Goal: Task Accomplishment & Management: Use online tool/utility

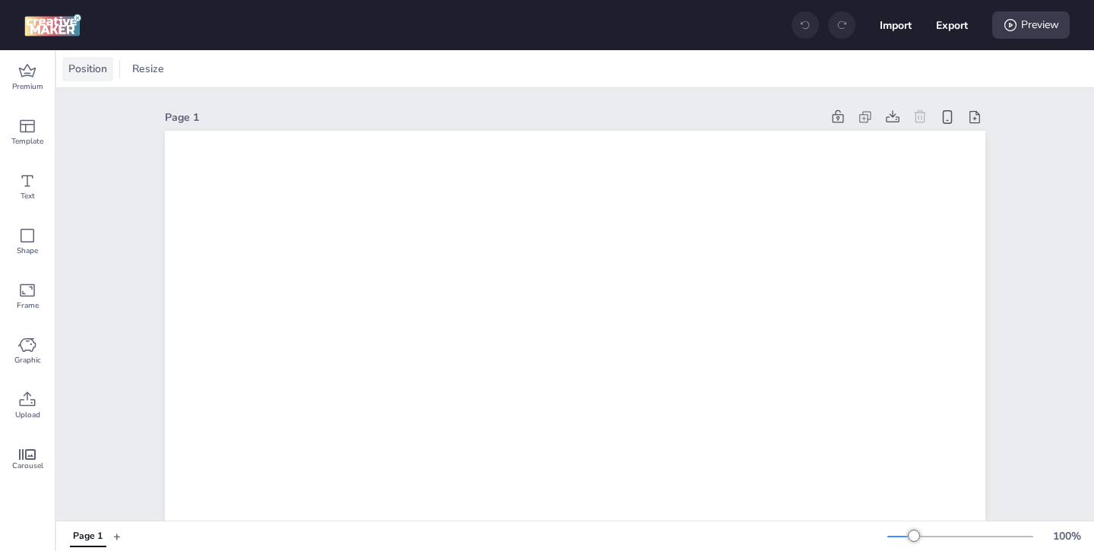
click at [97, 76] on span "Position" at bounding box center [87, 69] width 45 height 16
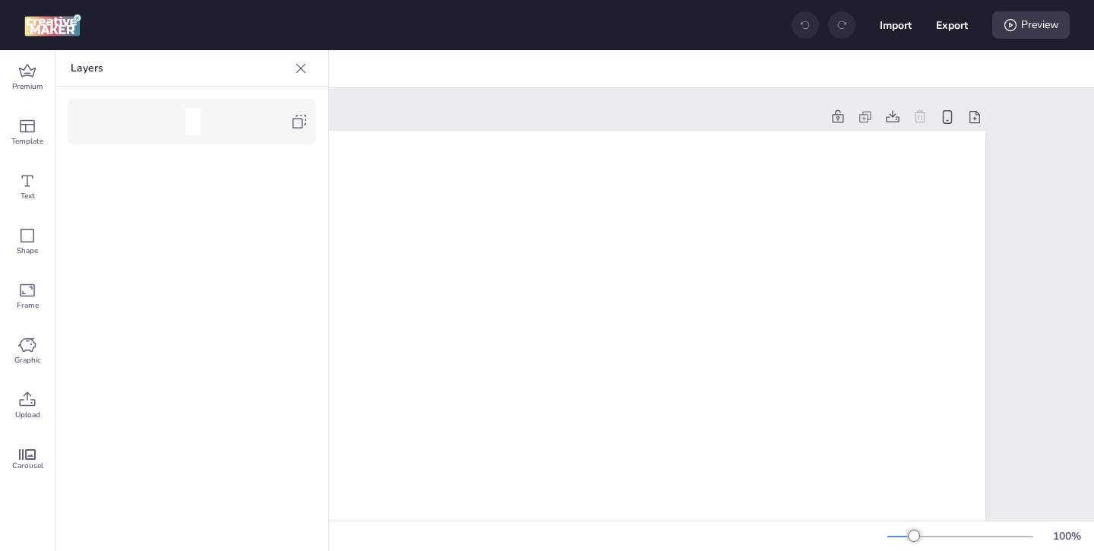
click at [301, 71] on icon at bounding box center [300, 68] width 15 height 15
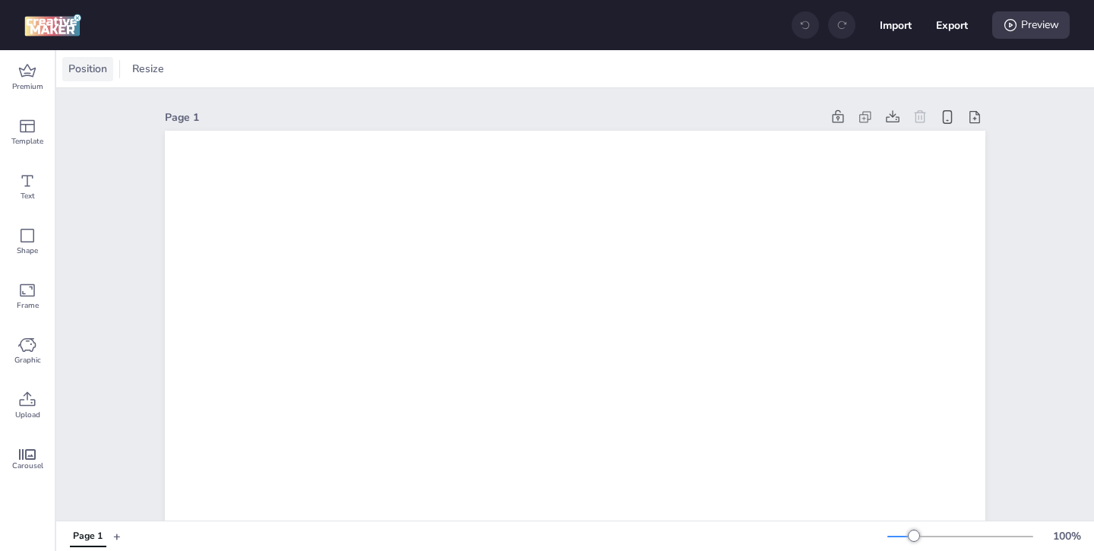
click at [98, 64] on span "Position" at bounding box center [87, 69] width 45 height 16
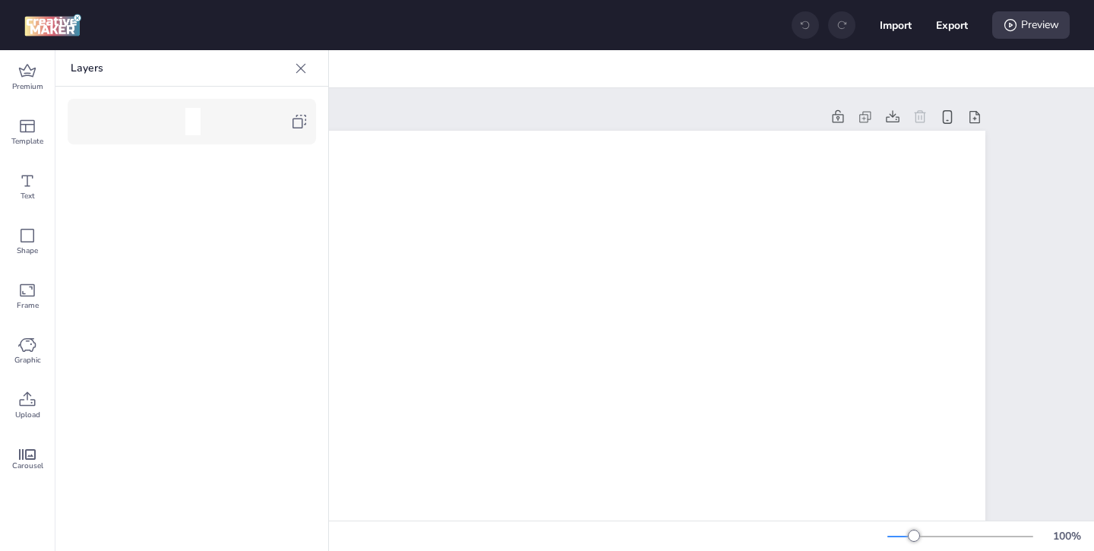
click at [289, 132] on div at bounding box center [198, 121] width 185 height 27
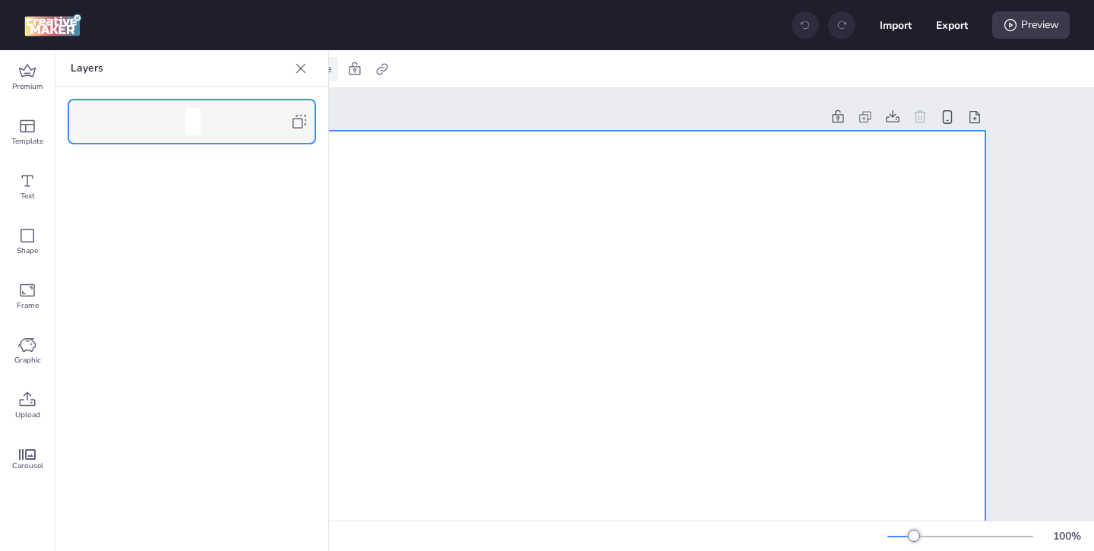
click at [301, 70] on icon at bounding box center [300, 68] width 15 height 15
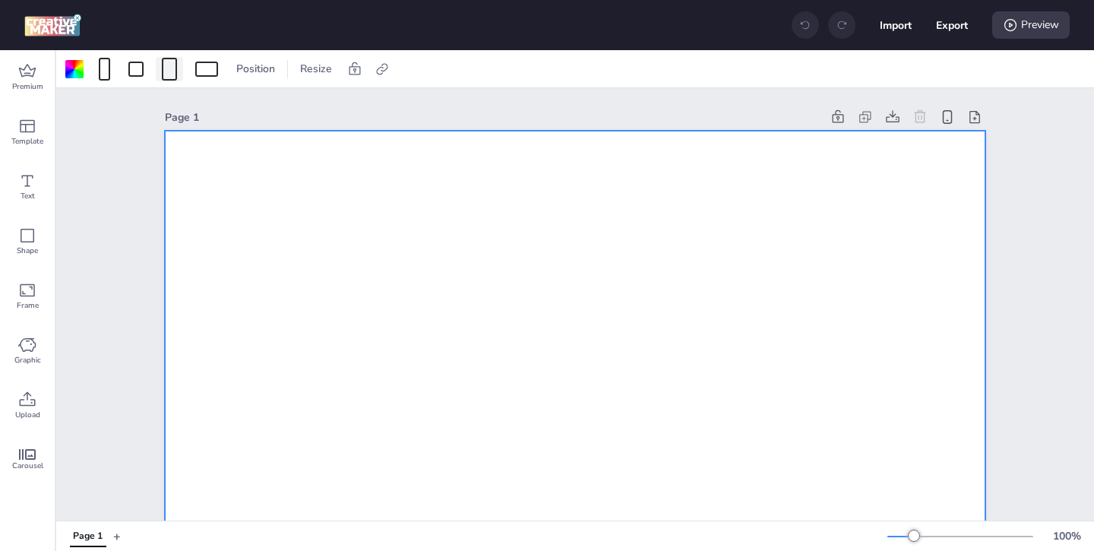
click at [171, 74] on div at bounding box center [169, 69] width 15 height 23
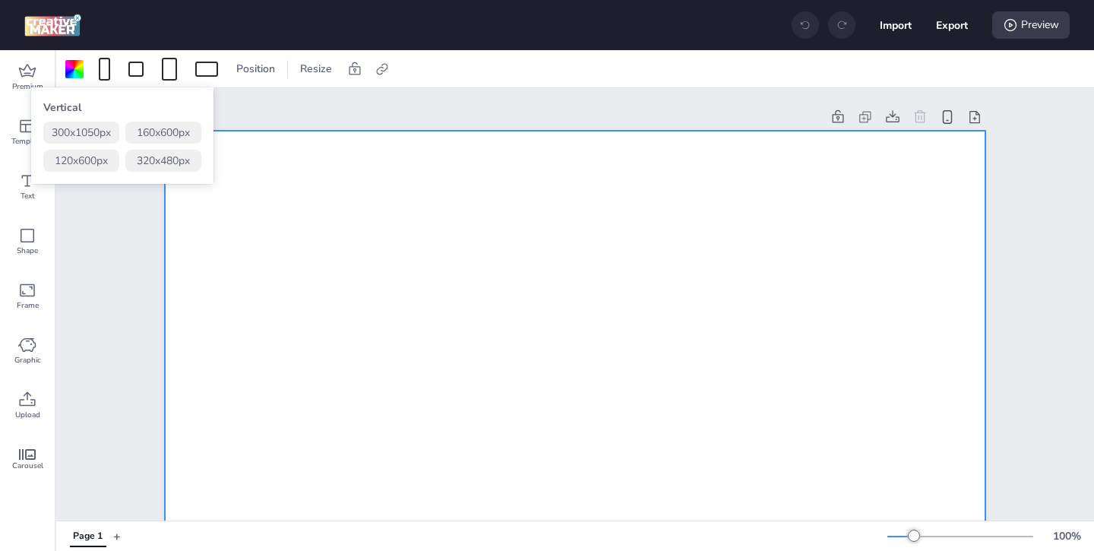
click at [172, 159] on button "320 x 480 px" at bounding box center [163, 161] width 76 height 22
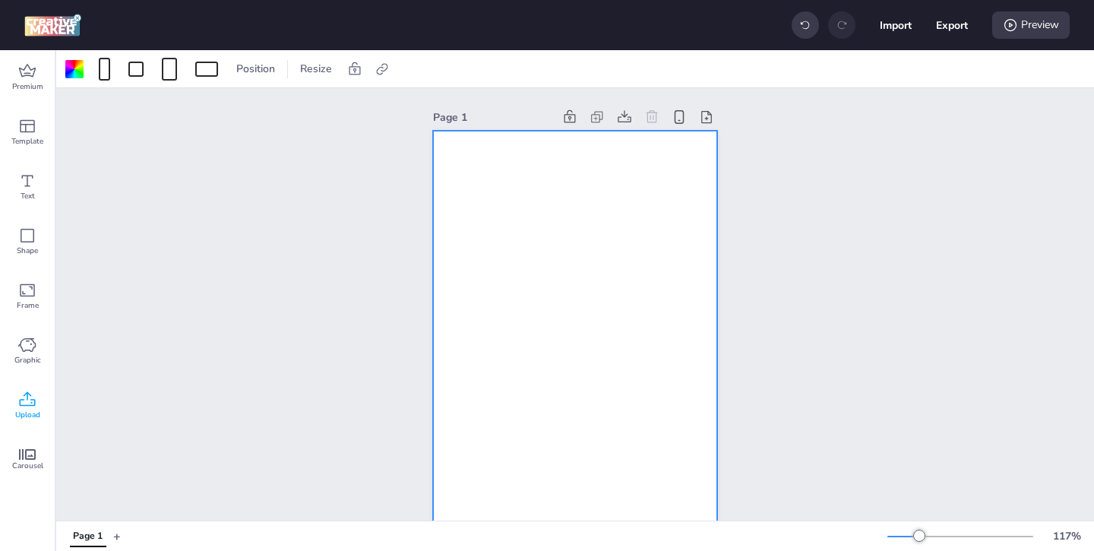
click at [27, 406] on icon at bounding box center [27, 400] width 18 height 18
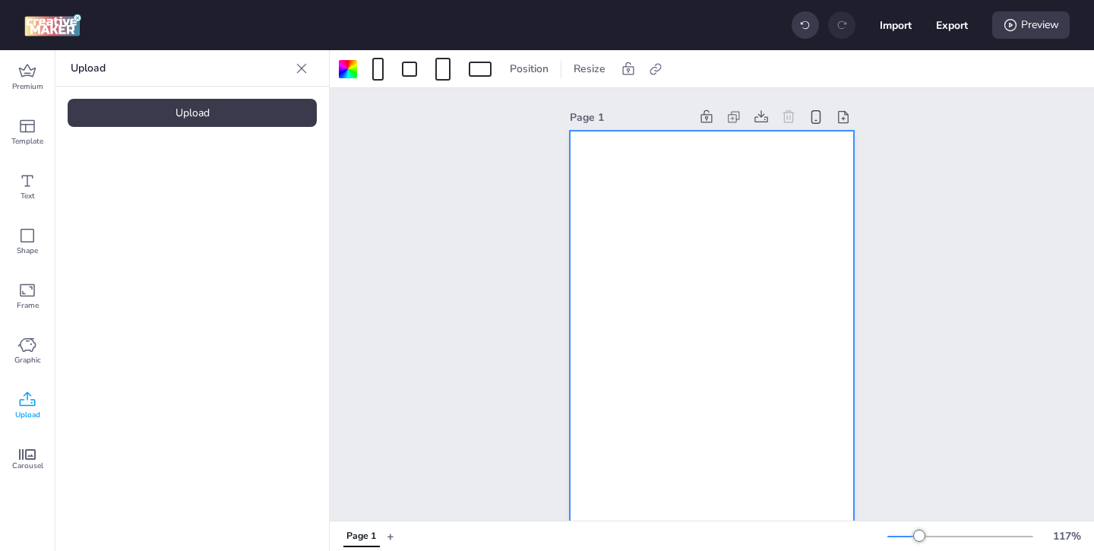
click at [238, 115] on div "Upload" at bounding box center [192, 113] width 249 height 28
click at [351, 70] on div at bounding box center [348, 69] width 18 height 18
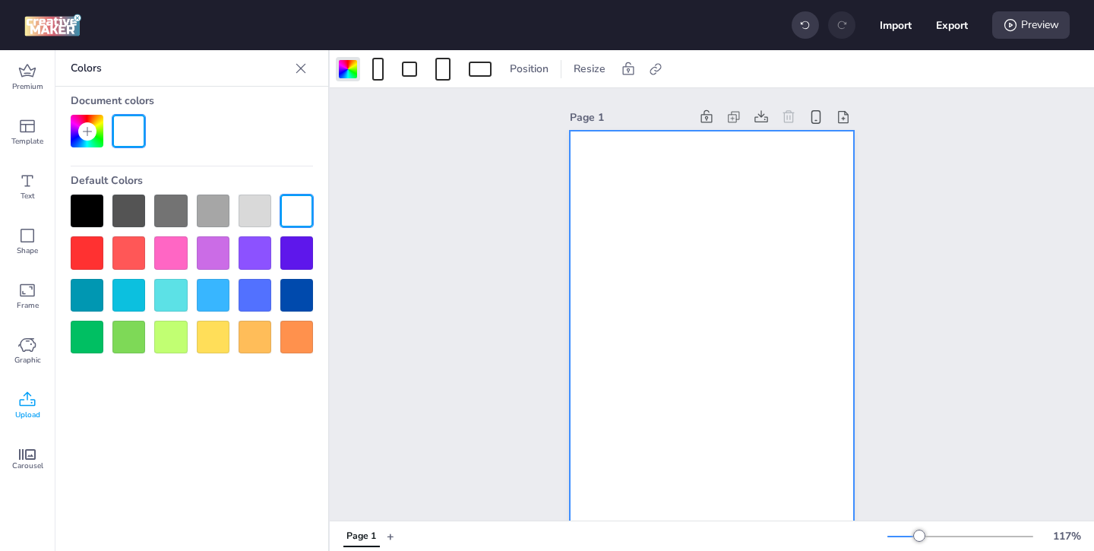
click at [96, 209] on div at bounding box center [87, 211] width 33 height 33
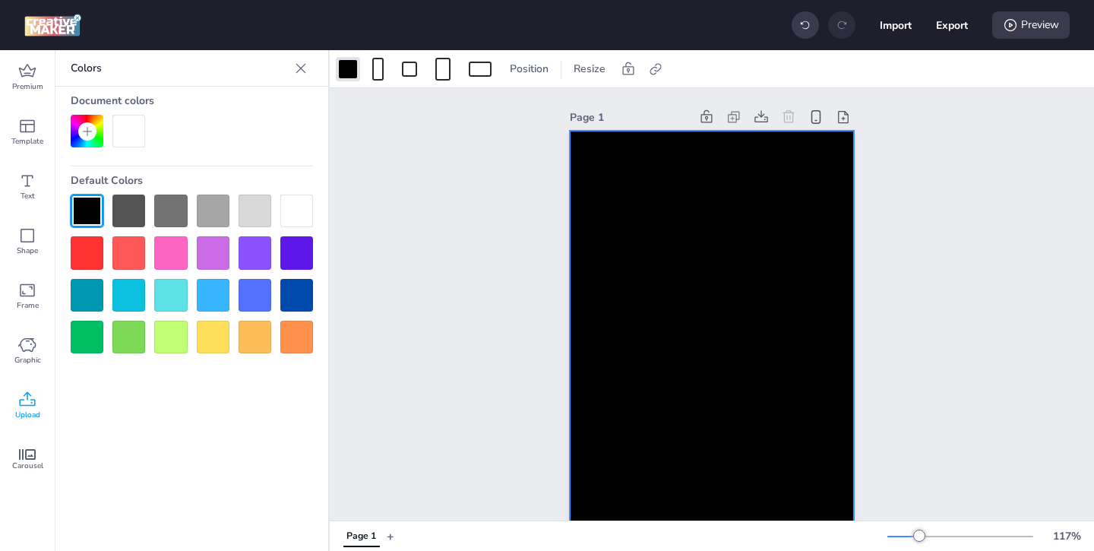
click at [446, 304] on div "Page 1" at bounding box center [712, 332] width 764 height 488
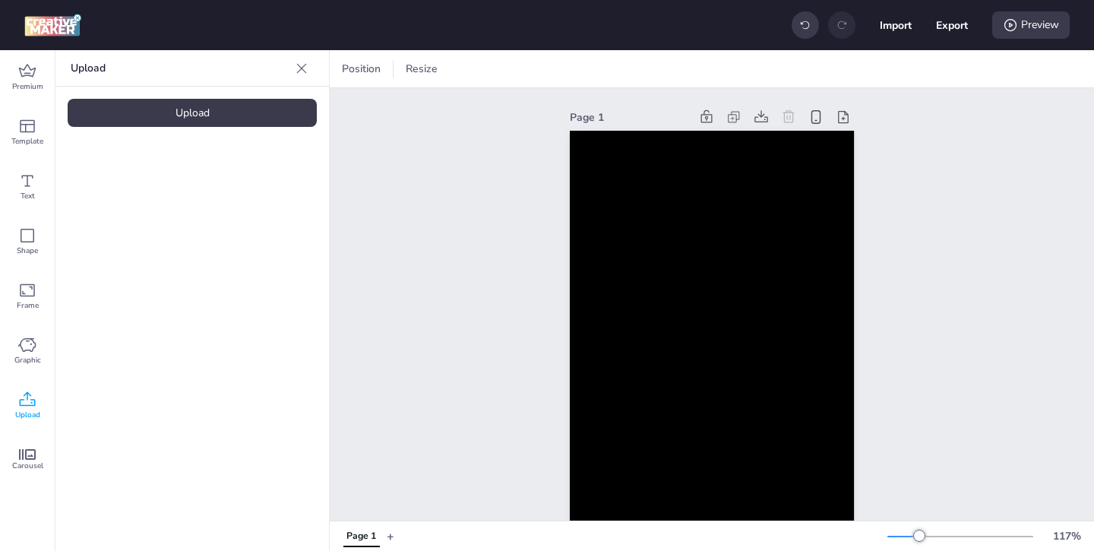
click at [36, 410] on span "Upload" at bounding box center [27, 415] width 25 height 12
click at [246, 105] on div "Upload" at bounding box center [192, 113] width 249 height 28
click at [142, 224] on video at bounding box center [129, 212] width 122 height 61
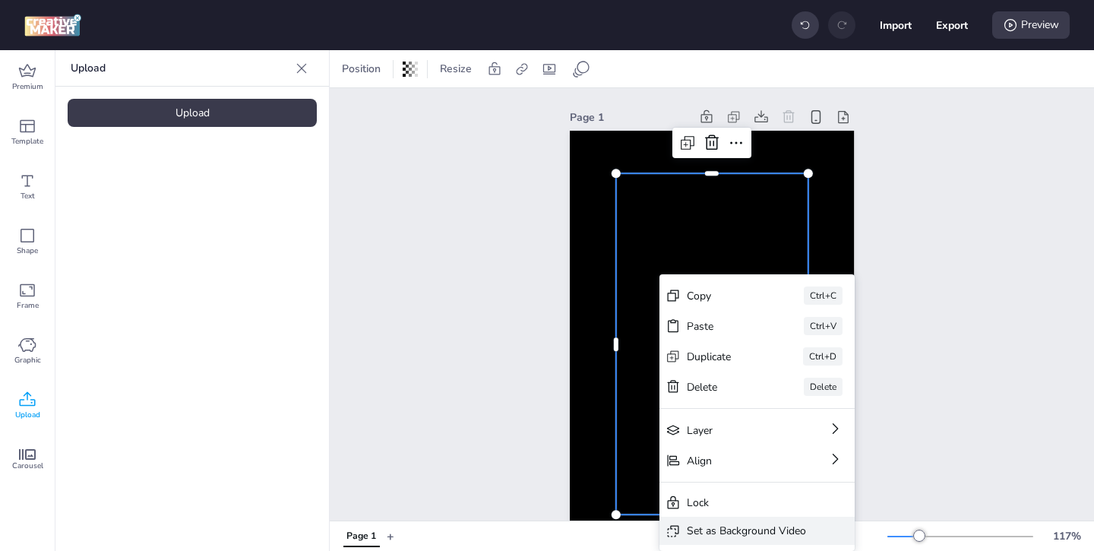
click at [714, 536] on div "Set as Background Video" at bounding box center [746, 531] width 119 height 16
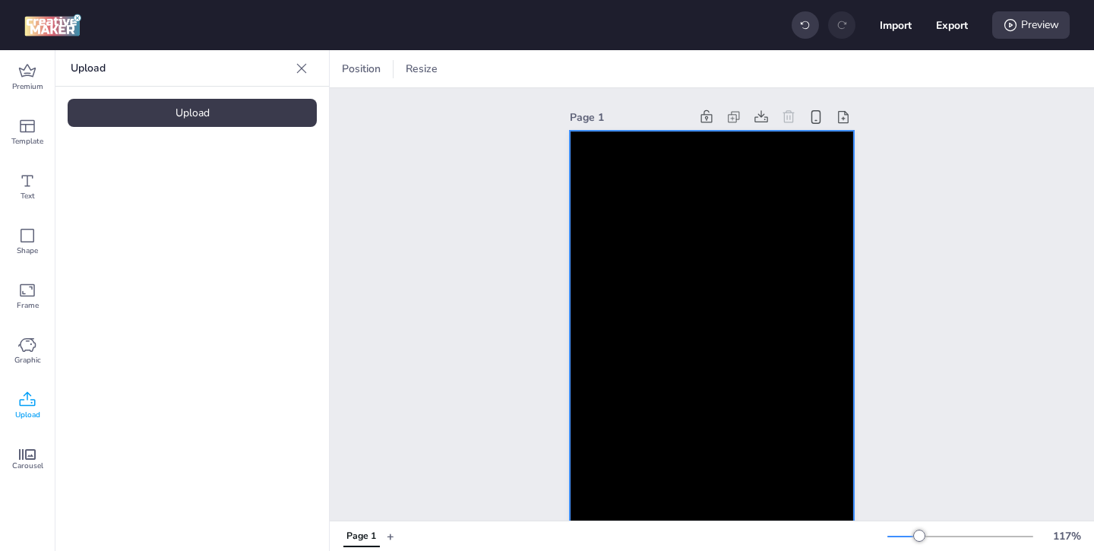
click at [769, 213] on video at bounding box center [712, 344] width 284 height 506
click at [658, 70] on icon at bounding box center [655, 69] width 15 height 15
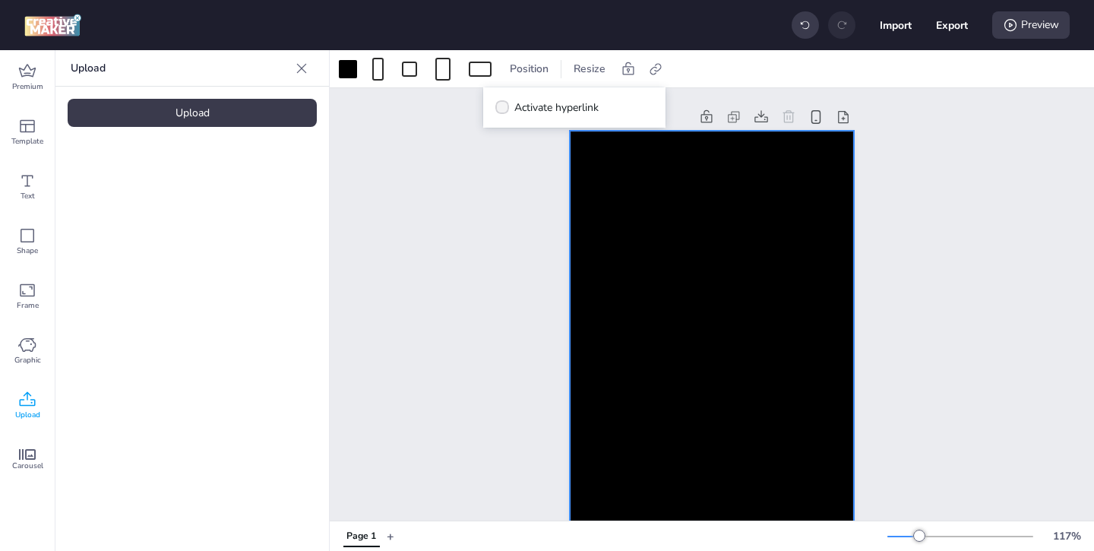
click at [504, 112] on span at bounding box center [502, 107] width 14 height 14
click at [504, 112] on input "Activate hyperlink" at bounding box center [500, 114] width 10 height 10
checkbox input "true"
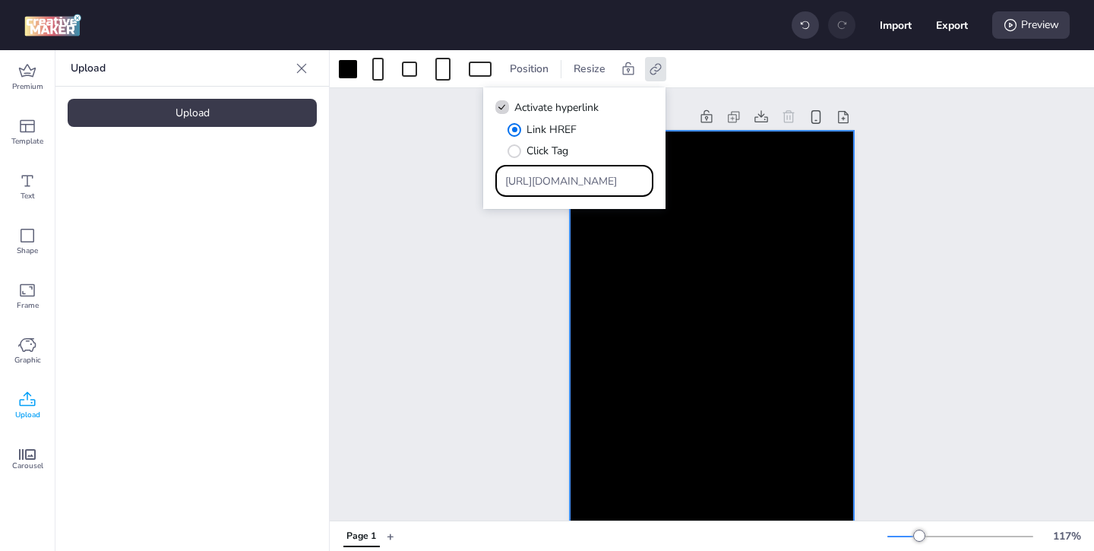
drag, startPoint x: 602, startPoint y: 177, endPoint x: 564, endPoint y: 140, distance: 53.2
click at [573, 150] on div "Link HREF Click Tag [URL][DOMAIN_NAME]" at bounding box center [574, 159] width 158 height 75
click at [602, 178] on input "Type URL" at bounding box center [574, 181] width 139 height 16
paste input "[URL][DOMAIN_NAME]"
type input "[URL][DOMAIN_NAME]"
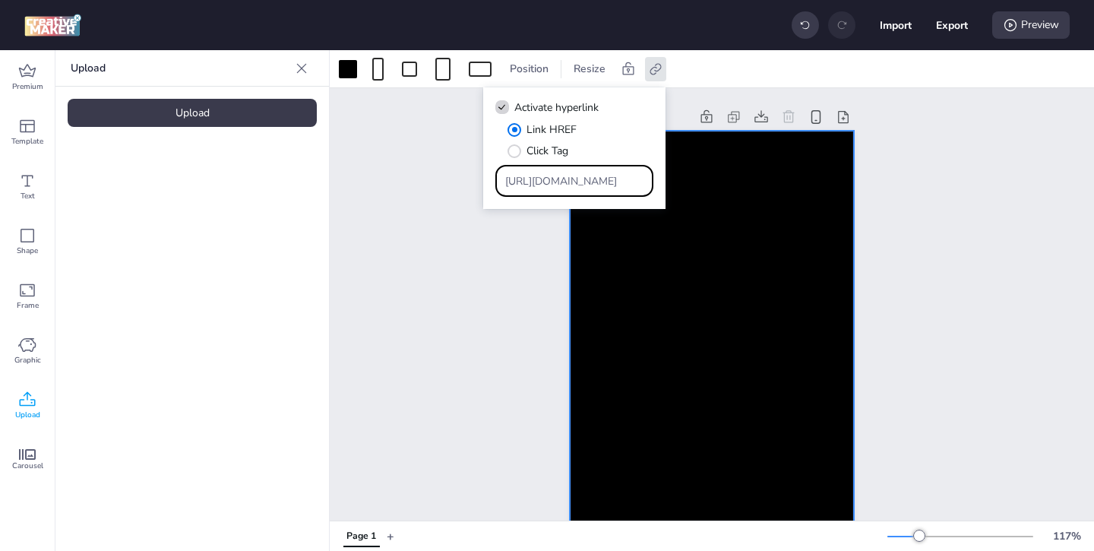
scroll to position [0, 293]
click at [502, 299] on div "Page 1" at bounding box center [712, 332] width 764 height 488
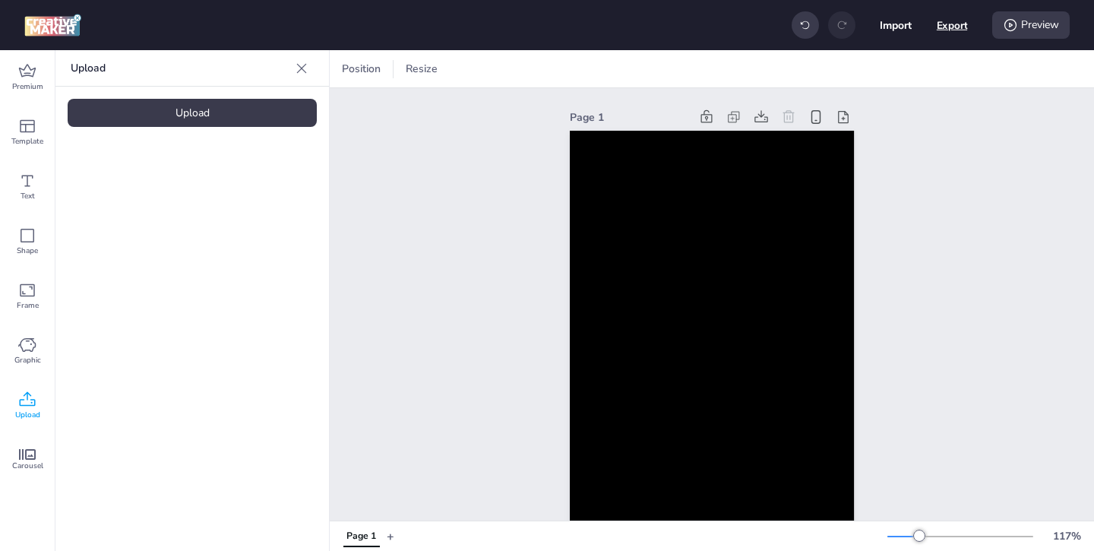
click at [950, 31] on button "Export" at bounding box center [952, 25] width 31 height 31
select select "html"
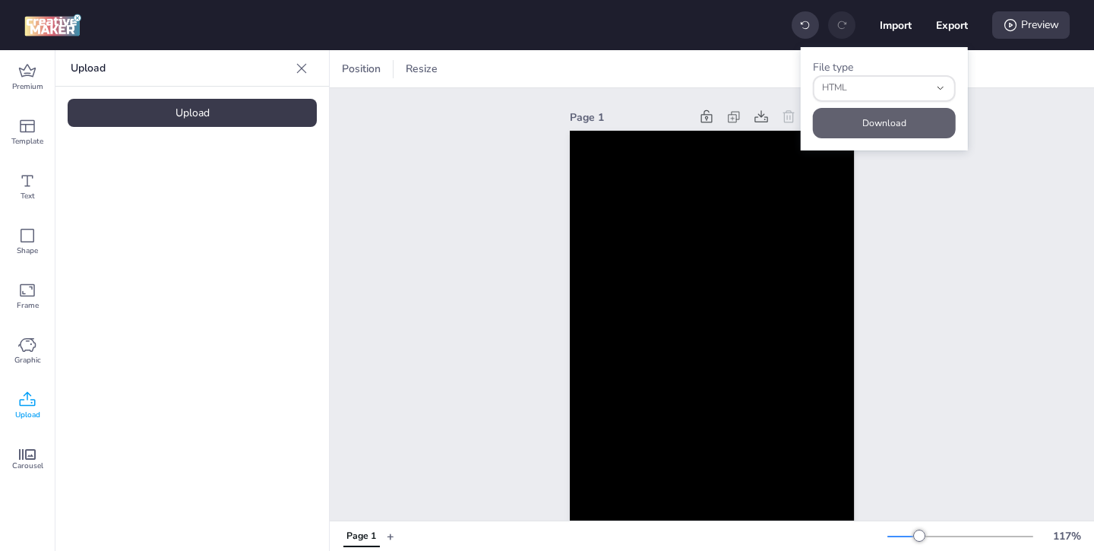
click at [919, 123] on button "Download" at bounding box center [884, 123] width 143 height 30
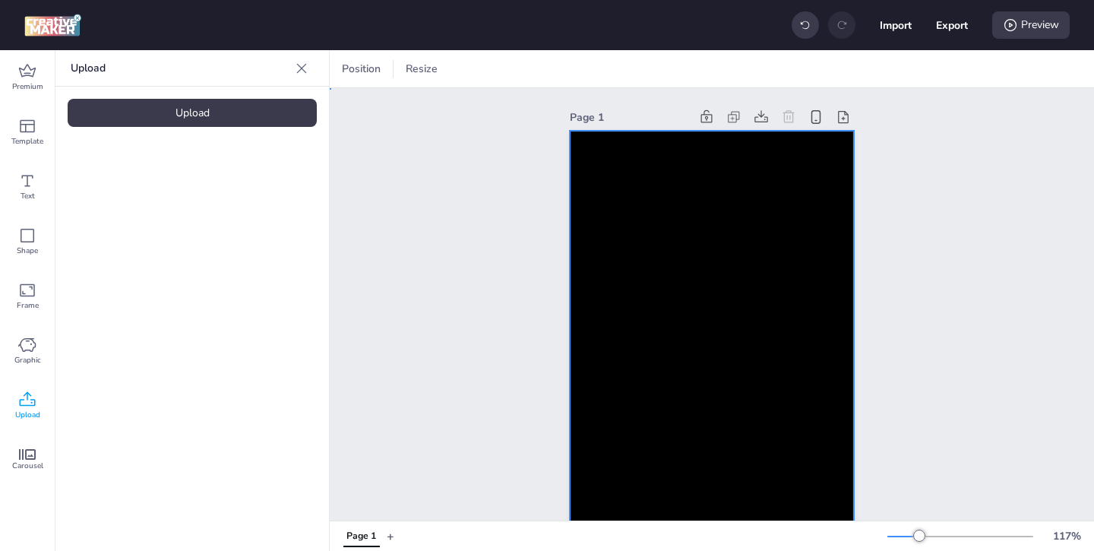
click at [722, 261] on video at bounding box center [712, 344] width 284 height 506
click at [631, 231] on video at bounding box center [712, 344] width 284 height 506
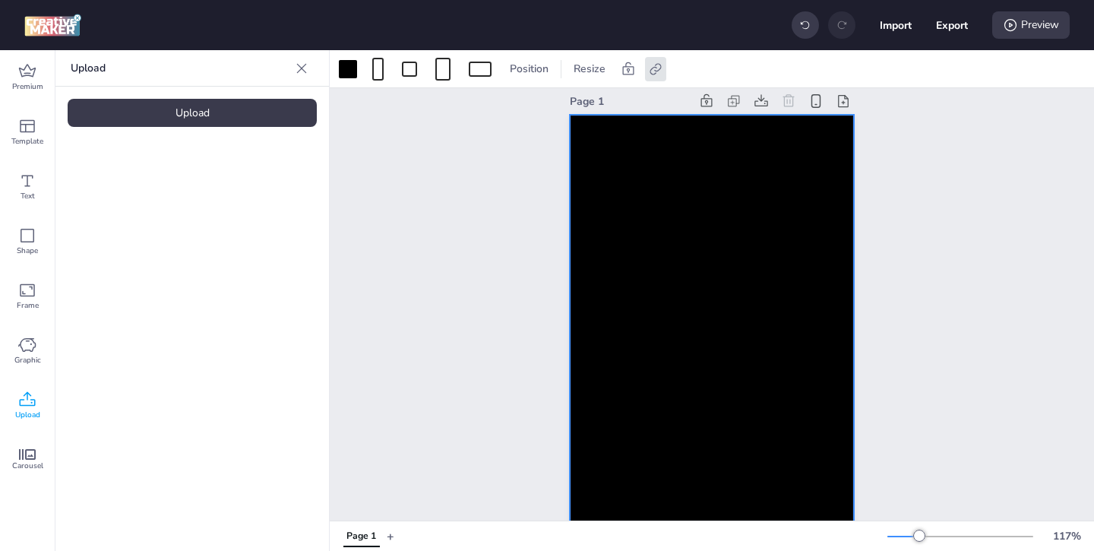
scroll to position [15, 0]
click at [656, 270] on video at bounding box center [712, 329] width 284 height 506
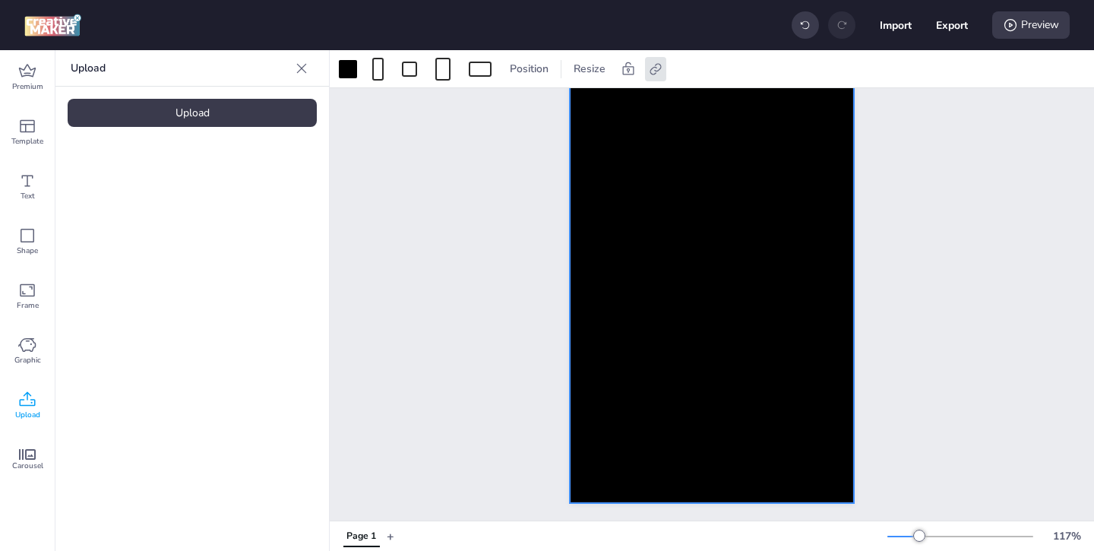
scroll to position [0, 0]
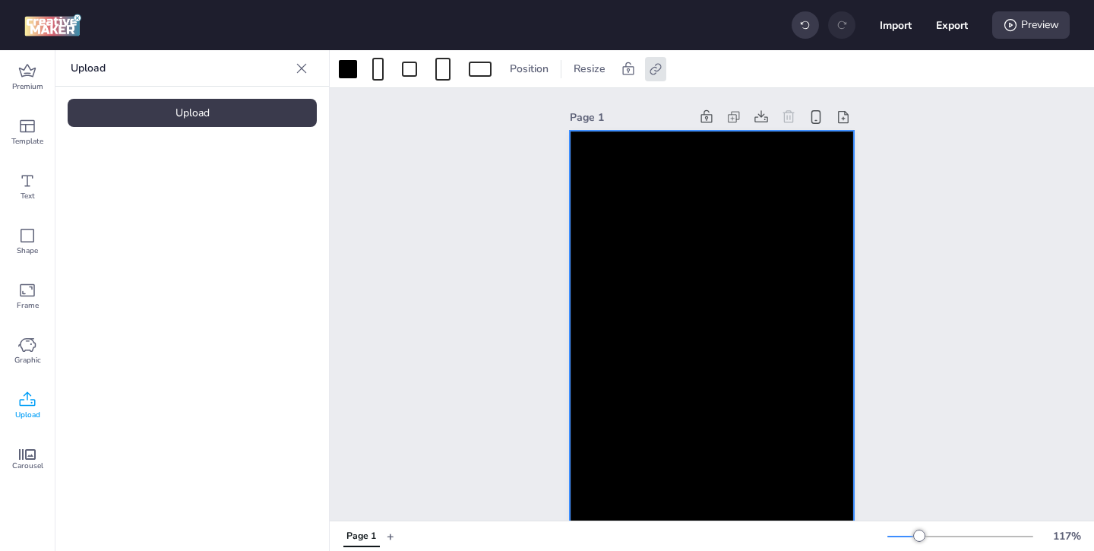
click at [303, 70] on icon at bounding box center [302, 68] width 10 height 10
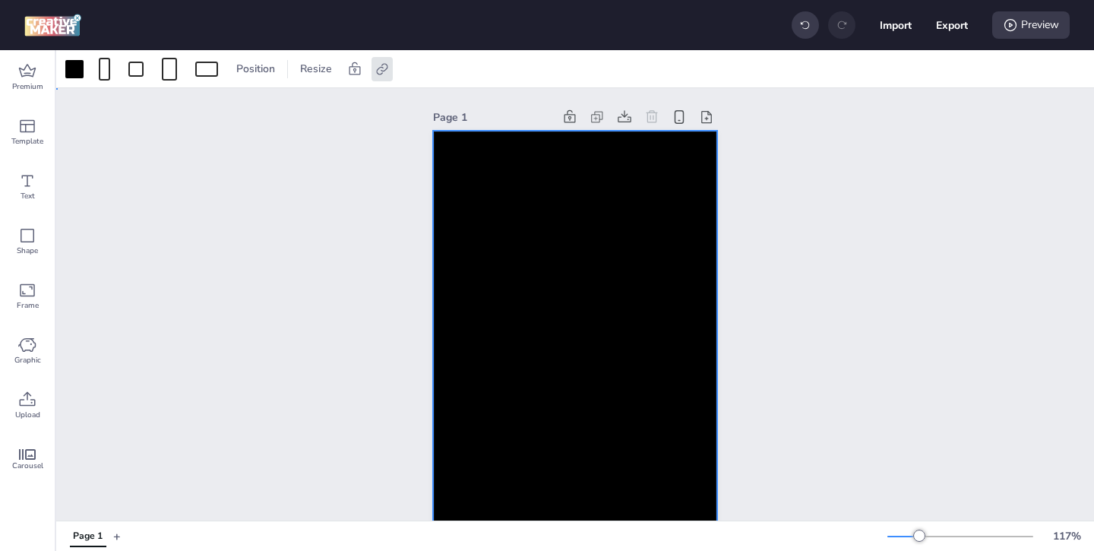
click at [501, 210] on video at bounding box center [575, 344] width 284 height 506
click at [356, 72] on icon at bounding box center [354, 69] width 15 height 15
click at [131, 70] on icon at bounding box center [129, 69] width 15 height 15
click at [466, 208] on video at bounding box center [575, 344] width 284 height 506
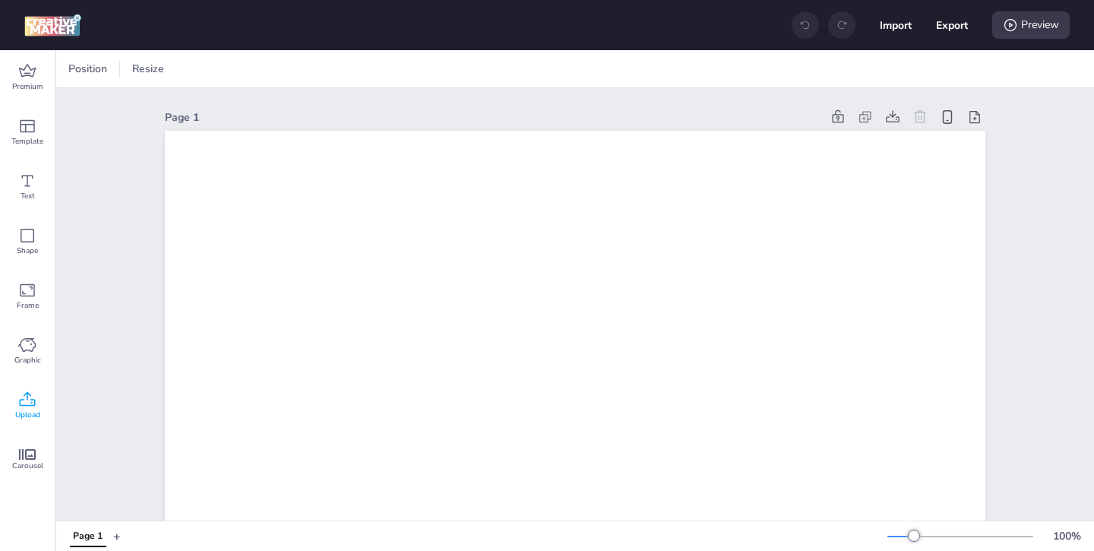
click at [28, 407] on icon at bounding box center [27, 400] width 18 height 18
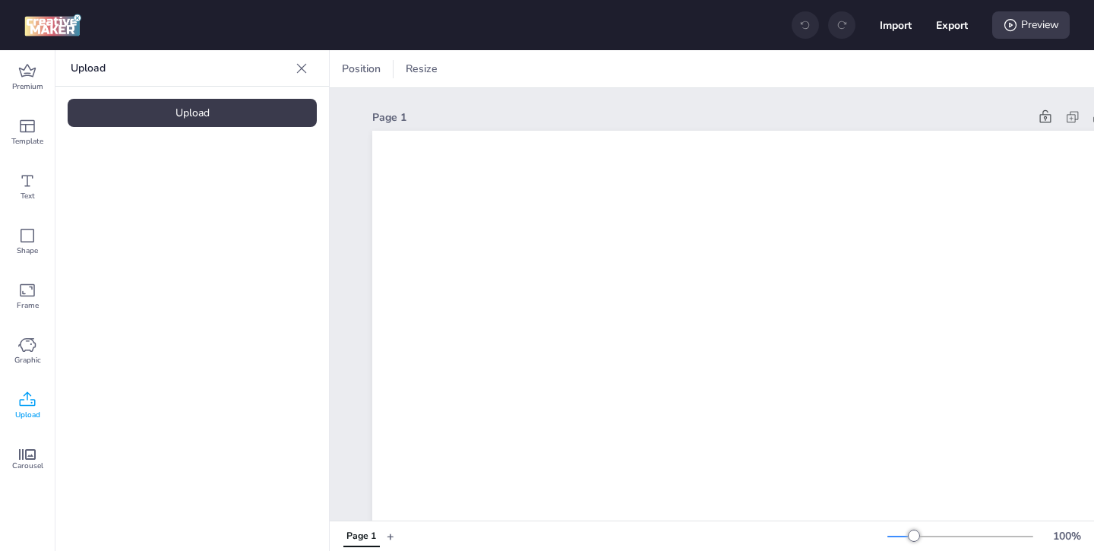
click at [217, 115] on div "Upload" at bounding box center [192, 113] width 249 height 28
click at [122, 241] on video at bounding box center [129, 212] width 122 height 61
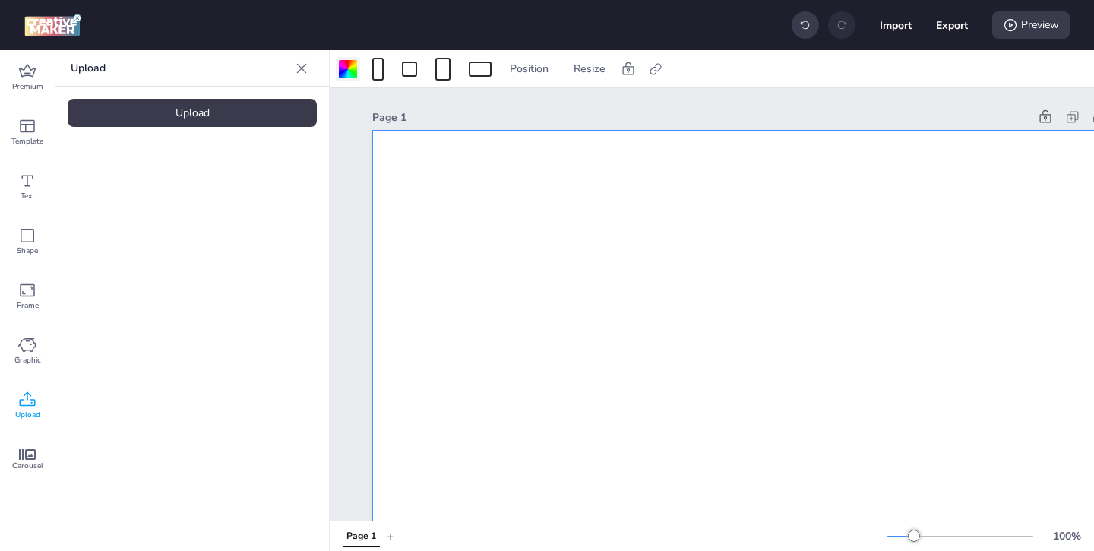
click at [348, 63] on div at bounding box center [348, 69] width 18 height 18
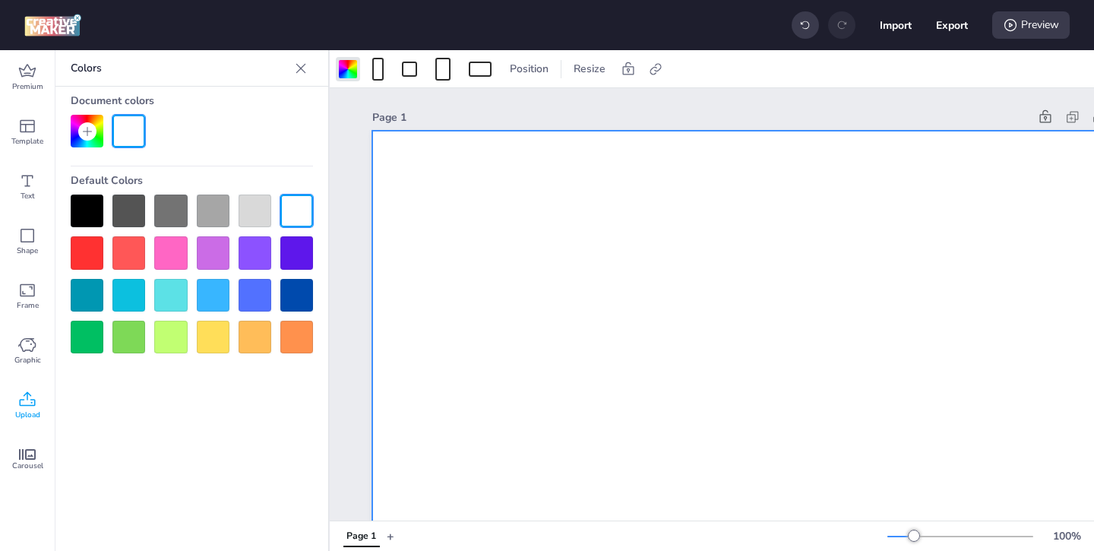
click at [94, 204] on div at bounding box center [87, 211] width 33 height 33
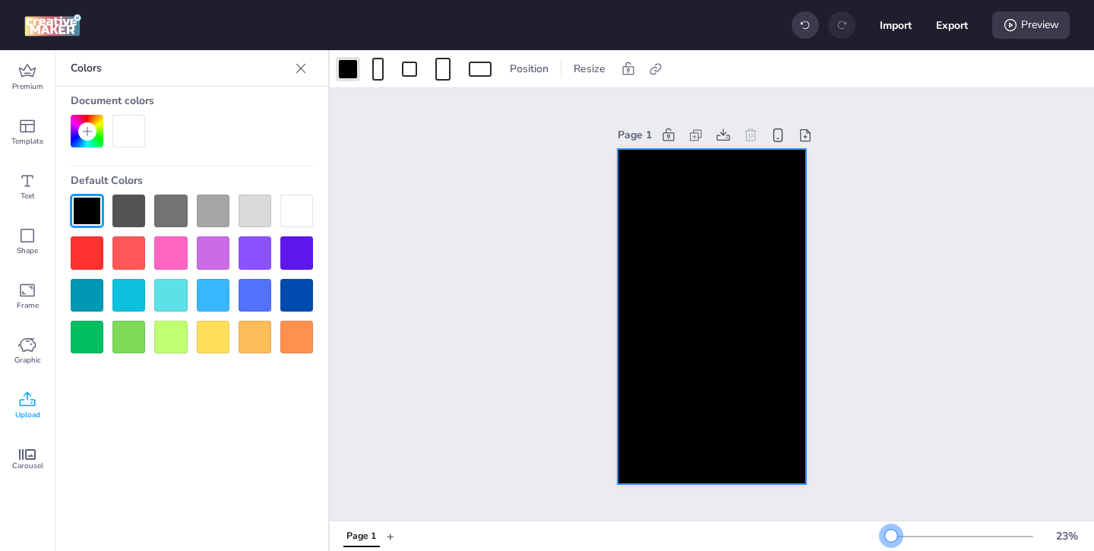
drag, startPoint x: 915, startPoint y: 533, endPoint x: 891, endPoint y: 533, distance: 23.6
click at [891, 533] on div at bounding box center [891, 536] width 12 height 12
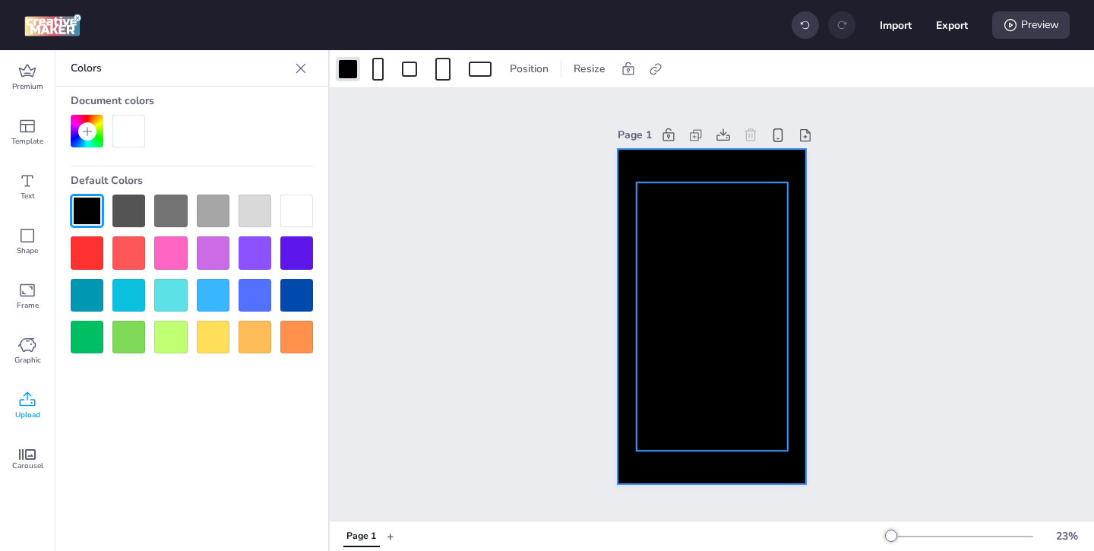
click at [741, 400] on video at bounding box center [712, 316] width 151 height 268
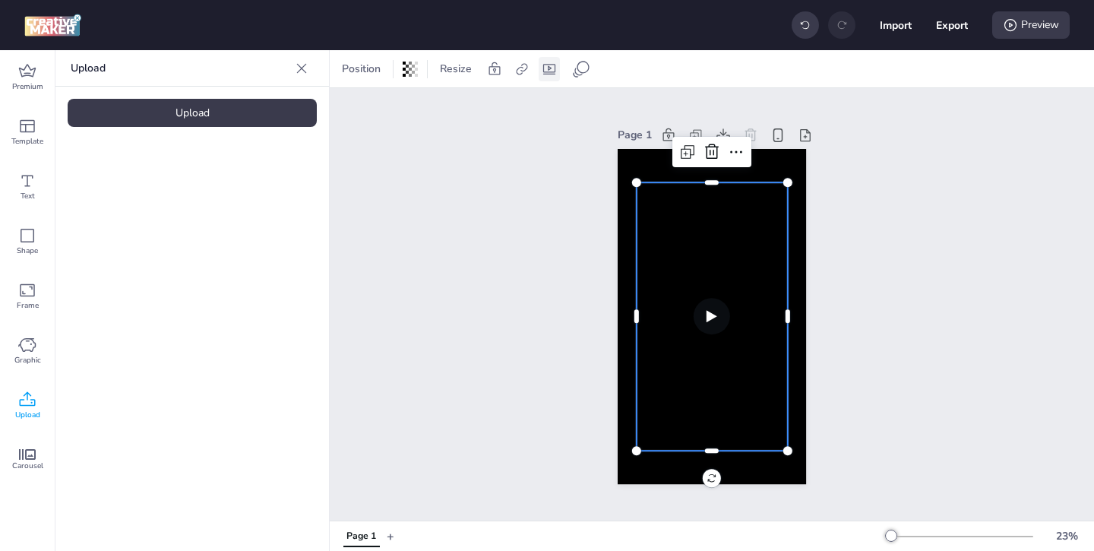
click at [555, 65] on icon at bounding box center [549, 69] width 15 height 15
select select "contain"
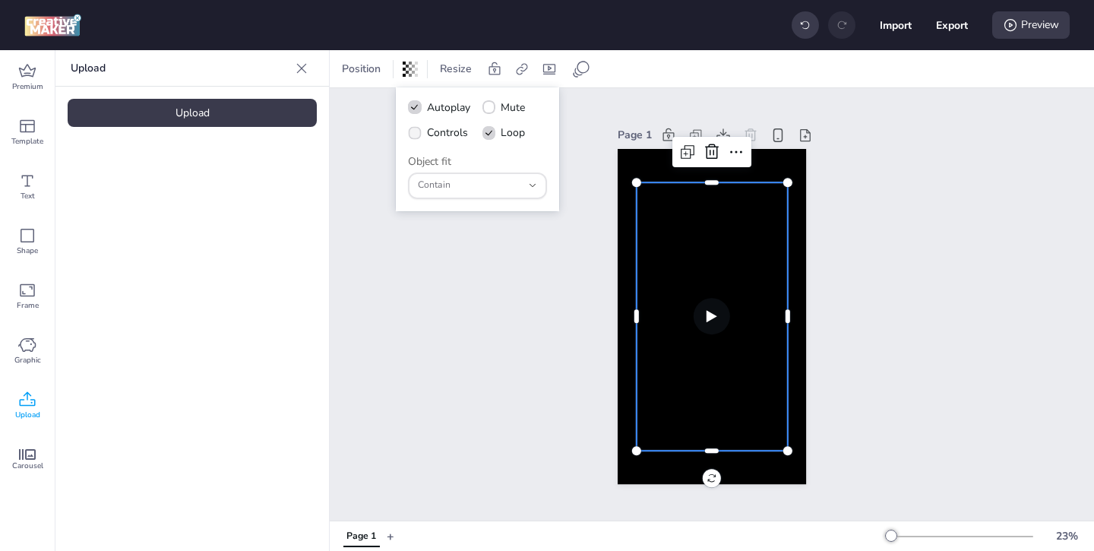
click at [420, 130] on span at bounding box center [415, 132] width 13 height 13
click at [417, 134] on input "Controls" at bounding box center [412, 139] width 10 height 10
checkbox input "true"
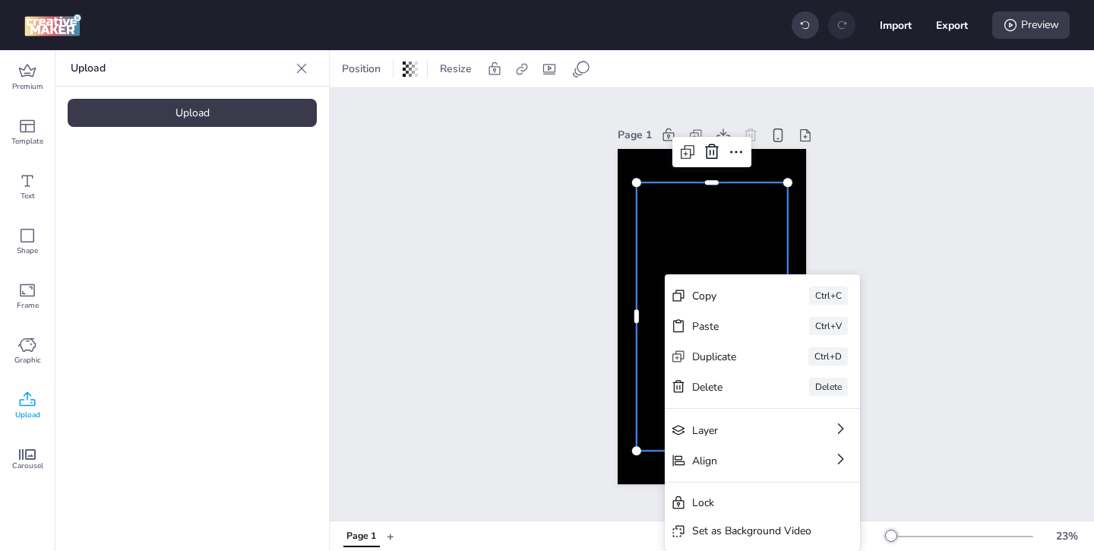
click at [739, 525] on div "Set as Background Video" at bounding box center [751, 531] width 119 height 16
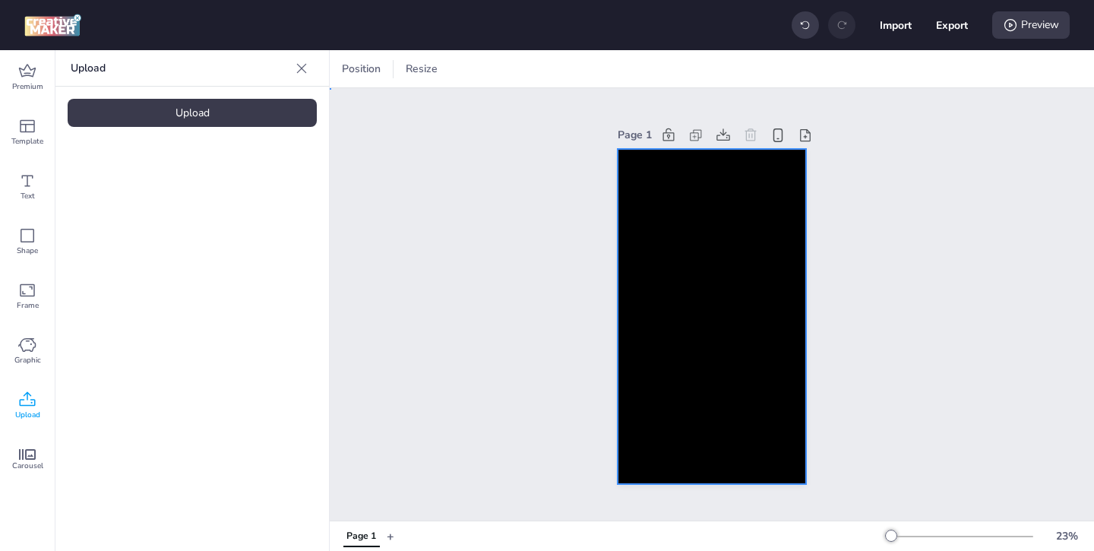
click at [659, 294] on video at bounding box center [712, 317] width 188 height 336
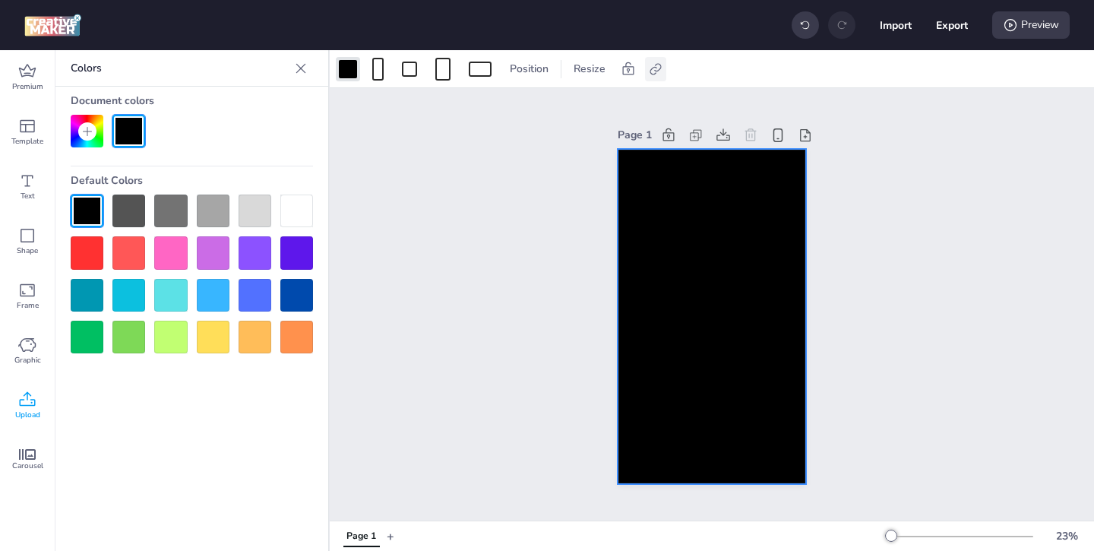
click at [657, 62] on icon at bounding box center [655, 69] width 15 height 15
click at [508, 106] on span at bounding box center [502, 107] width 14 height 14
click at [504, 109] on input "Activate hyperlink" at bounding box center [500, 114] width 10 height 10
checkbox input "true"
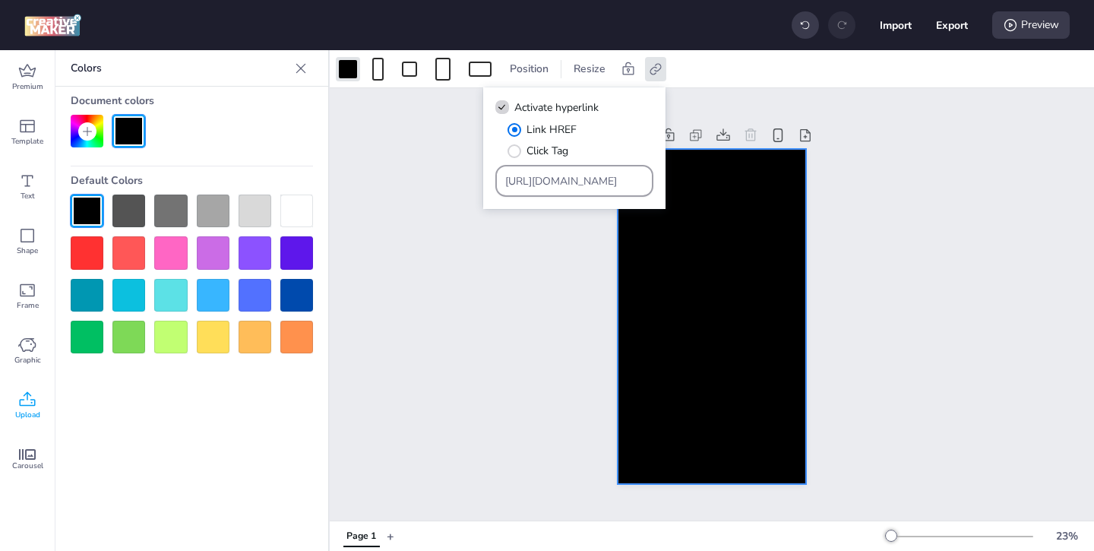
drag, startPoint x: 612, startPoint y: 186, endPoint x: 563, endPoint y: 145, distance: 63.6
click at [570, 152] on div "Link HREF Click Tag [URL][DOMAIN_NAME]" at bounding box center [574, 159] width 158 height 75
paste input "[URL][DOMAIN_NAME]"
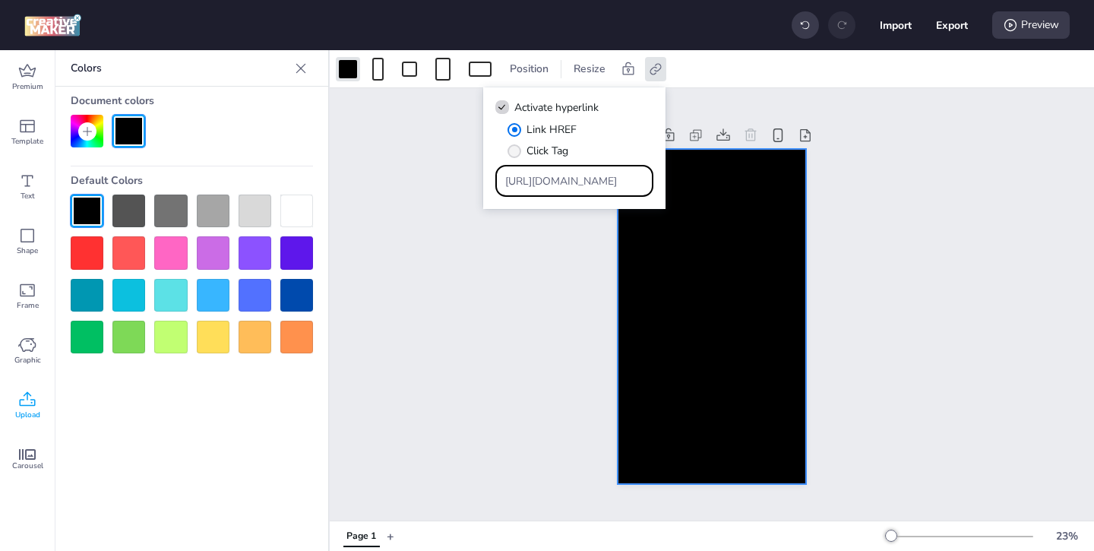
type input "https://open.spotify.com/intl-es/track/2GGGKKMbKxeaEg8SXIEtb8?si=128b71d7dfb041…"
click at [906, 239] on div "Page 1" at bounding box center [712, 304] width 764 height 432
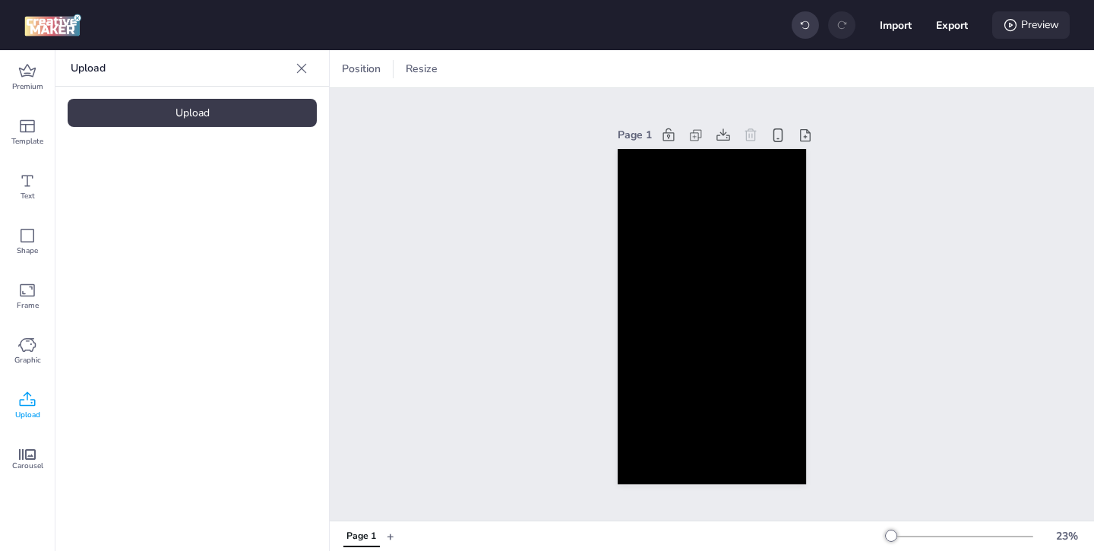
click at [1023, 18] on div "Preview" at bounding box center [1030, 24] width 77 height 27
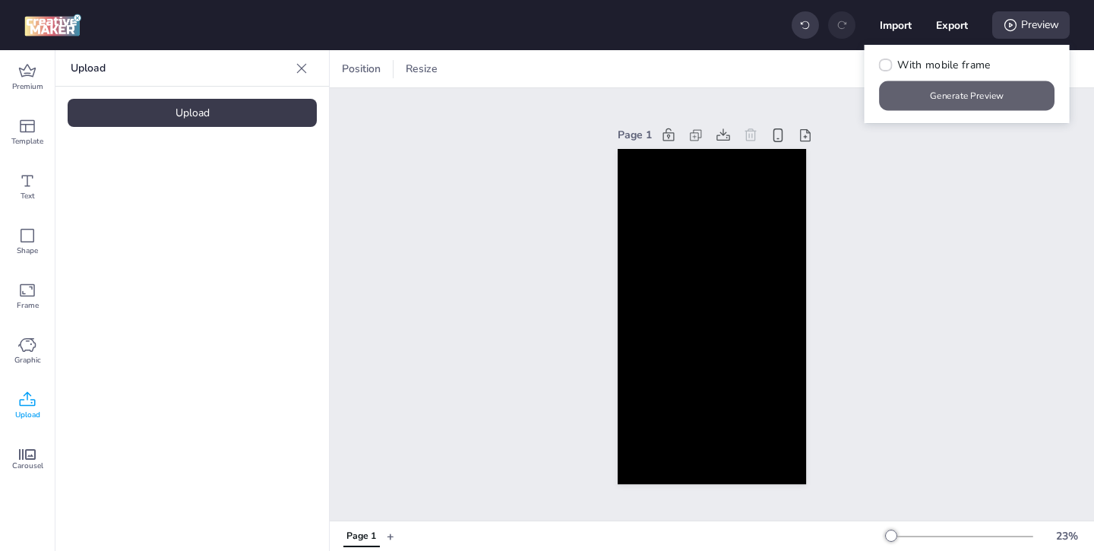
click at [944, 98] on button "Generate Preview" at bounding box center [968, 96] width 176 height 30
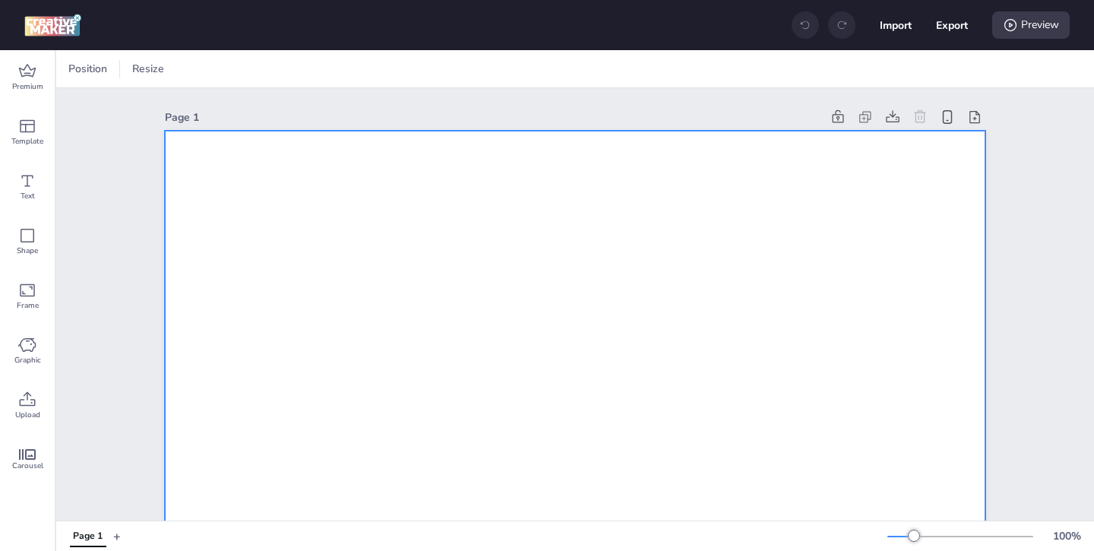
click at [78, 74] on div at bounding box center [74, 69] width 18 height 18
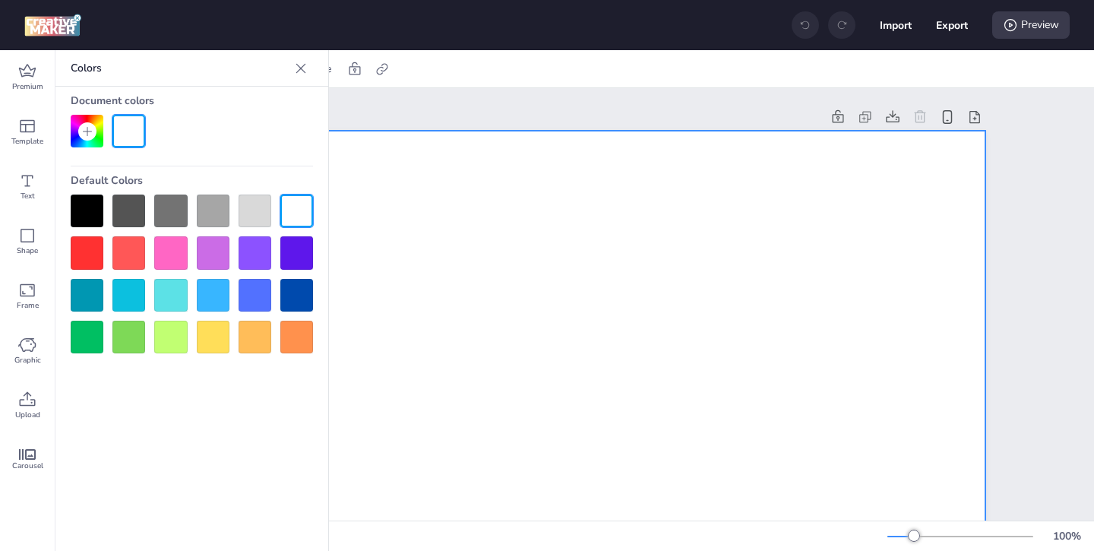
click at [87, 204] on div at bounding box center [87, 211] width 33 height 33
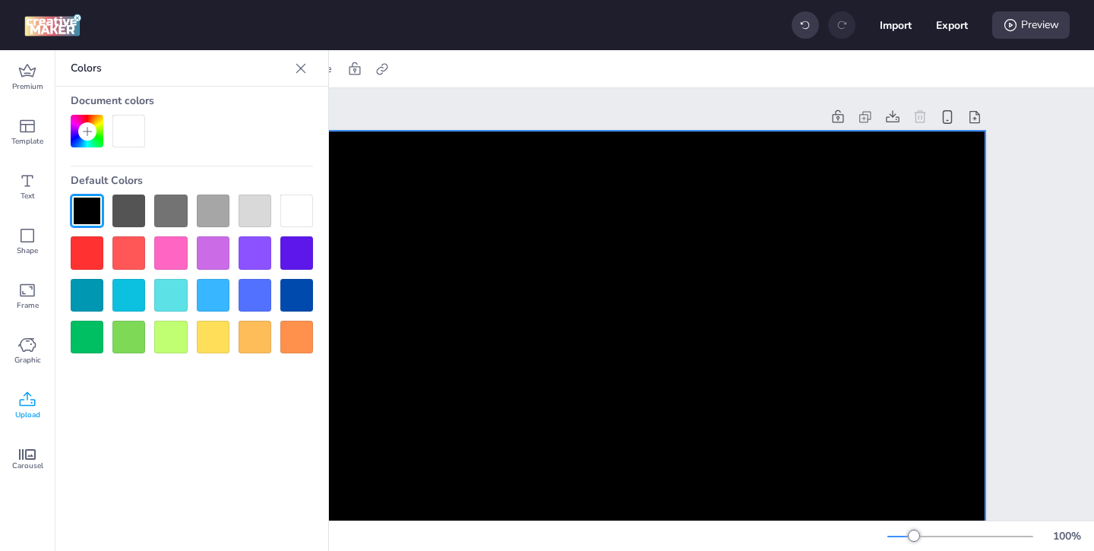
click at [21, 397] on icon at bounding box center [27, 400] width 18 height 18
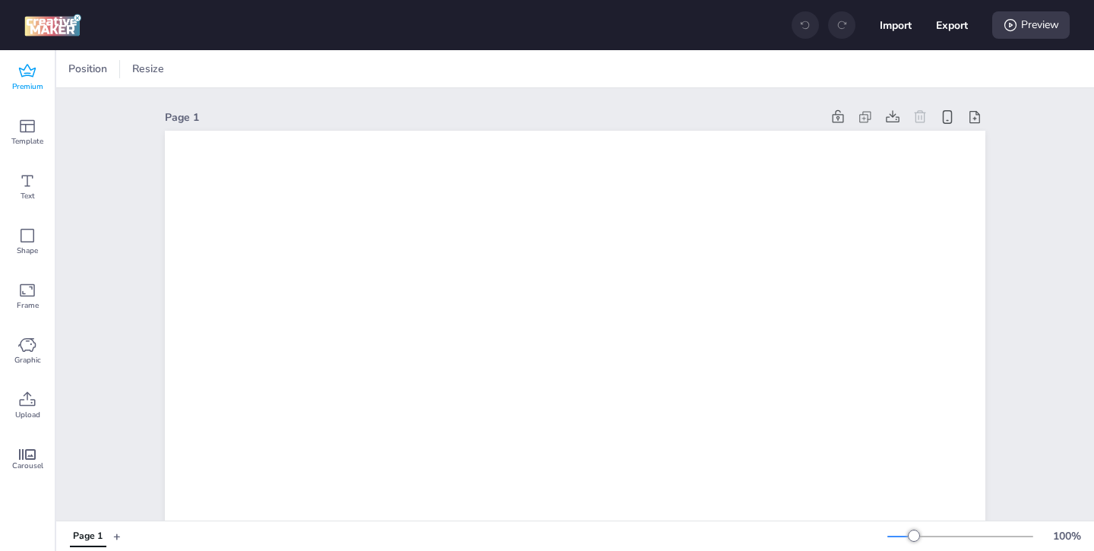
click at [17, 80] on div "Premium" at bounding box center [27, 77] width 55 height 55
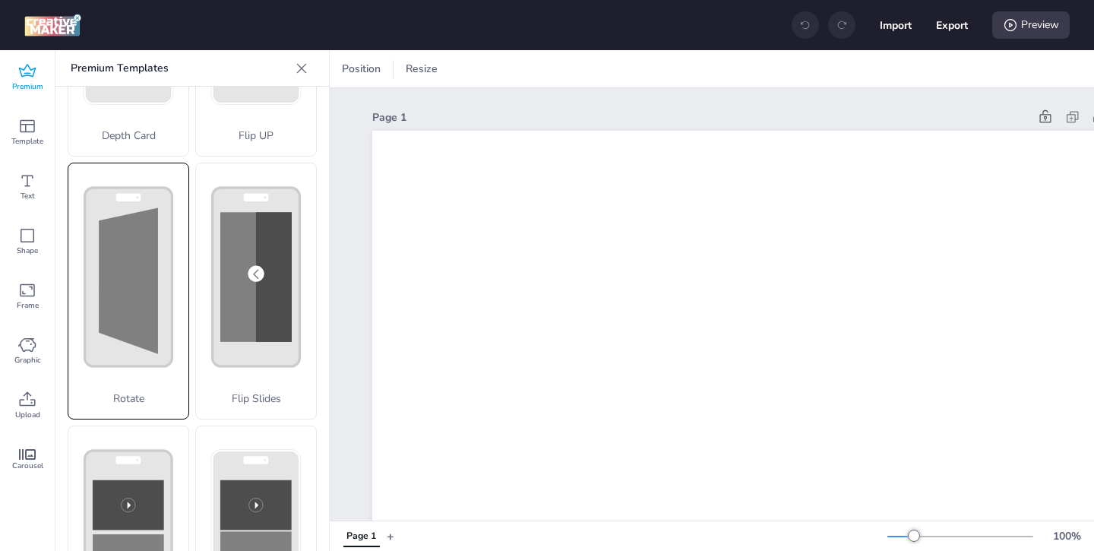
scroll to position [300, 0]
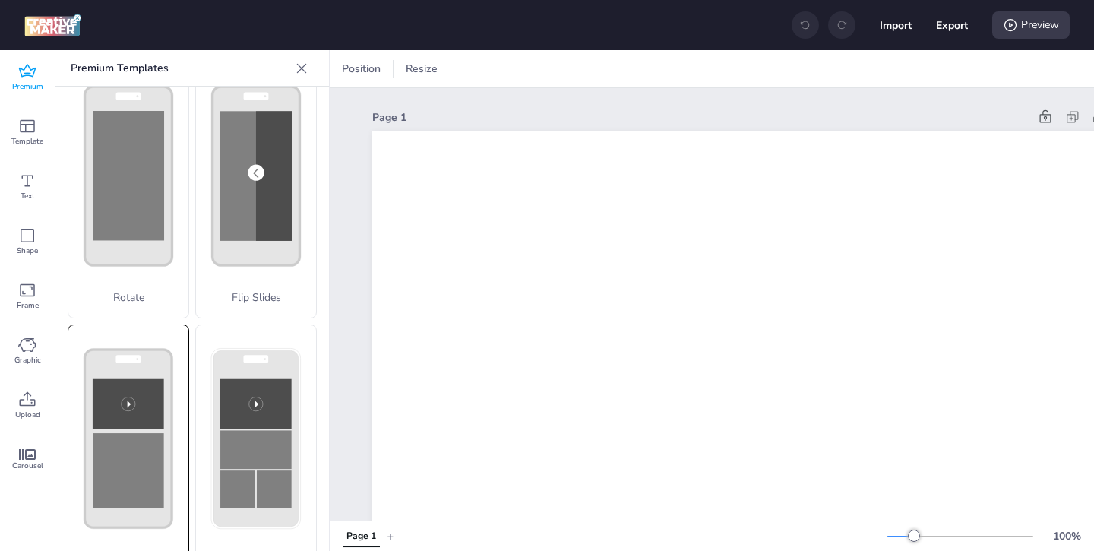
click at [144, 454] on rect at bounding box center [128, 470] width 71 height 75
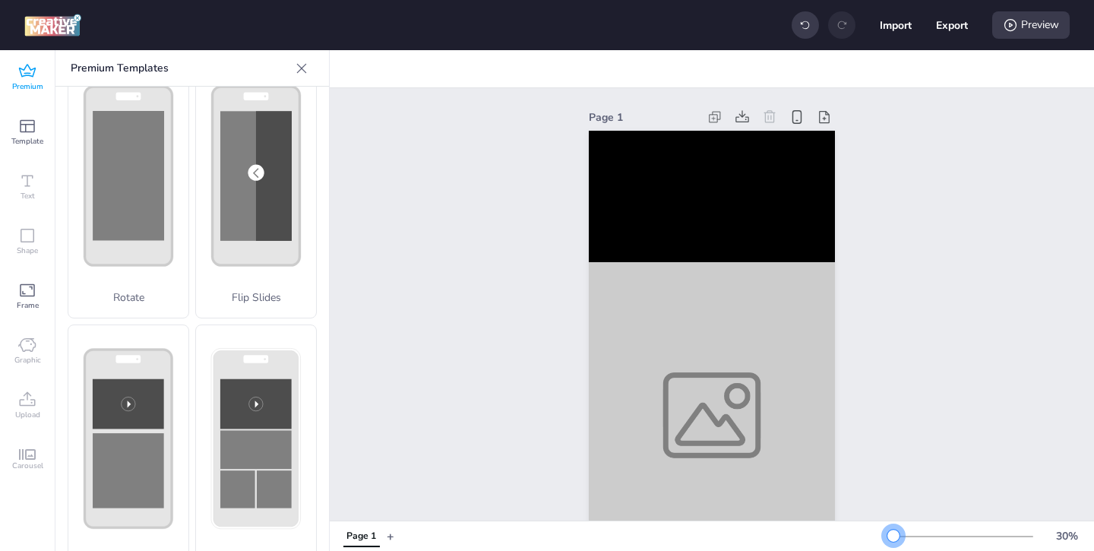
drag, startPoint x: 916, startPoint y: 533, endPoint x: 893, endPoint y: 533, distance: 22.8
click at [893, 533] on div at bounding box center [893, 536] width 12 height 12
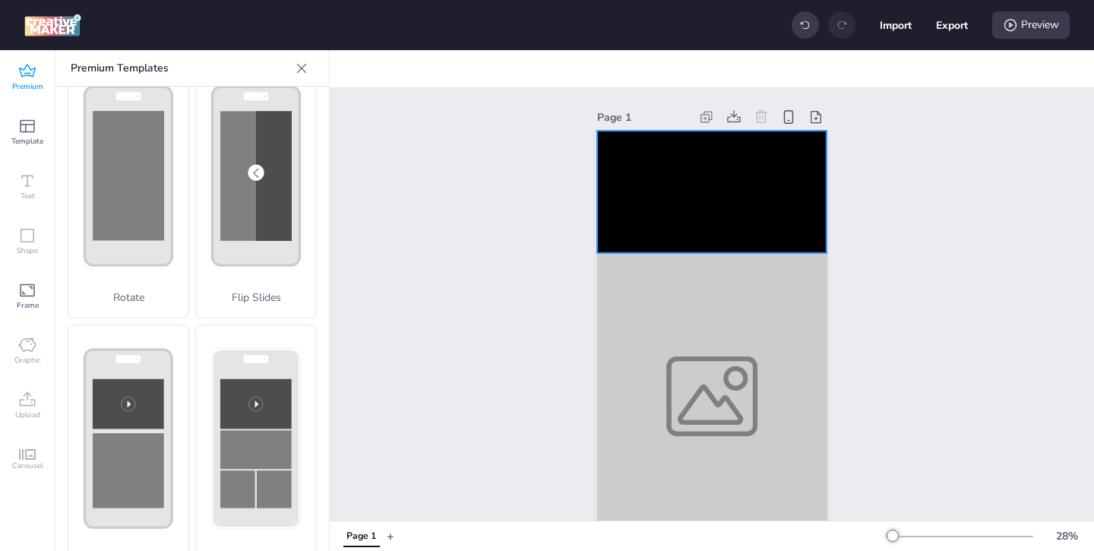
click at [673, 190] on video at bounding box center [711, 192] width 229 height 122
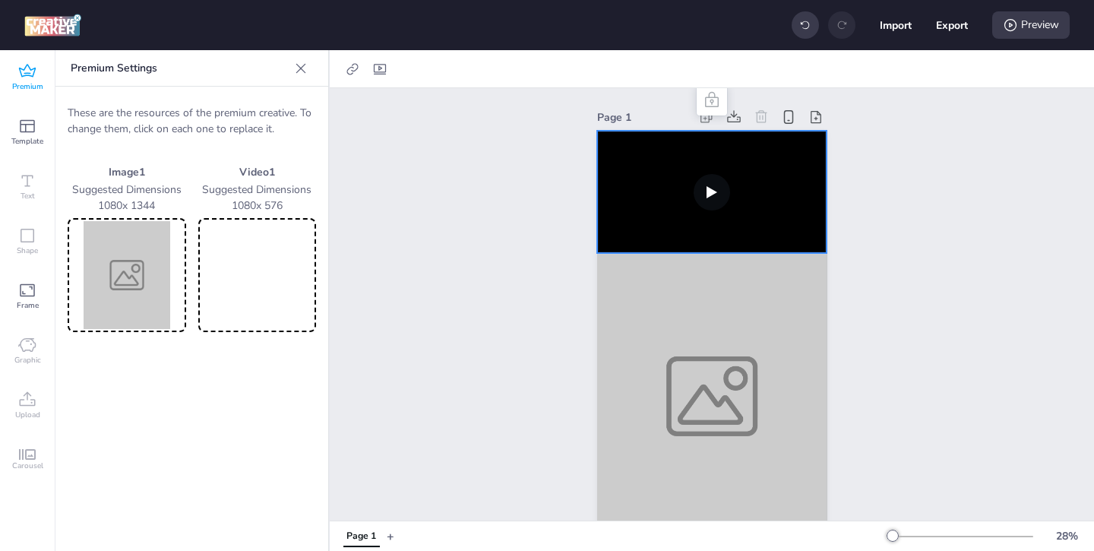
click at [239, 276] on video at bounding box center [257, 275] width 112 height 108
click at [269, 285] on video at bounding box center [257, 275] width 112 height 108
click at [254, 289] on video at bounding box center [257, 275] width 112 height 108
click at [280, 274] on video at bounding box center [257, 275] width 112 height 108
click at [270, 284] on video at bounding box center [257, 275] width 112 height 108
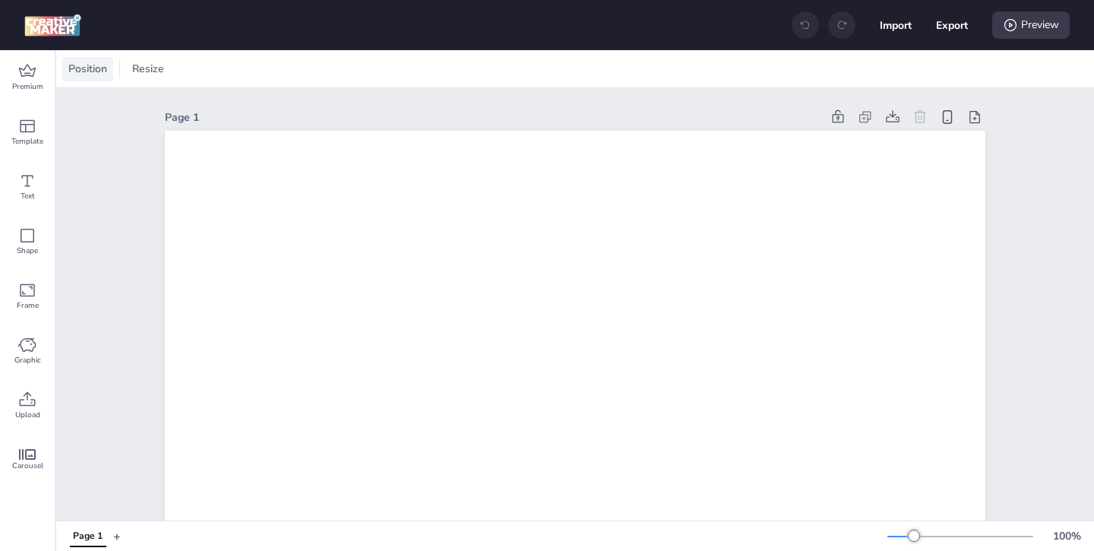
click at [103, 70] on span "Position" at bounding box center [87, 69] width 45 height 16
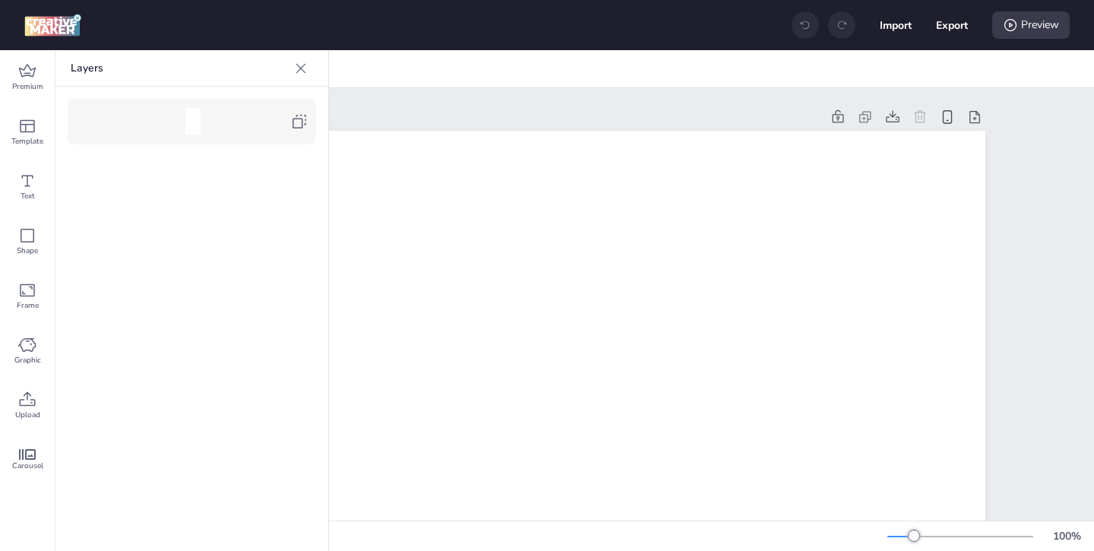
click at [299, 117] on icon at bounding box center [299, 121] width 18 height 18
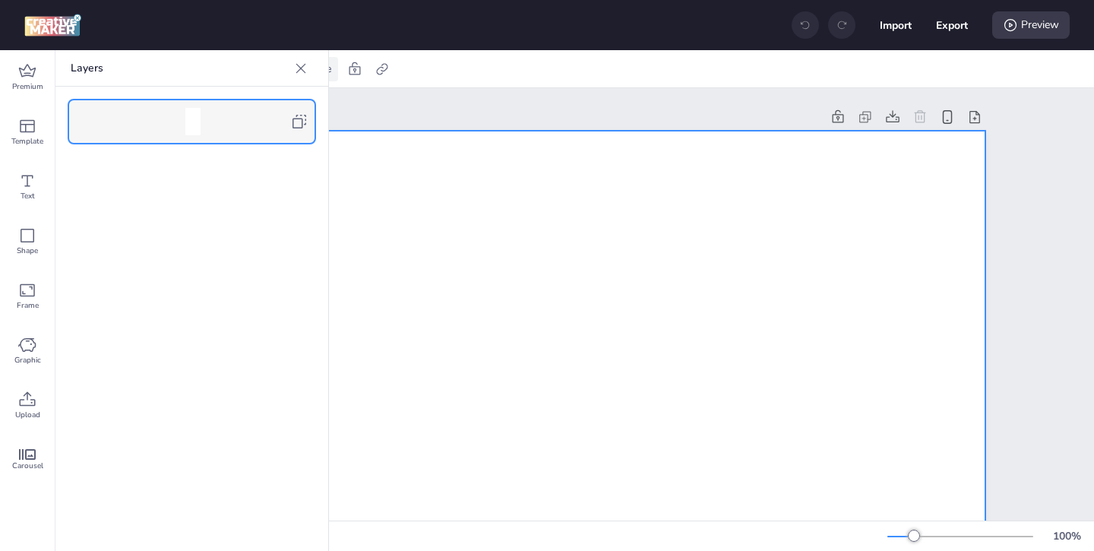
click at [297, 72] on icon at bounding box center [300, 68] width 15 height 15
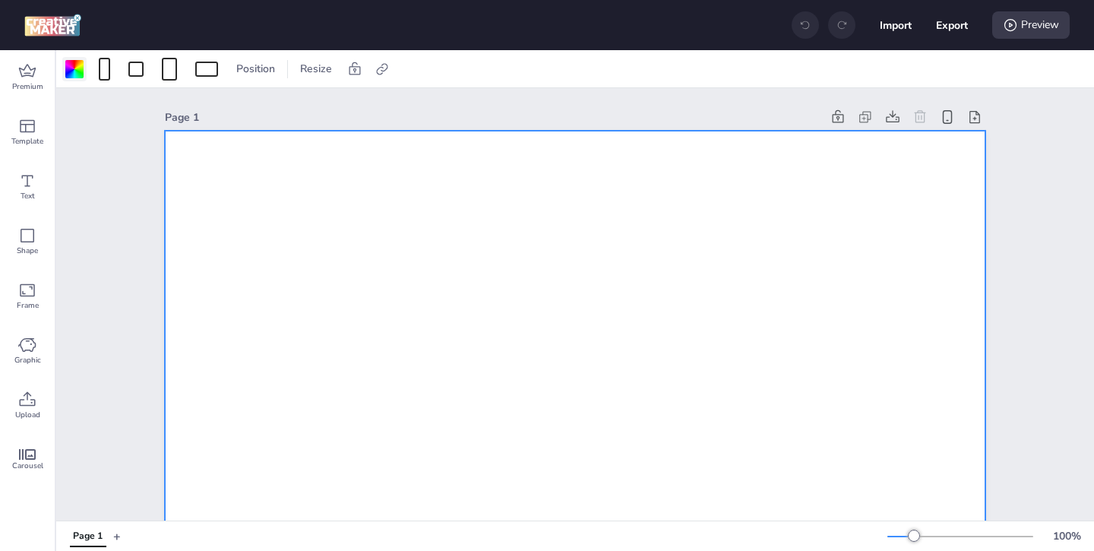
click at [84, 71] on div at bounding box center [74, 69] width 24 height 24
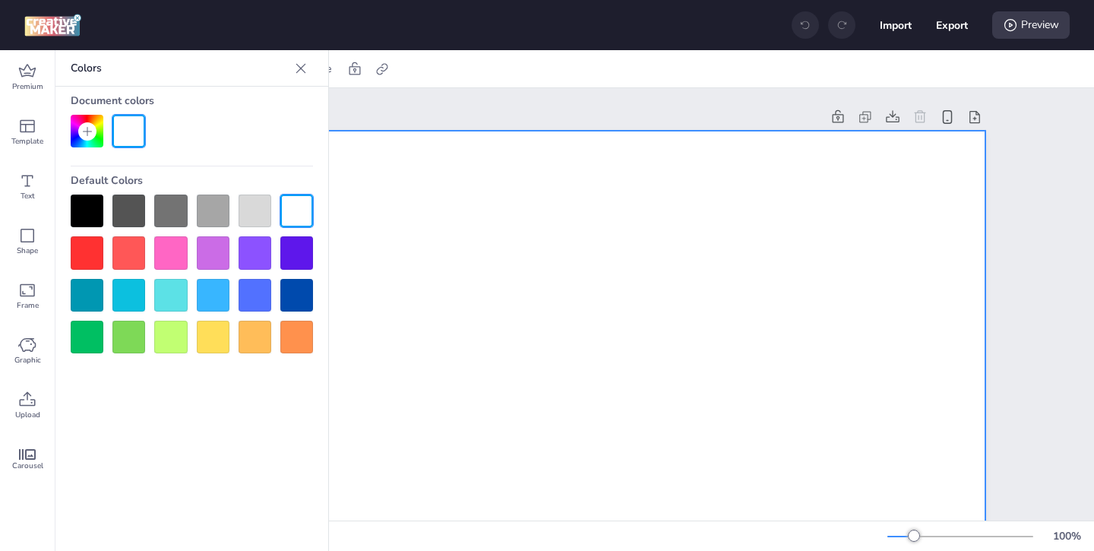
click at [84, 210] on div at bounding box center [87, 211] width 33 height 33
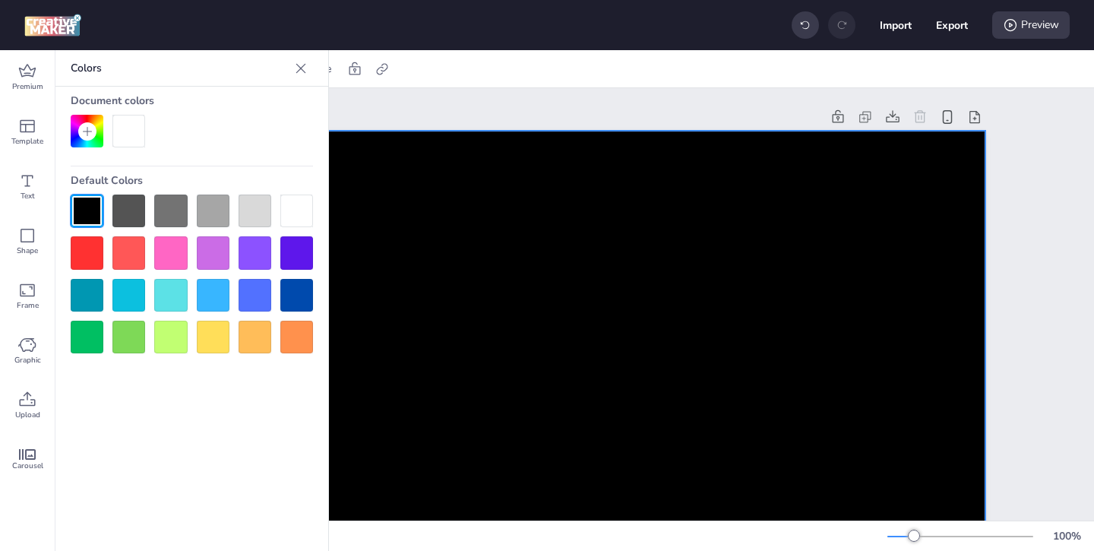
click at [299, 68] on icon at bounding box center [301, 68] width 10 height 10
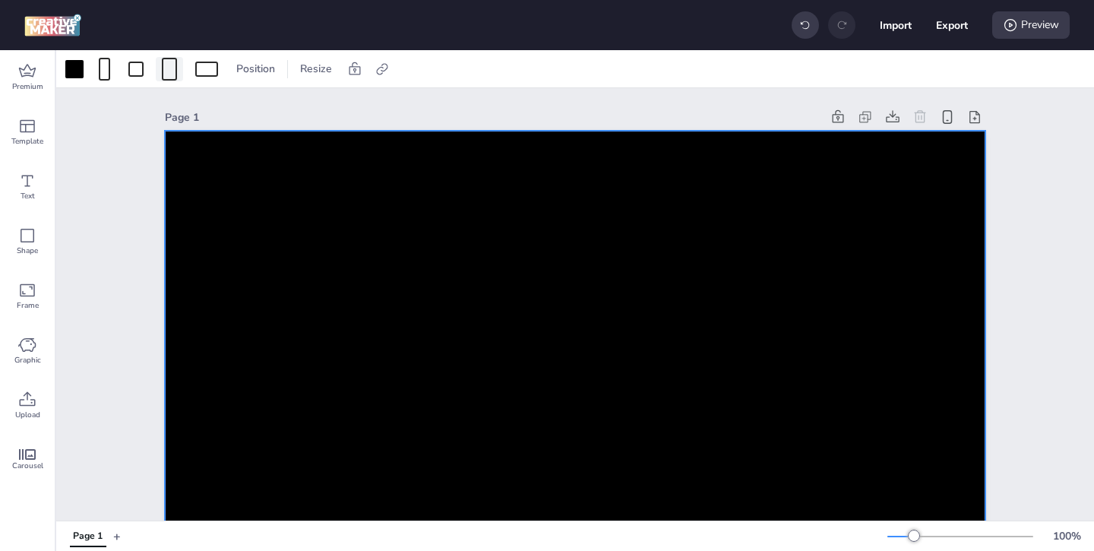
click at [165, 79] on div at bounding box center [169, 69] width 15 height 23
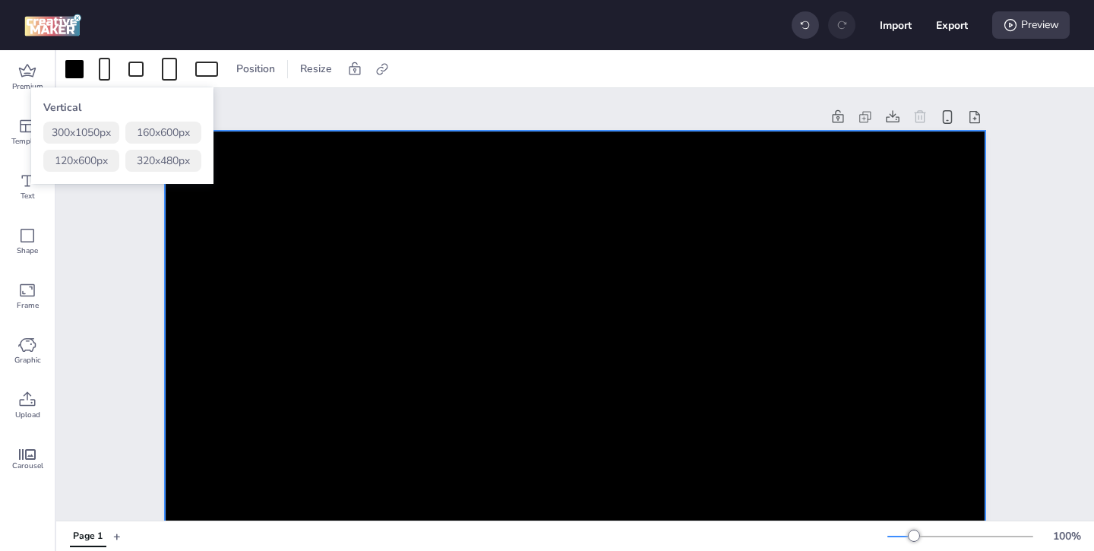
click at [160, 160] on button "320 x 480 px" at bounding box center [163, 161] width 76 height 22
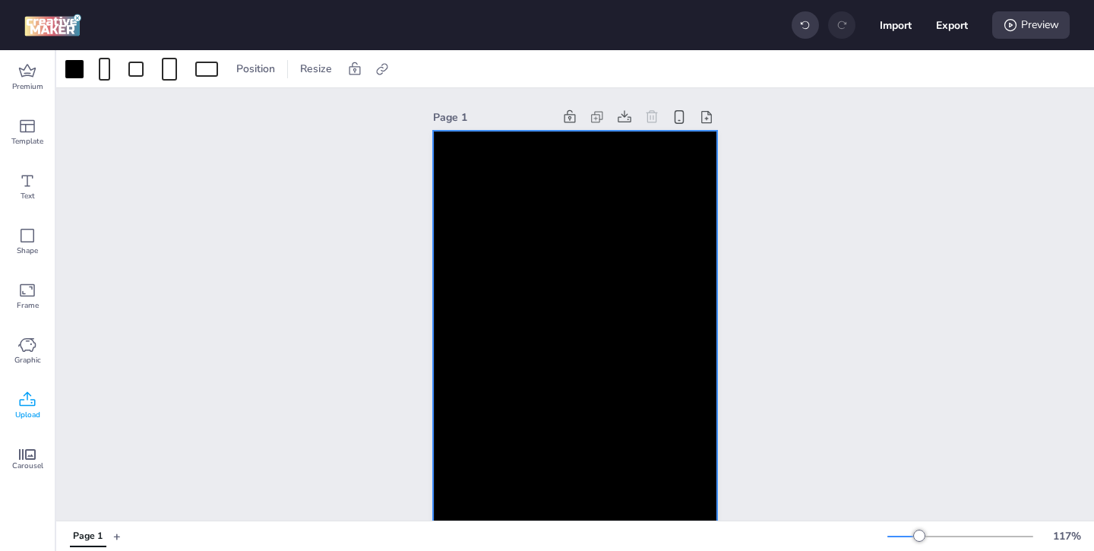
click at [30, 400] on icon at bounding box center [27, 400] width 18 height 18
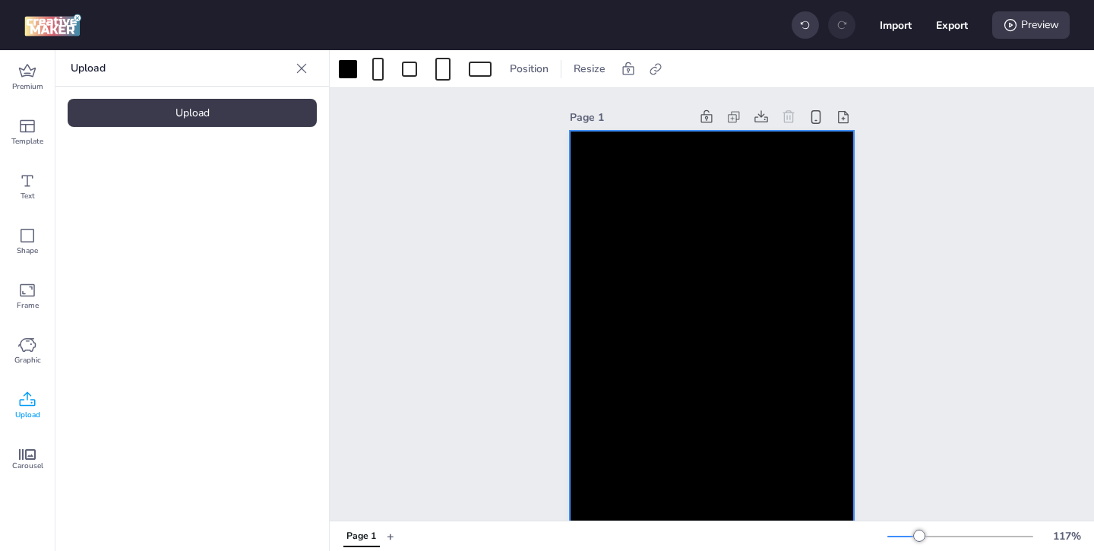
click at [224, 104] on div "Upload" at bounding box center [192, 113] width 249 height 28
click at [149, 220] on video at bounding box center [129, 212] width 122 height 61
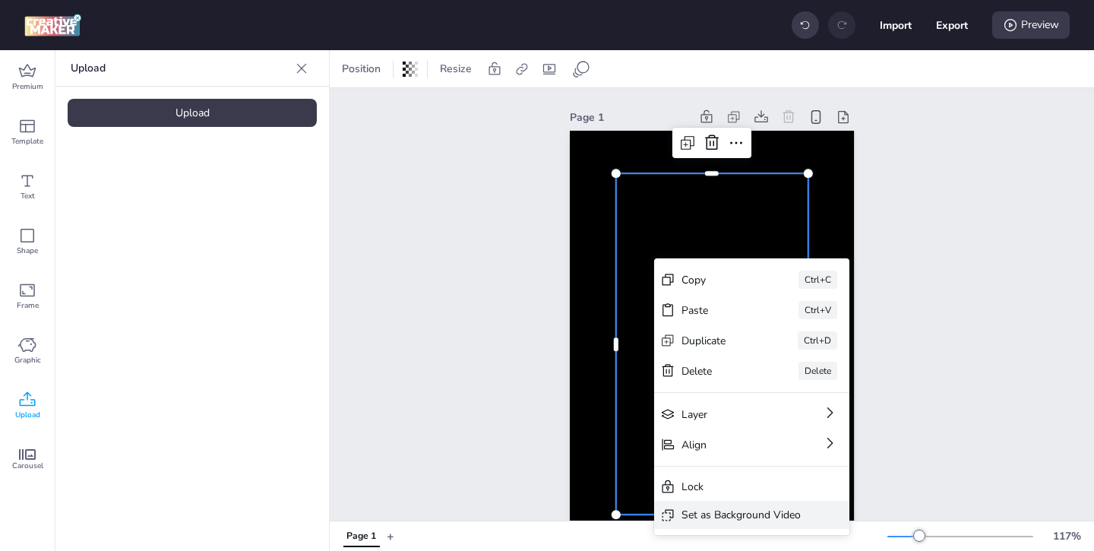
click at [707, 514] on div "Set as Background Video" at bounding box center [741, 515] width 119 height 16
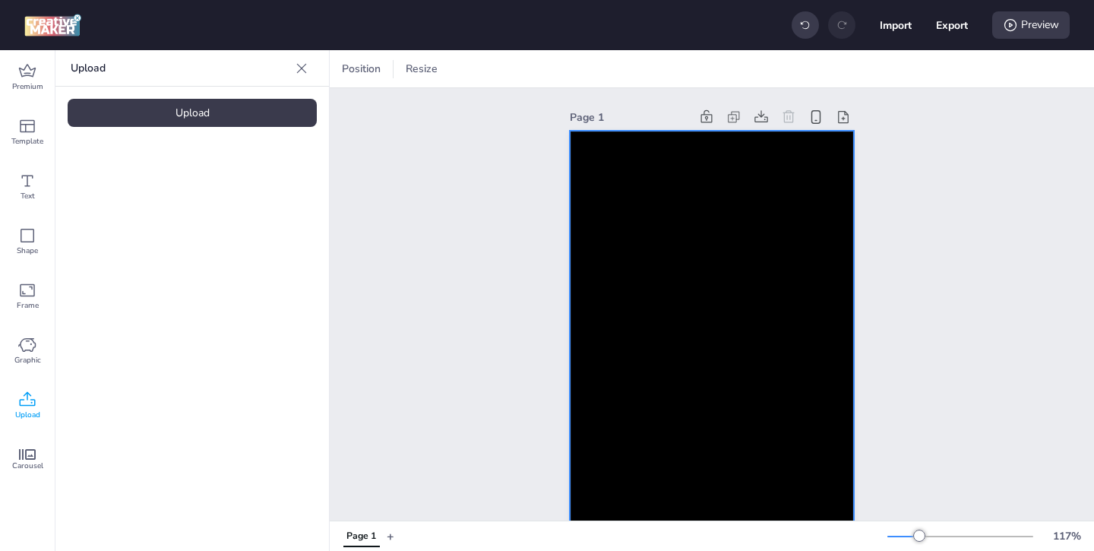
click at [661, 323] on video at bounding box center [712, 344] width 284 height 506
click at [653, 311] on video at bounding box center [712, 344] width 284 height 506
click at [639, 250] on video at bounding box center [712, 344] width 284 height 506
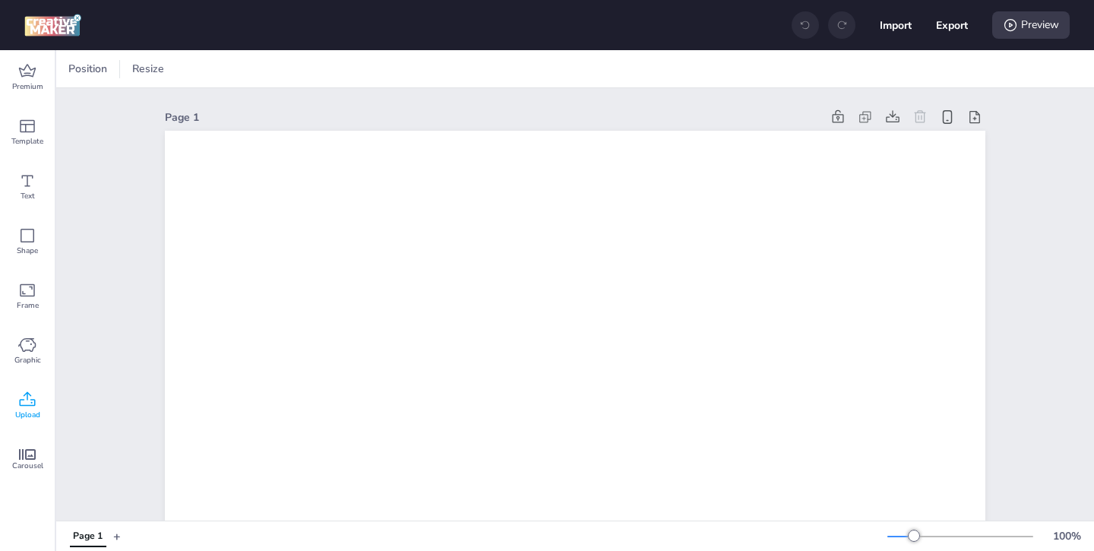
click at [20, 409] on span "Upload" at bounding box center [27, 415] width 25 height 12
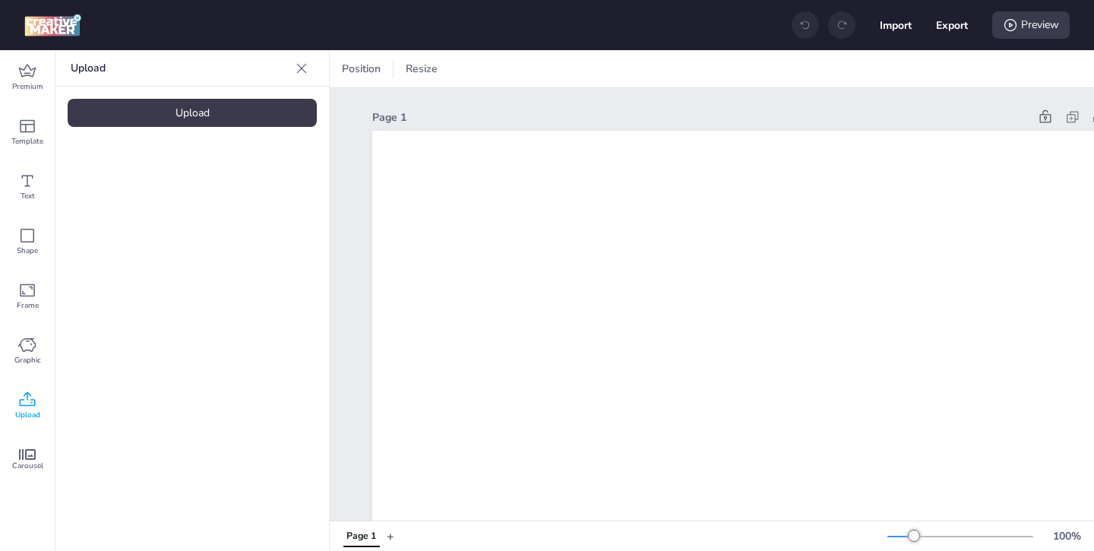
click at [304, 72] on icon at bounding box center [301, 68] width 15 height 15
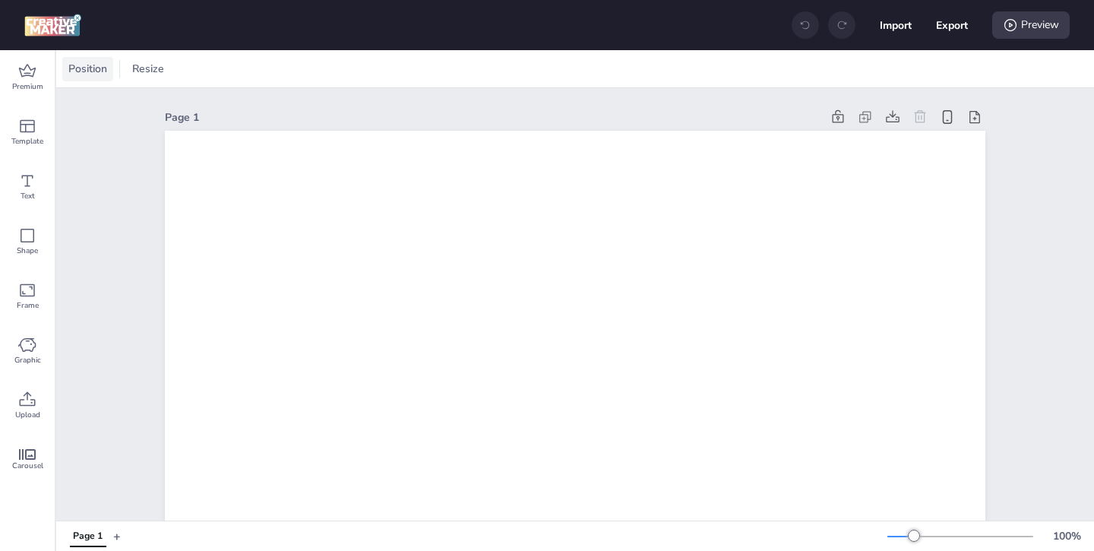
click at [100, 69] on span "Position" at bounding box center [87, 69] width 45 height 16
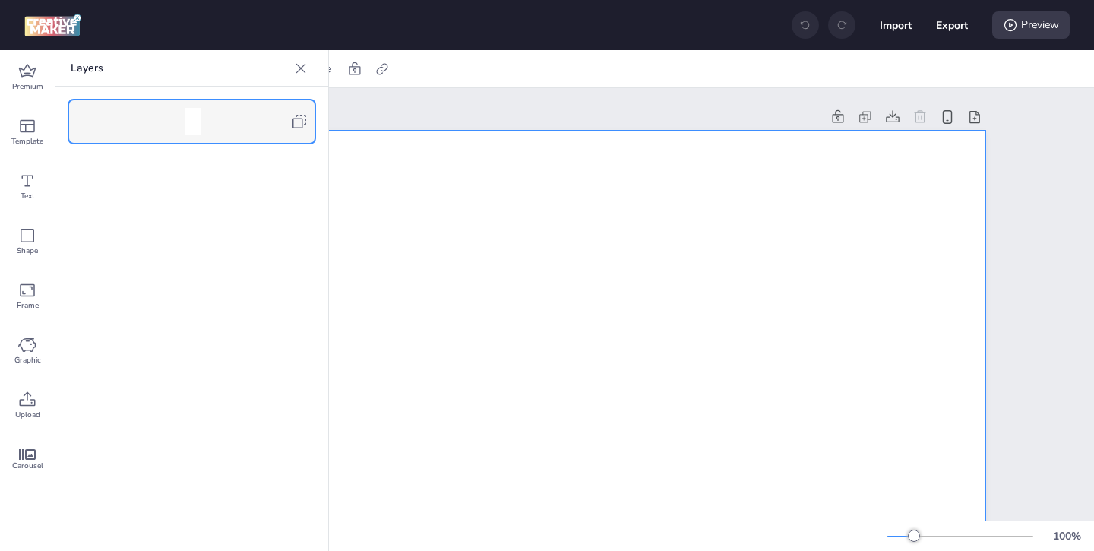
click at [297, 113] on icon at bounding box center [299, 121] width 18 height 18
click at [296, 72] on icon at bounding box center [301, 68] width 10 height 10
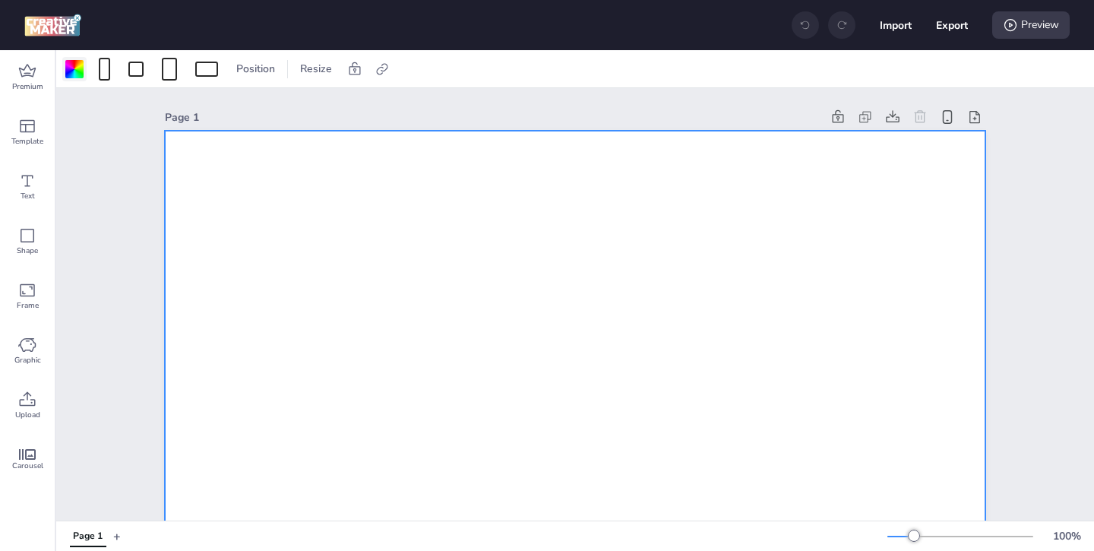
click at [74, 68] on div at bounding box center [74, 69] width 18 height 18
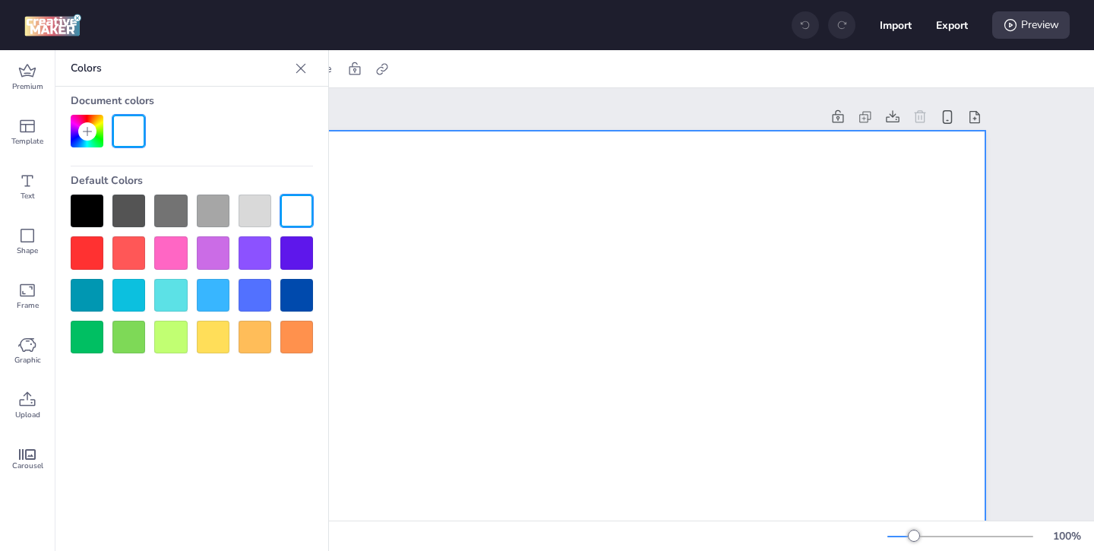
click at [80, 206] on div at bounding box center [87, 211] width 33 height 33
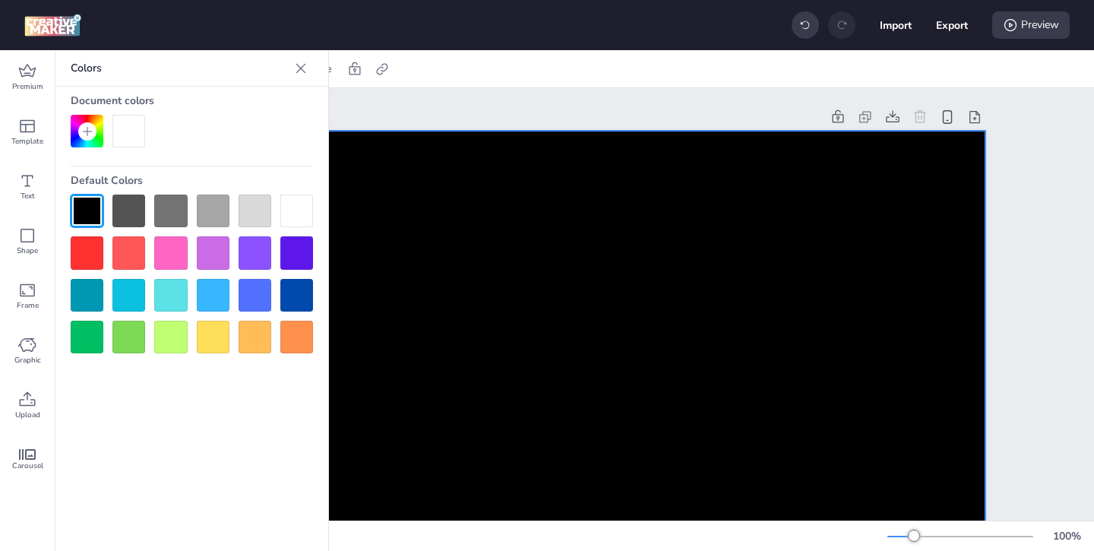
click at [294, 73] on icon at bounding box center [300, 68] width 15 height 15
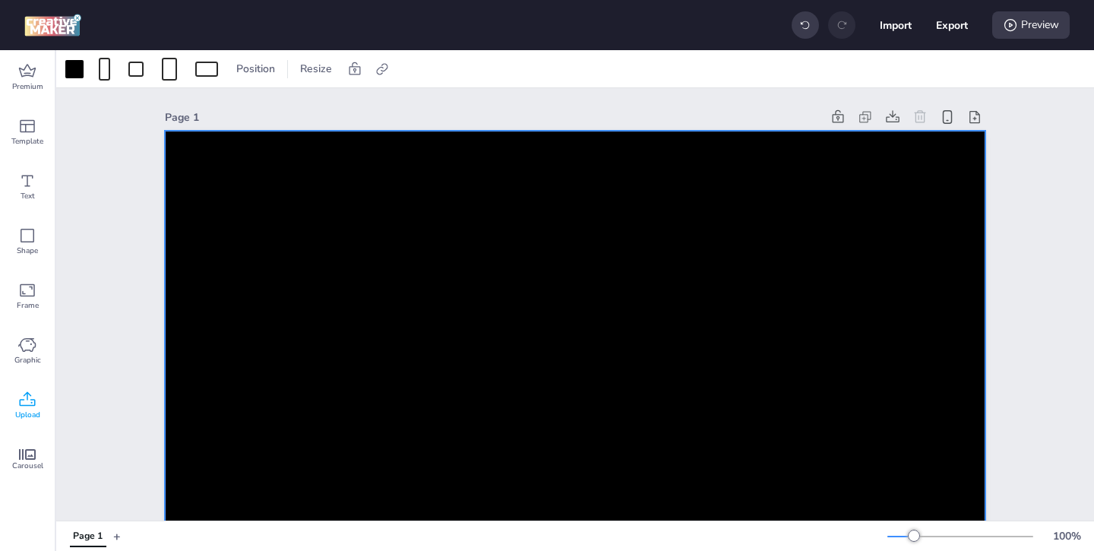
click at [31, 411] on span "Upload" at bounding box center [27, 415] width 25 height 12
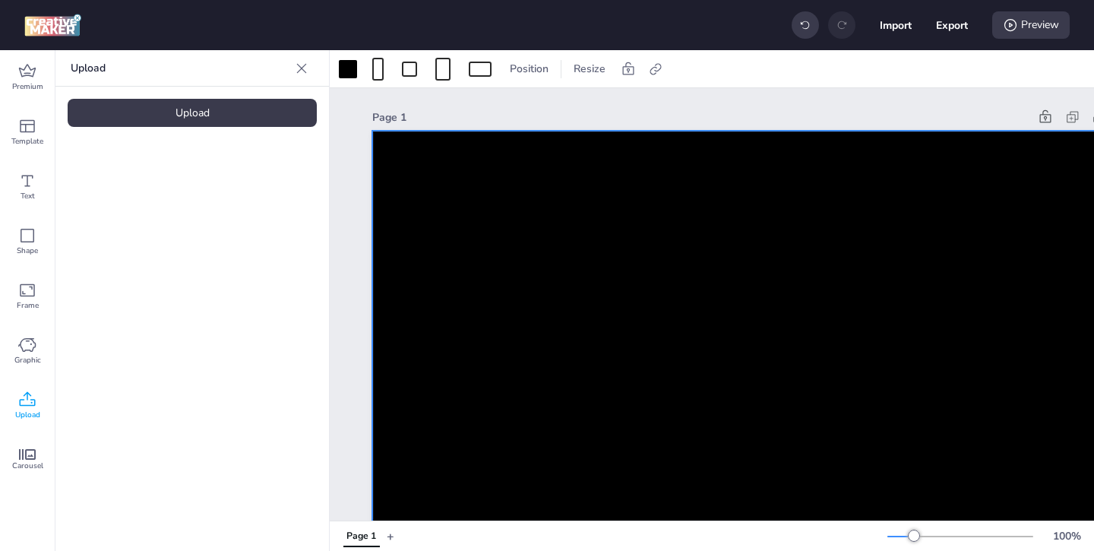
click at [262, 120] on div "Upload" at bounding box center [192, 113] width 249 height 28
click at [116, 230] on video at bounding box center [129, 212] width 122 height 61
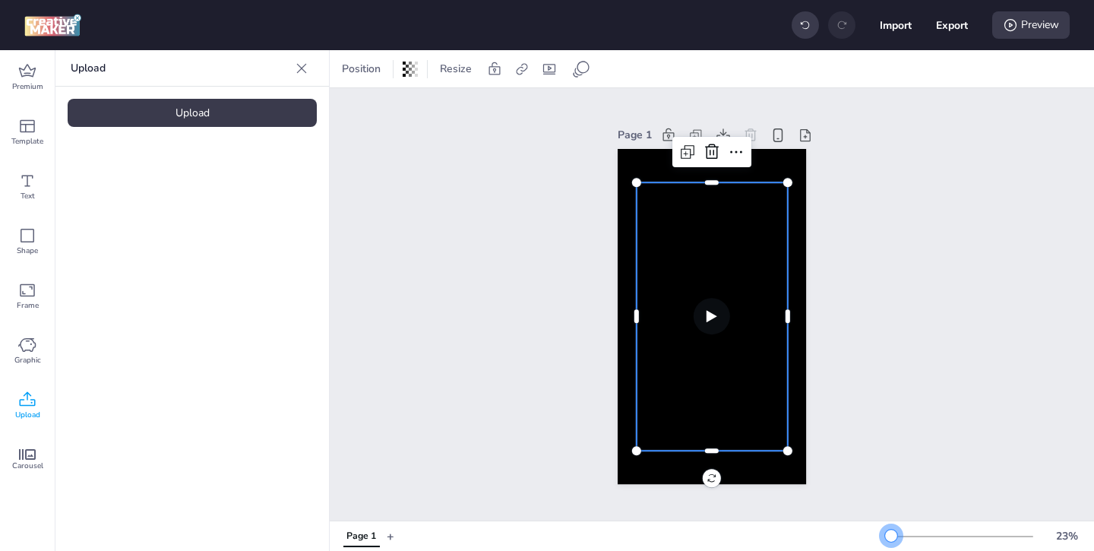
drag, startPoint x: 915, startPoint y: 529, endPoint x: 891, endPoint y: 530, distance: 23.6
click at [891, 530] on div at bounding box center [891, 536] width 12 height 12
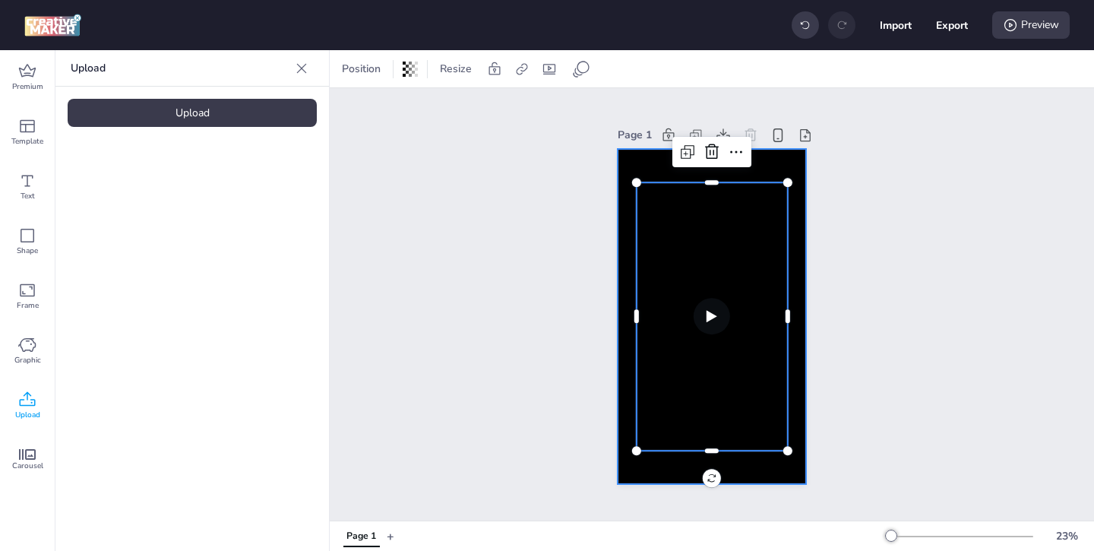
click at [662, 163] on div at bounding box center [712, 317] width 188 height 336
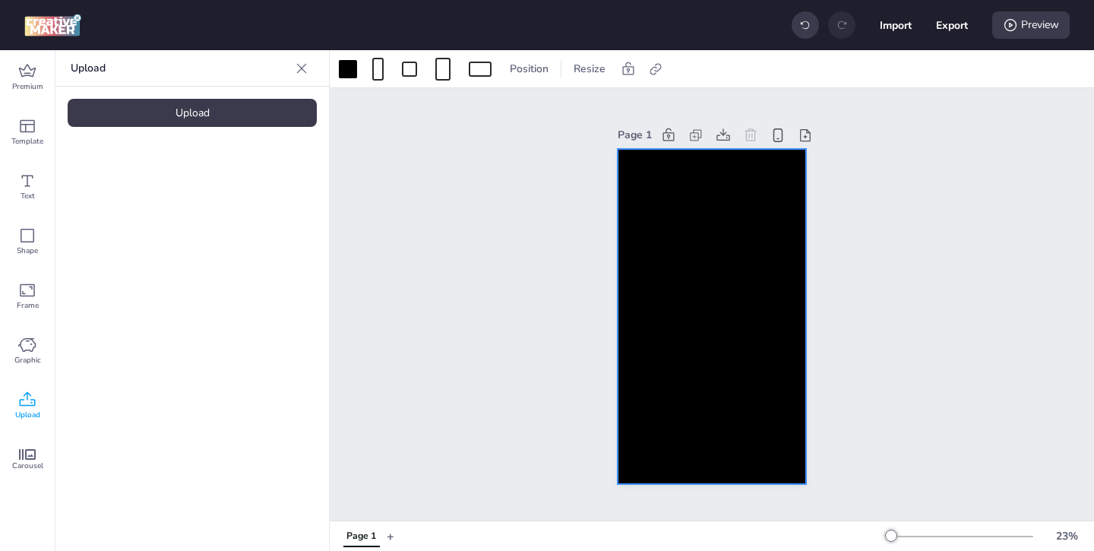
click at [659, 166] on div at bounding box center [712, 317] width 188 height 336
click at [653, 71] on icon at bounding box center [655, 69] width 15 height 15
click at [501, 109] on icon at bounding box center [502, 107] width 11 height 8
click at [501, 109] on input "Activate hyperlink" at bounding box center [500, 114] width 10 height 10
checkbox input "true"
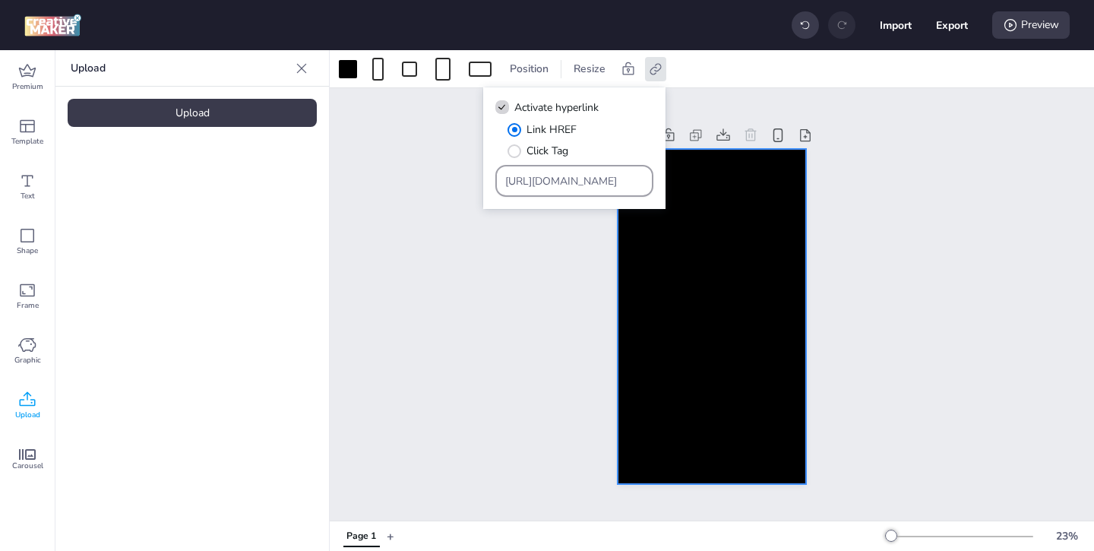
drag, startPoint x: 606, startPoint y: 176, endPoint x: 570, endPoint y: 157, distance: 41.5
click at [576, 160] on div "Link HREF Click Tag [URL][DOMAIN_NAME]" at bounding box center [574, 159] width 158 height 75
paste input "open.spotify.com/intl-es/track/2GGGKKMbKxeaEg8SXIEtb8?si=128b71d7dfb04165"
type input "https://open.spotify.com/intl-es/track/2GGGKKMbKxeaEg8SXIEtb8?si=128b71d7dfb041…"
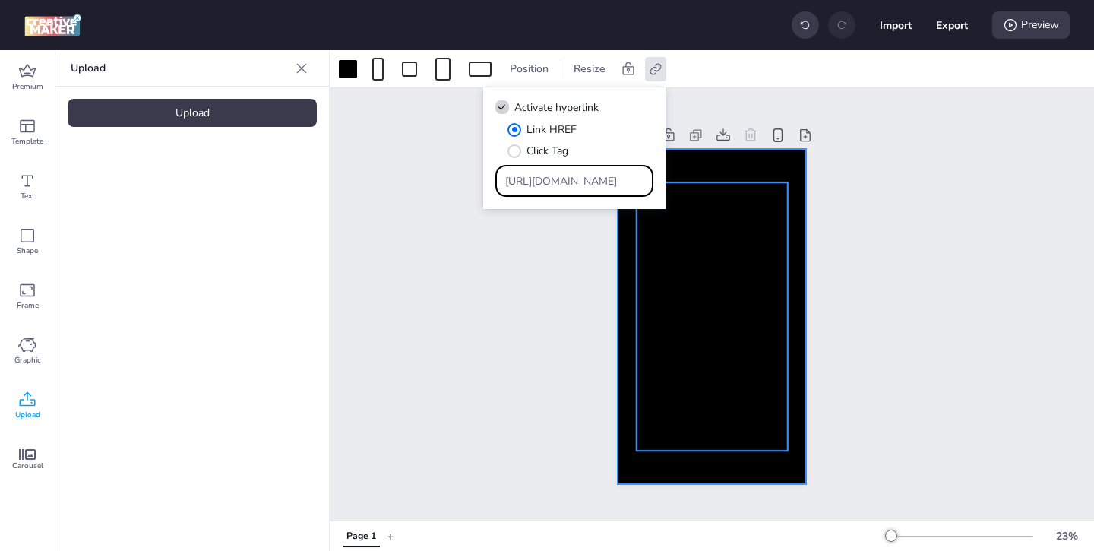
click at [730, 307] on video at bounding box center [712, 316] width 151 height 268
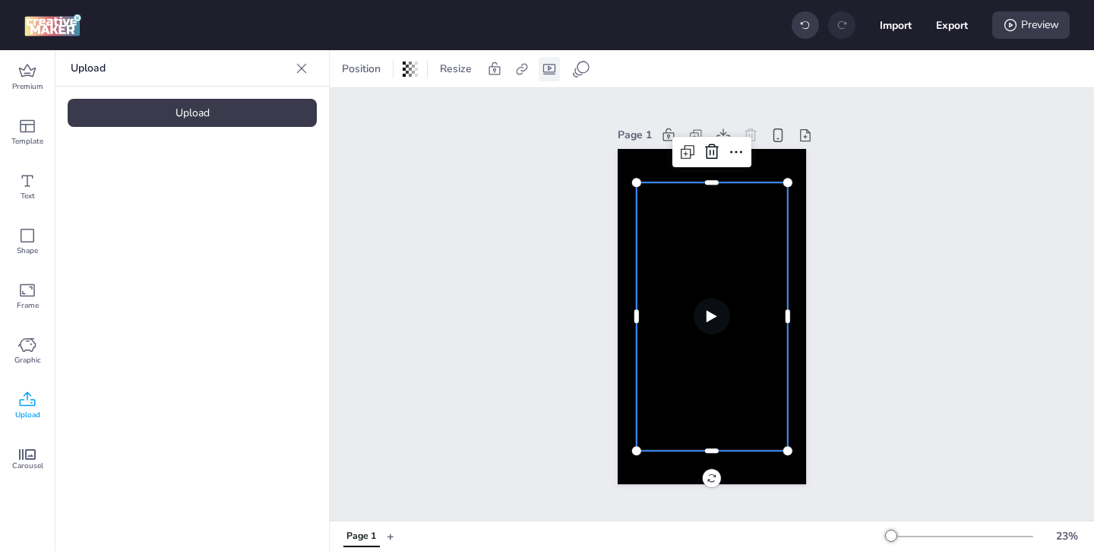
click at [546, 68] on icon at bounding box center [549, 69] width 15 height 15
select select "contain"
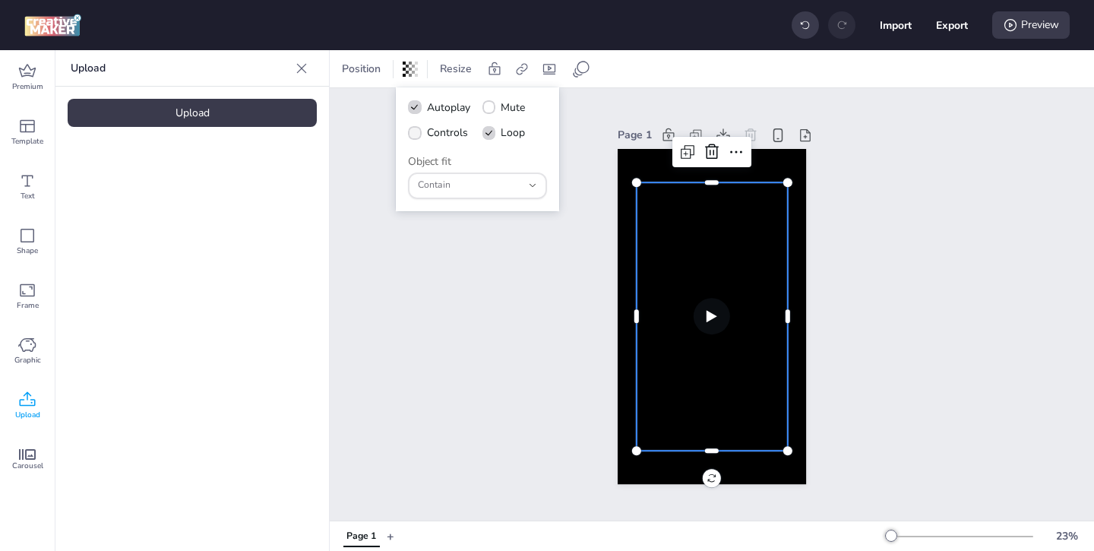
click at [419, 132] on icon at bounding box center [415, 133] width 11 height 8
click at [417, 134] on input "Controls" at bounding box center [412, 139] width 10 height 10
checkbox input "true"
click at [681, 300] on video at bounding box center [712, 316] width 151 height 268
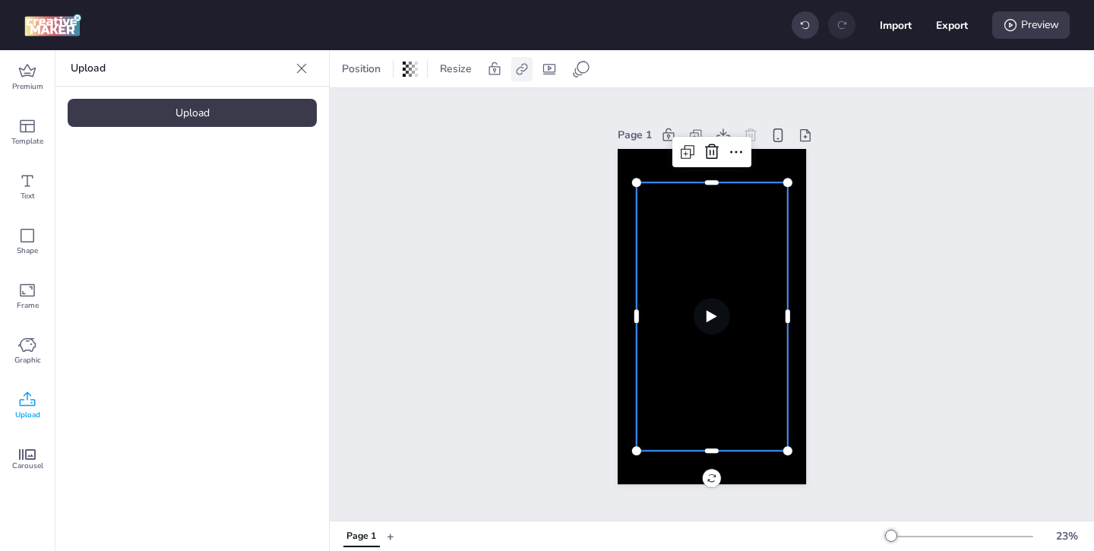
click at [514, 68] on icon at bounding box center [521, 69] width 15 height 15
click at [376, 108] on label "Activate hyperlink" at bounding box center [413, 107] width 114 height 27
click at [371, 109] on input "Activate hyperlink" at bounding box center [366, 114] width 10 height 10
checkbox input "true"
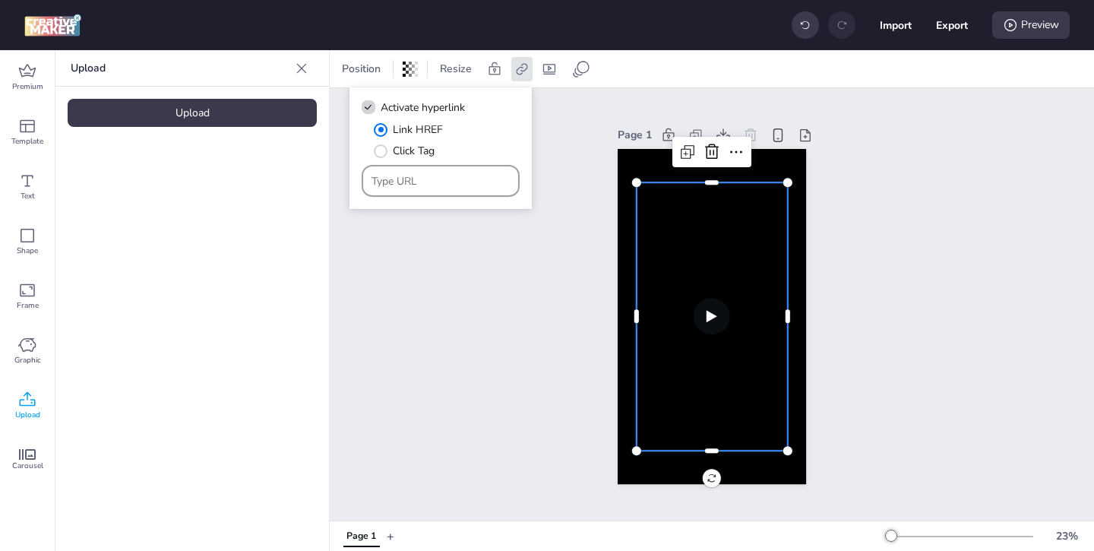
click at [426, 181] on input "Type URL" at bounding box center [441, 181] width 139 height 16
paste input "https://open.spotify.com/intl-es/track/2GGGKKMbKxeaEg8SXIEtb8?si=128b71d7dfb041…"
type input "https://open.spotify.com/intl-es/track/2GGGKKMbKxeaEg8SXIEtb8?si=128b71d7dfb041…"
click at [549, 331] on div "Page 1" at bounding box center [712, 304] width 764 height 432
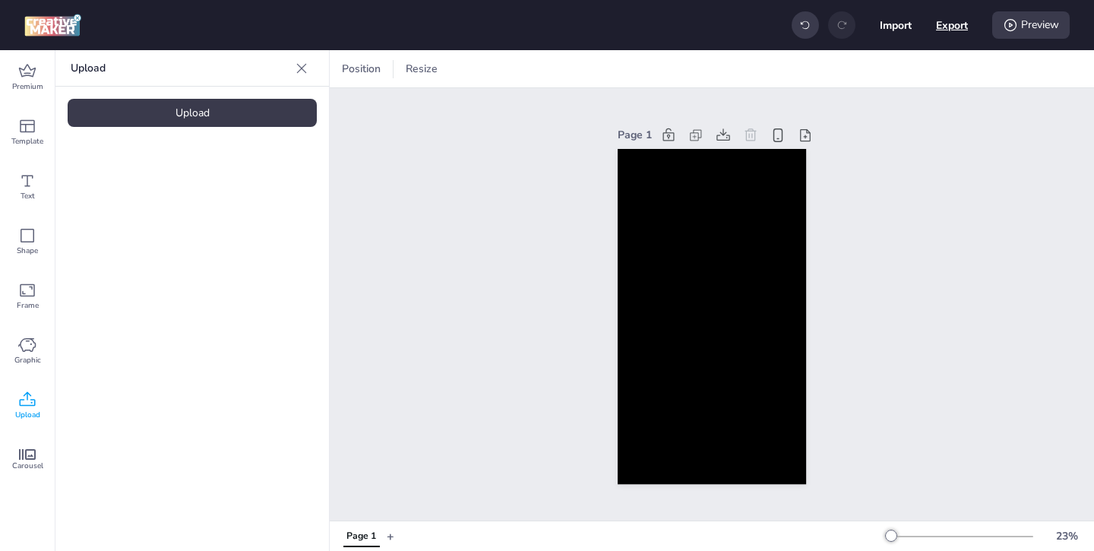
click at [946, 31] on button "Export" at bounding box center [952, 25] width 32 height 32
select select "html"
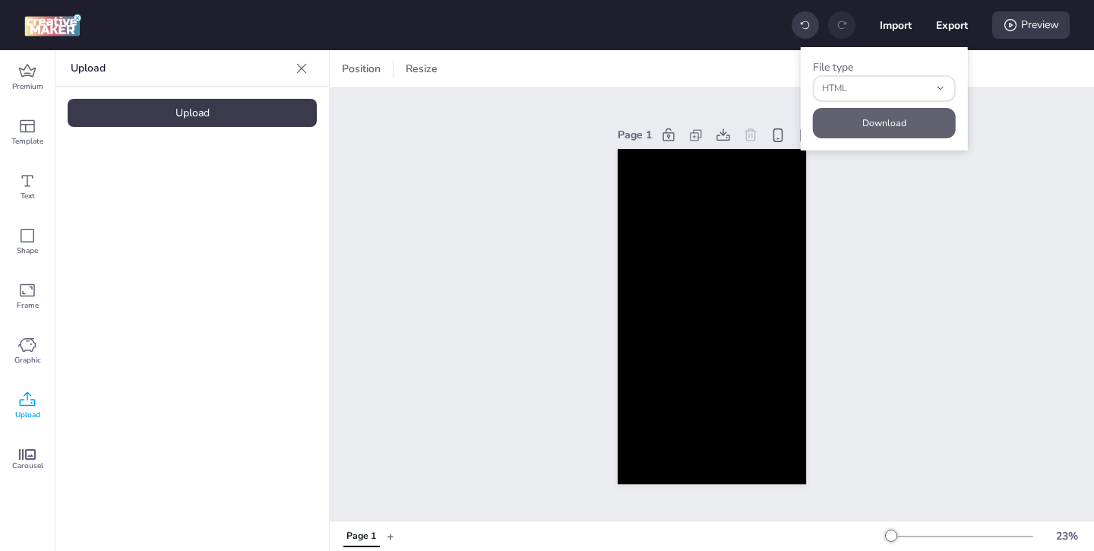
click at [914, 119] on button "Download" at bounding box center [884, 123] width 143 height 30
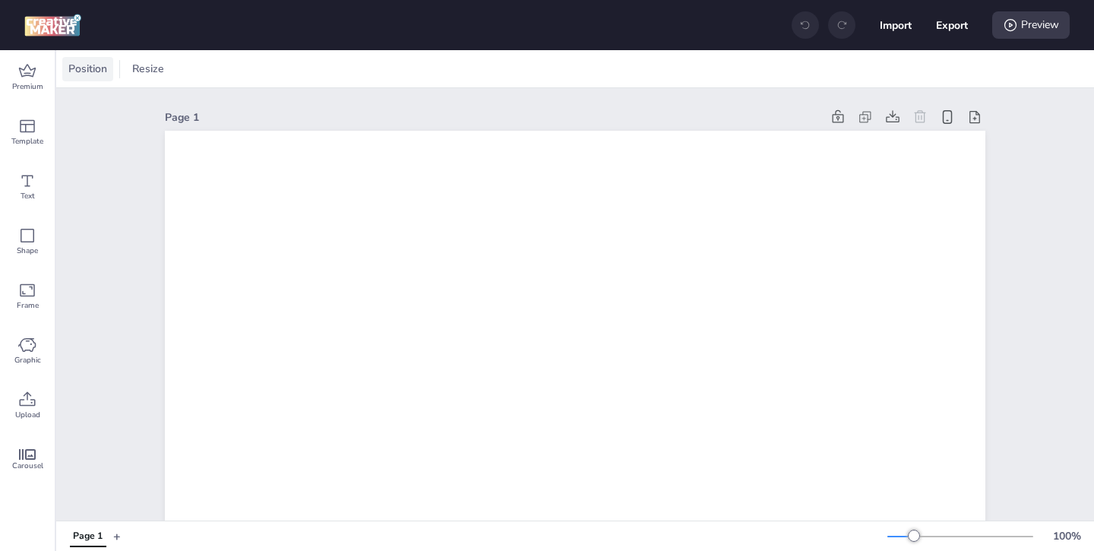
click at [105, 74] on span "Position" at bounding box center [87, 69] width 45 height 16
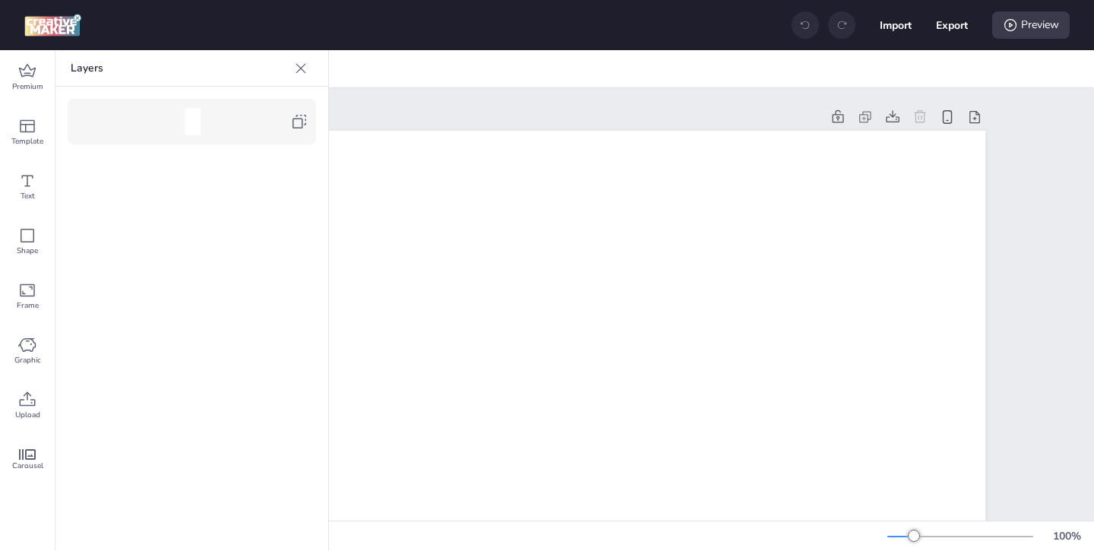
click at [306, 75] on div at bounding box center [301, 68] width 24 height 24
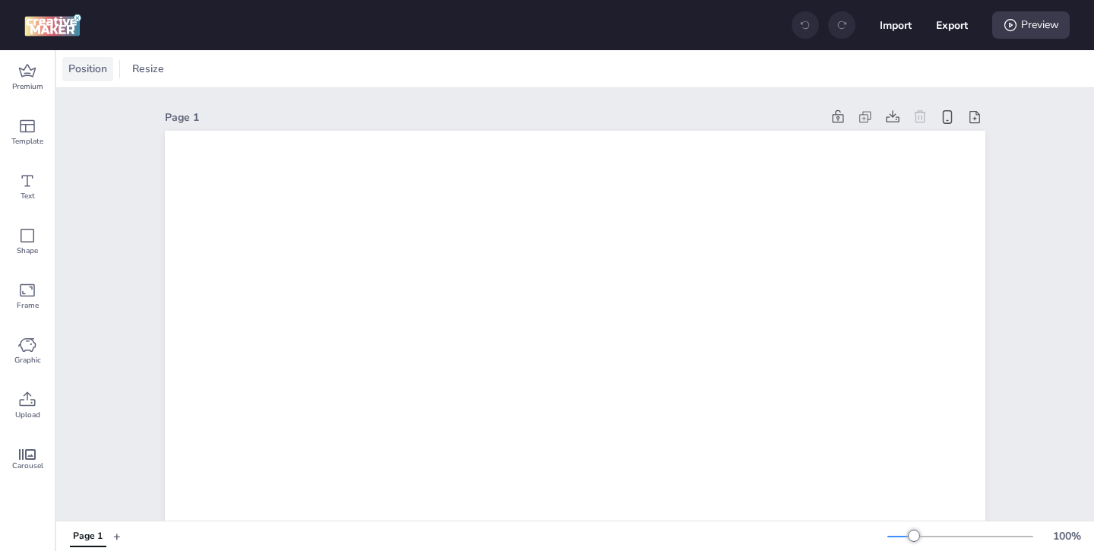
click at [93, 74] on span "Position" at bounding box center [87, 69] width 45 height 16
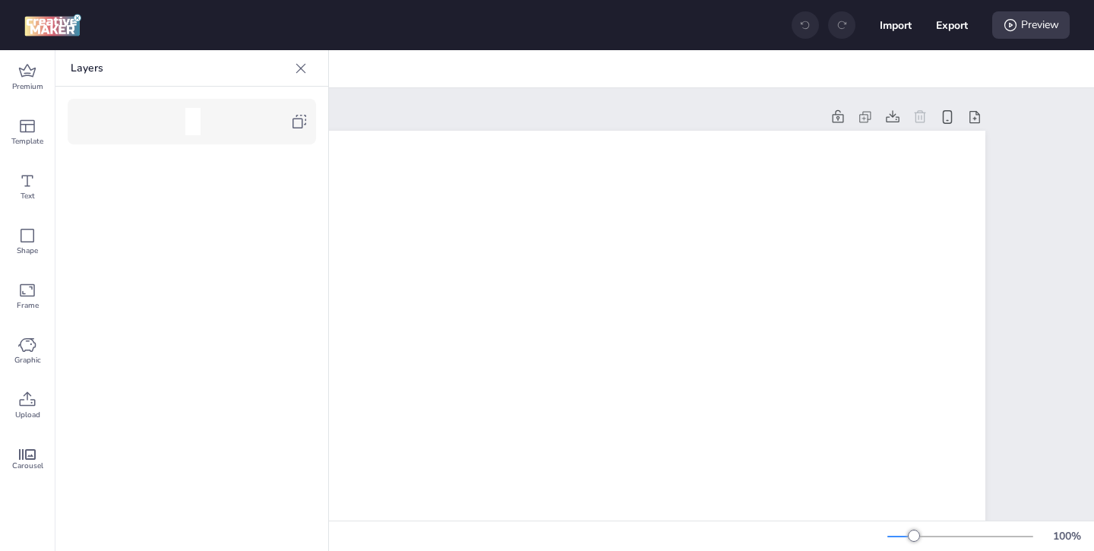
click at [307, 129] on icon at bounding box center [299, 121] width 18 height 18
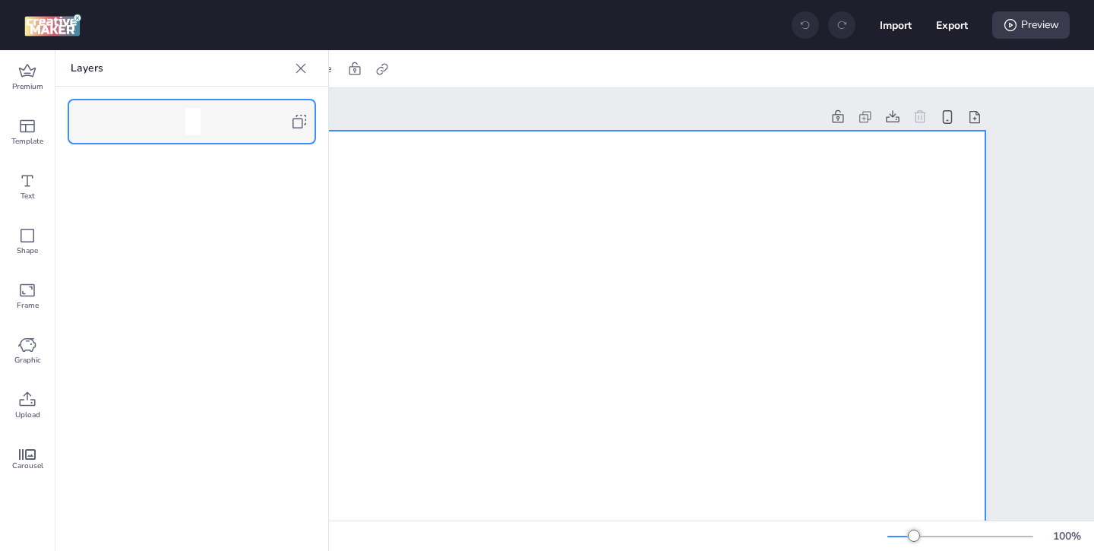
click at [294, 65] on icon at bounding box center [300, 68] width 15 height 15
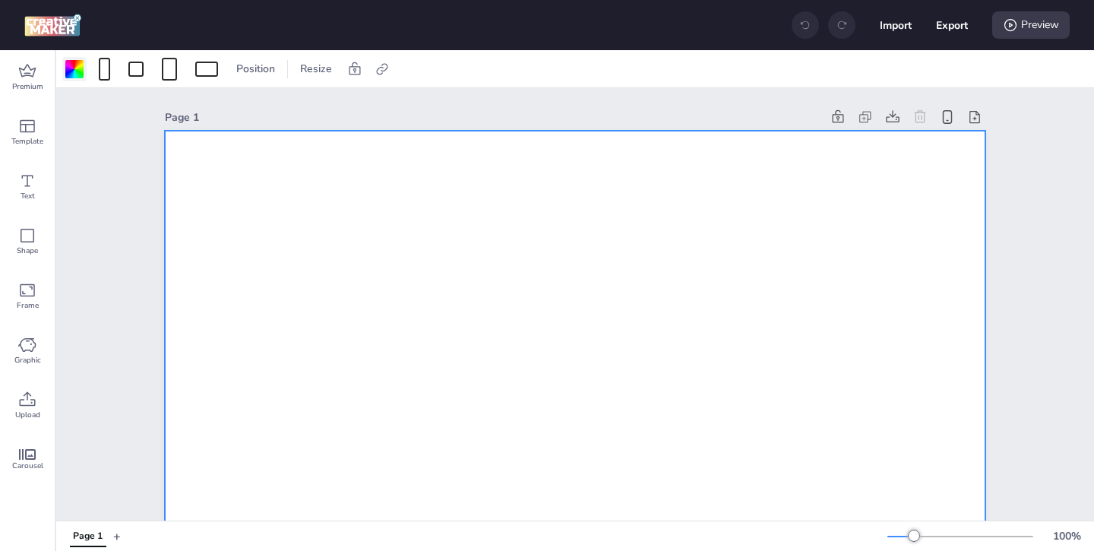
click at [75, 72] on div at bounding box center [74, 69] width 18 height 18
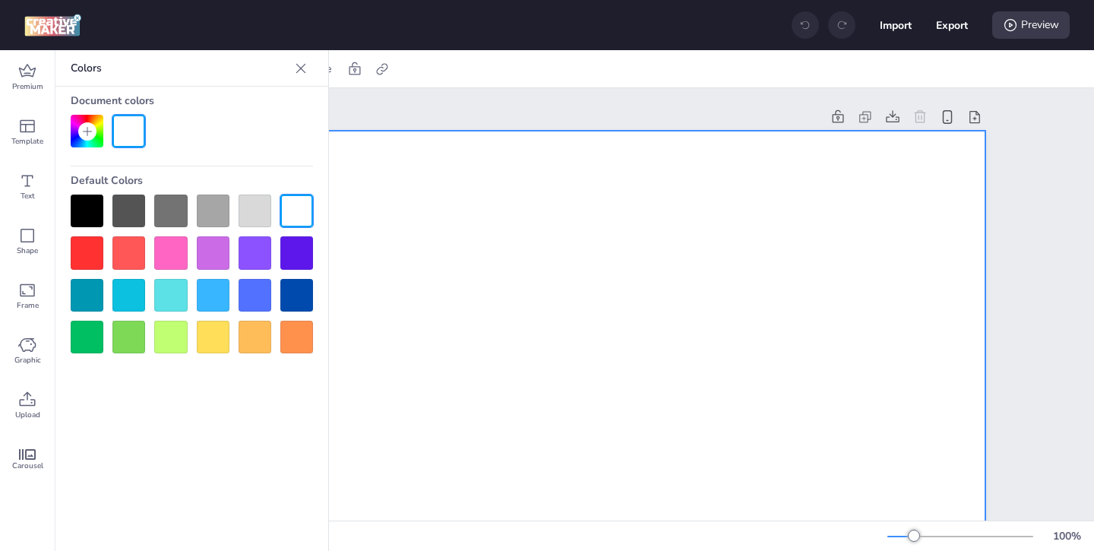
click at [76, 220] on div at bounding box center [87, 211] width 33 height 33
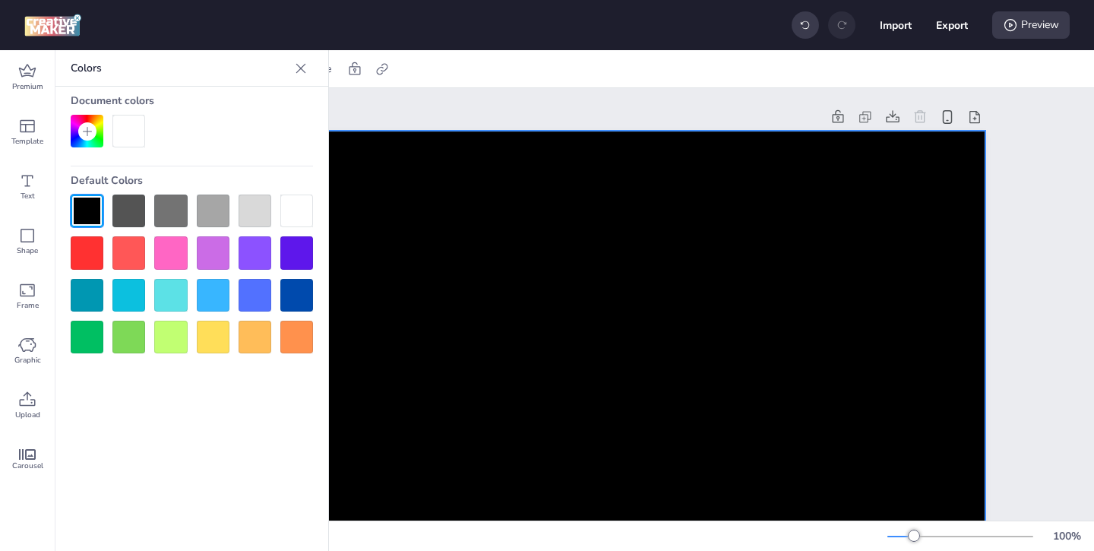
click at [494, 109] on div "Page 1" at bounding box center [493, 117] width 656 height 16
click at [37, 394] on div "Upload" at bounding box center [27, 405] width 55 height 55
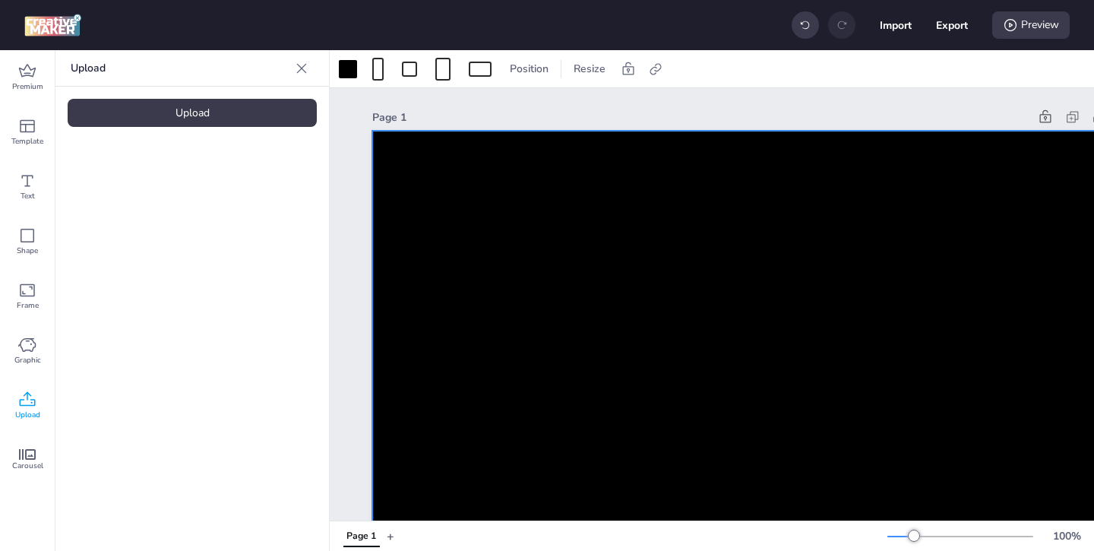
click at [265, 111] on div "Upload" at bounding box center [192, 113] width 249 height 28
click at [149, 235] on video at bounding box center [129, 212] width 122 height 61
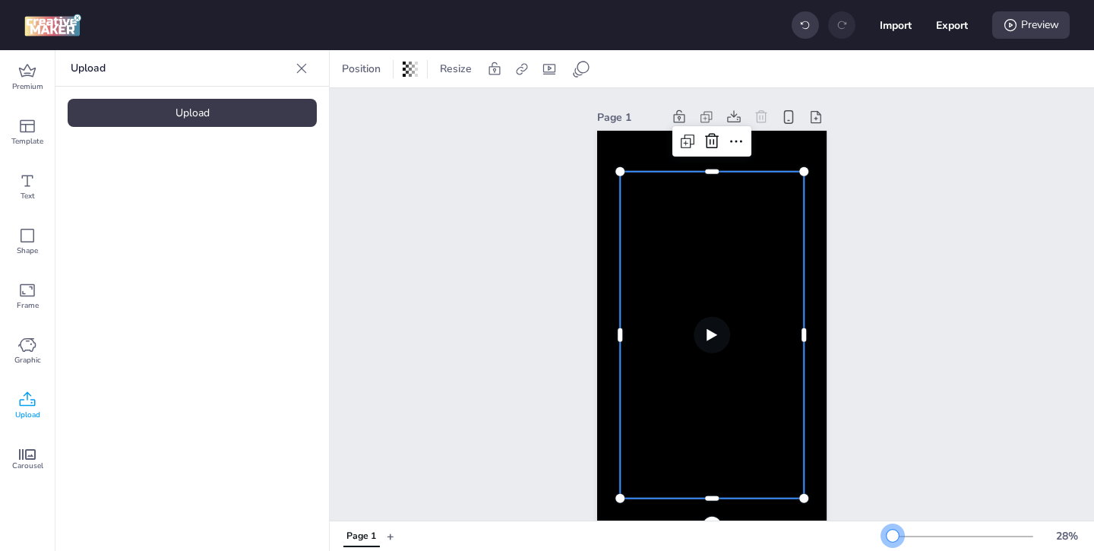
drag, startPoint x: 914, startPoint y: 532, endPoint x: 893, endPoint y: 531, distance: 21.3
click at [893, 531] on div at bounding box center [893, 536] width 12 height 12
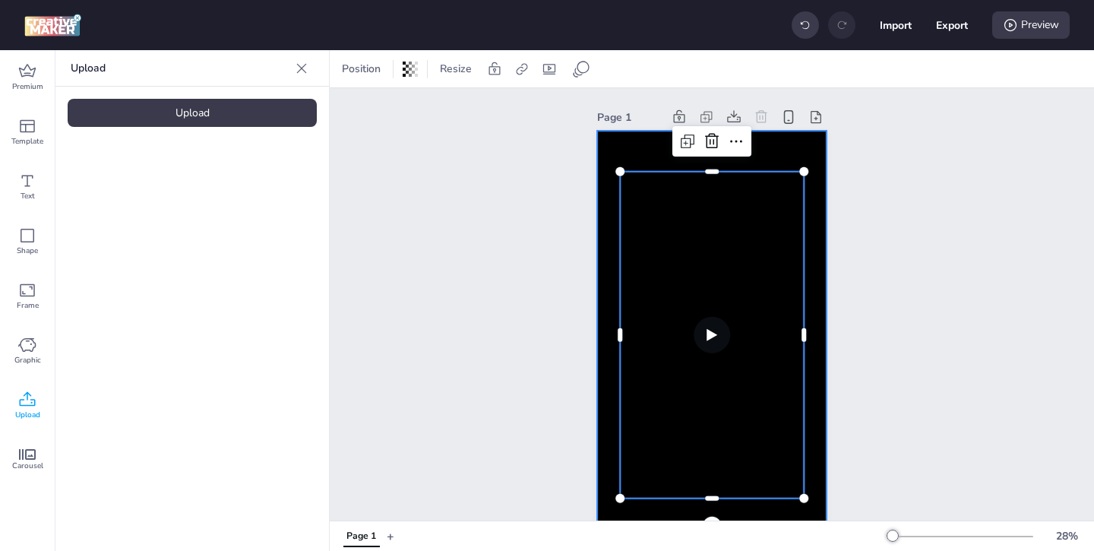
click at [653, 163] on div at bounding box center [711, 335] width 229 height 409
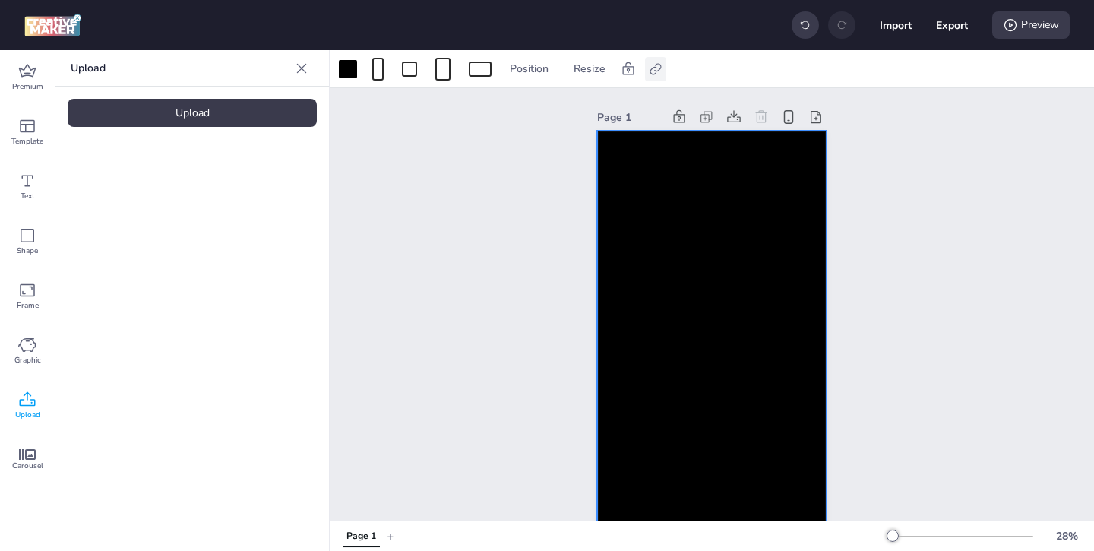
click at [656, 73] on icon at bounding box center [655, 69] width 15 height 15
click at [499, 111] on span at bounding box center [502, 107] width 13 height 13
click at [499, 111] on input "Activate hyperlink" at bounding box center [500, 114] width 10 height 10
checkbox input "true"
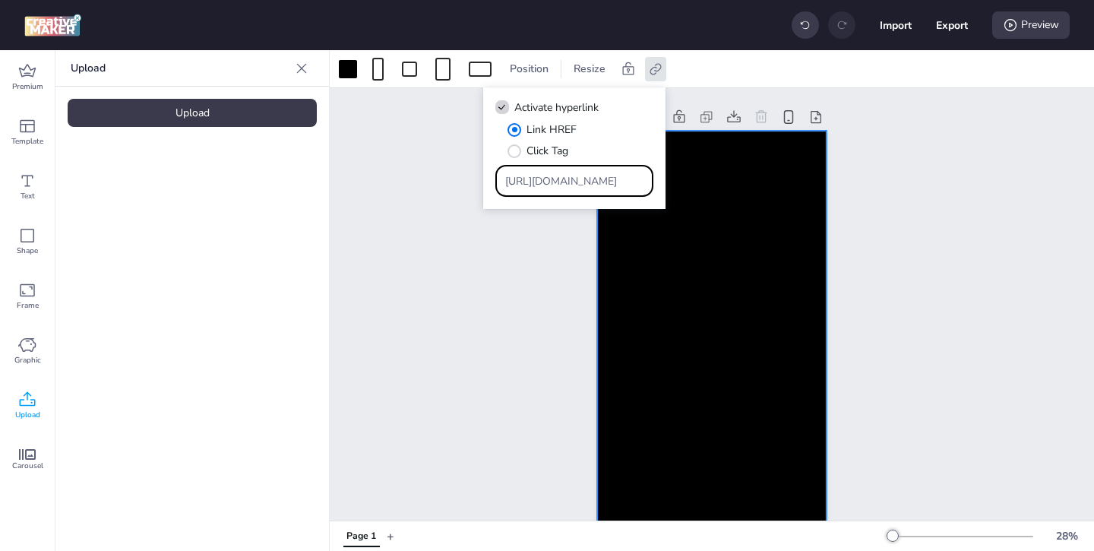
drag, startPoint x: 602, startPoint y: 183, endPoint x: 549, endPoint y: 130, distance: 75.2
click at [554, 137] on div "Link HREF Click Tag https://wortise.com" at bounding box center [574, 159] width 158 height 75
paste input "https://open.spotify.com/intl-es/track/2GGGKKMbKxeaEg8SXIEtb8?si=128b71d7dfb041…"
type input "https://open.spotify.com/intl-es/track/2GGGKKMbKxeaEg8SXIEtb8?si=128b71d7dfb041…"
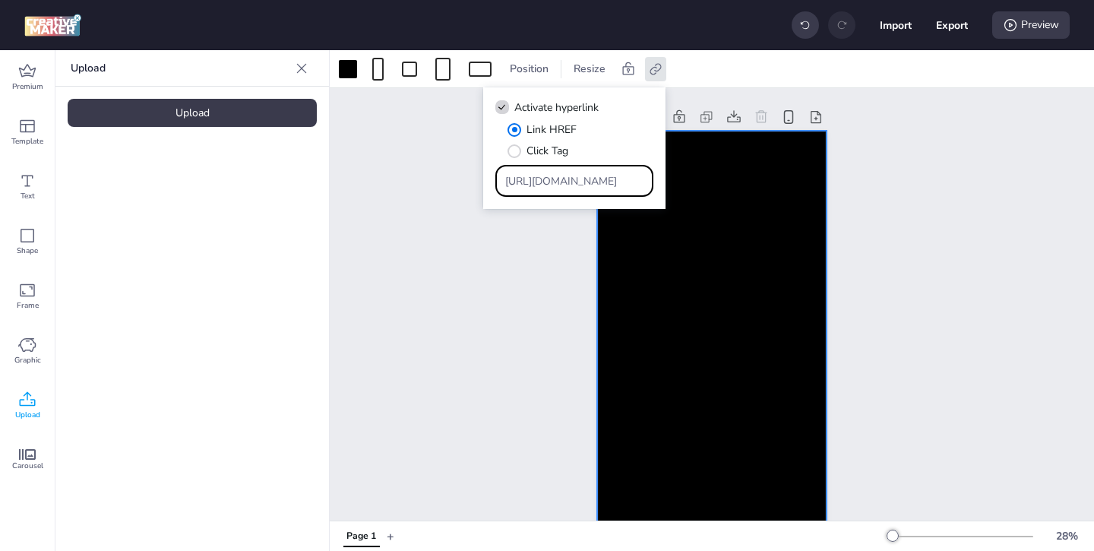
click at [565, 299] on div "Page 1" at bounding box center [712, 323] width 315 height 470
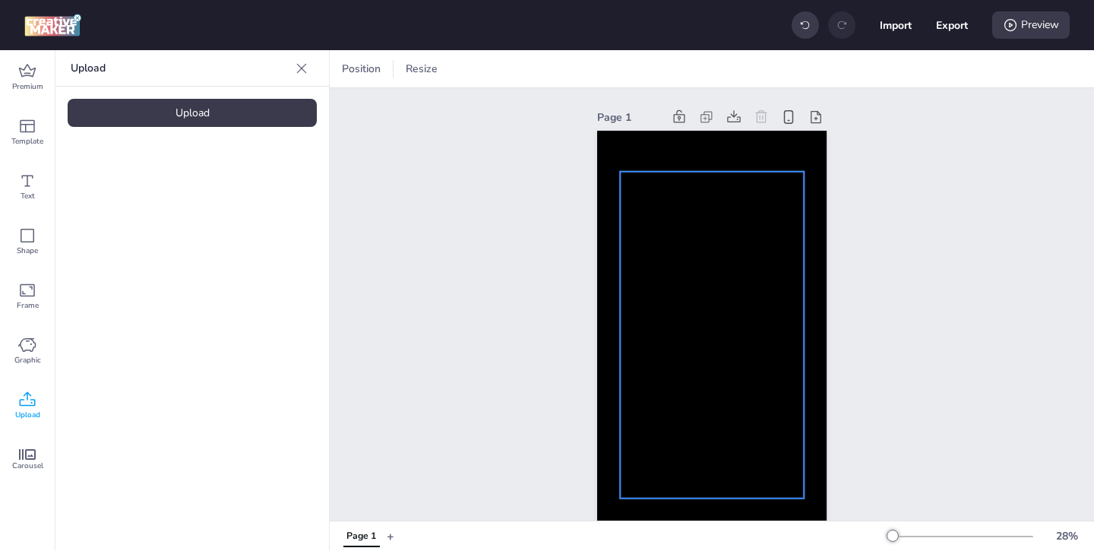
click at [672, 293] on video at bounding box center [712, 335] width 184 height 327
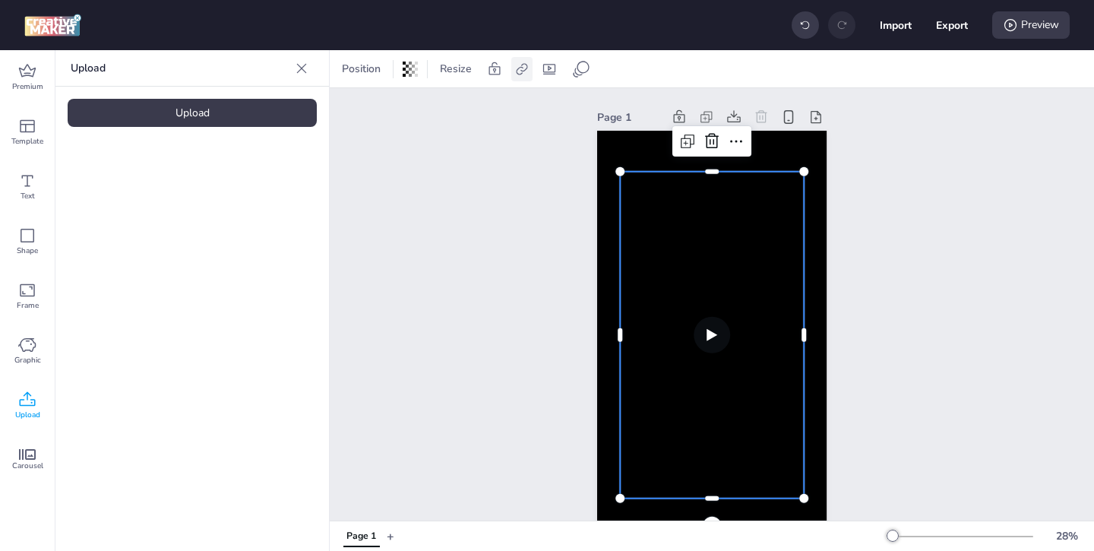
click at [516, 65] on icon at bounding box center [521, 69] width 15 height 15
click at [373, 109] on icon at bounding box center [368, 107] width 11 height 8
click at [371, 109] on input "Activate hyperlink" at bounding box center [366, 114] width 10 height 10
checkbox input "true"
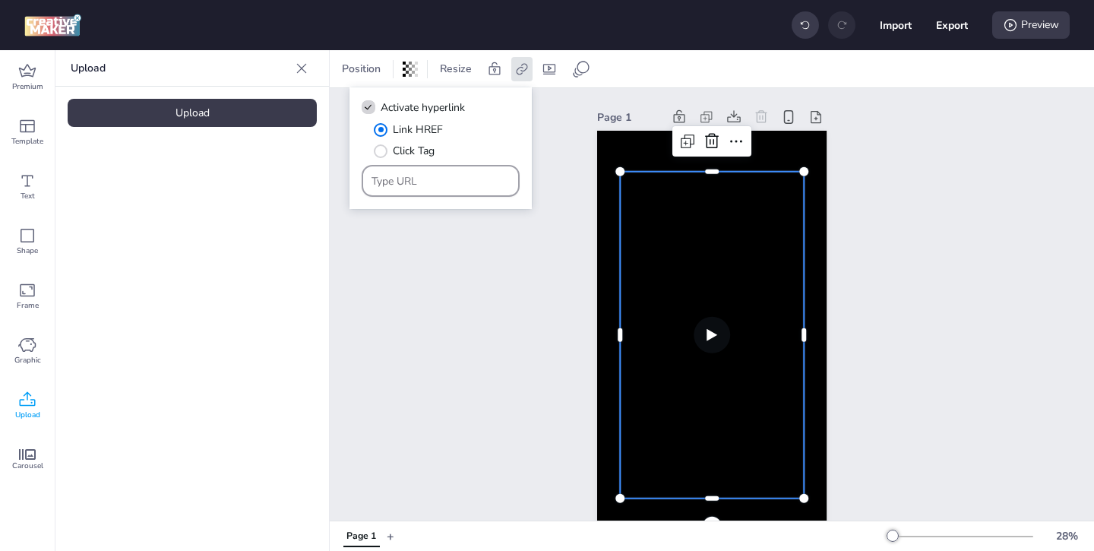
click at [453, 182] on input "Type URL" at bounding box center [441, 181] width 139 height 16
paste input "https://open.spotify.com/intl-es/track/2GGGKKMbKxeaEg8SXIEtb8?si=128b71d7dfb041…"
type input "https://open.spotify.com/intl-es/track/2GGGKKMbKxeaEg8SXIEtb8?si=128b71d7dfb041…"
click at [533, 319] on div "Page 1" at bounding box center [712, 323] width 764 height 470
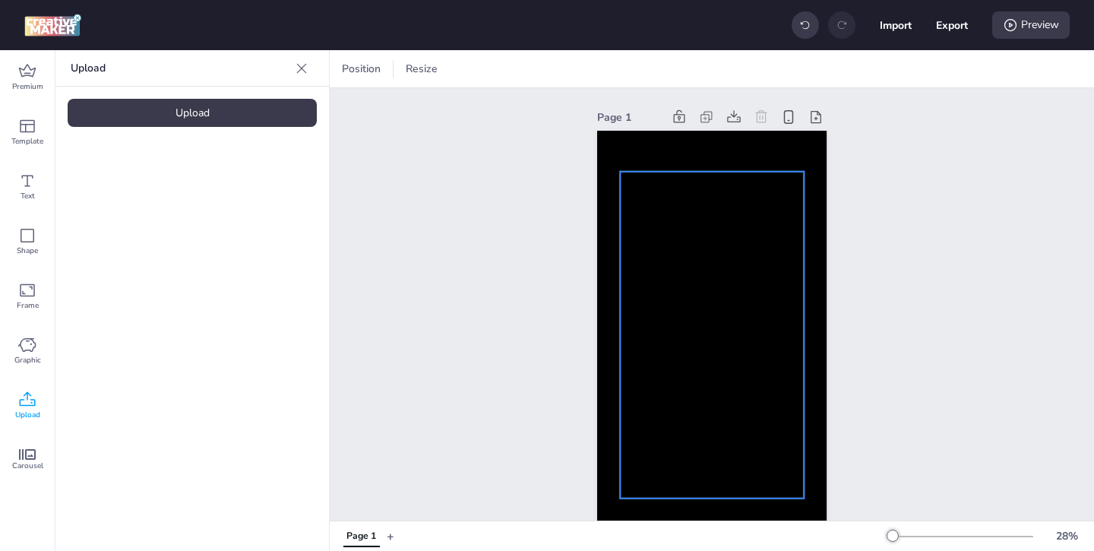
click at [633, 229] on video at bounding box center [712, 335] width 184 height 327
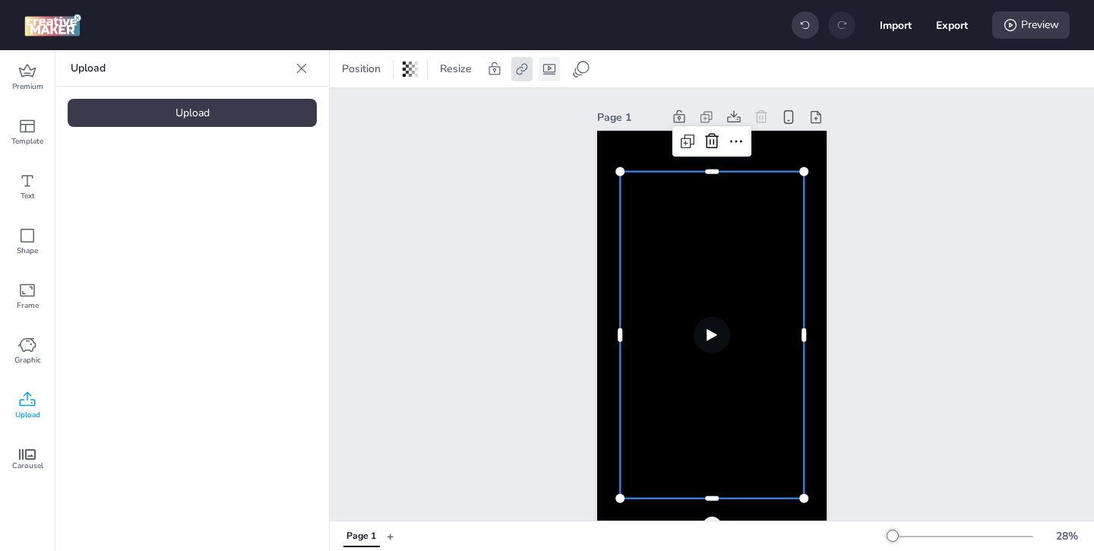
click at [548, 74] on icon at bounding box center [549, 69] width 12 height 11
select select "contain"
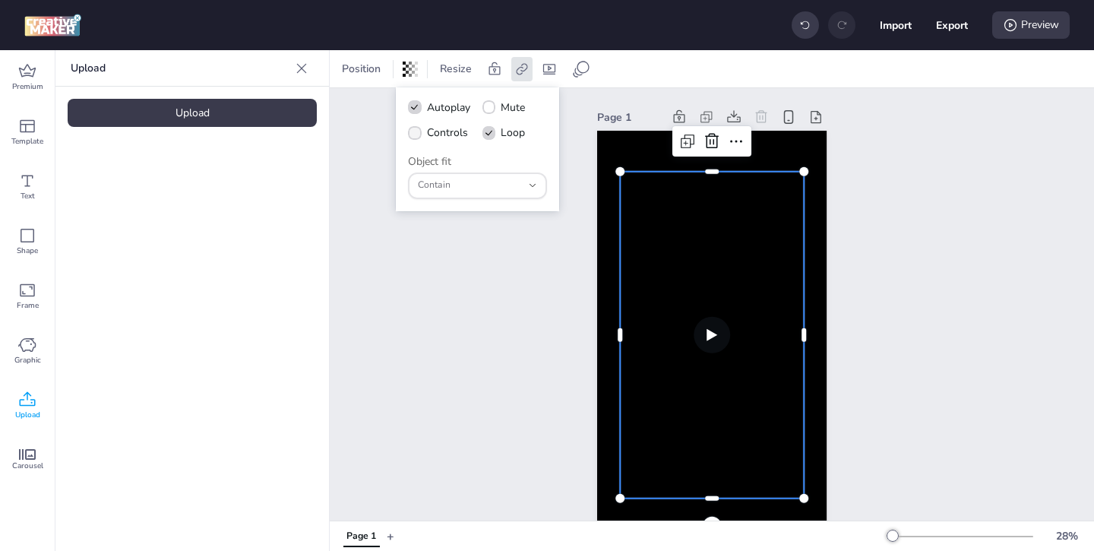
click at [420, 134] on span at bounding box center [415, 133] width 14 height 14
click at [417, 134] on input "Controls" at bounding box center [412, 139] width 10 height 10
checkbox input "true"
click at [531, 304] on div "Page 1" at bounding box center [712, 323] width 764 height 470
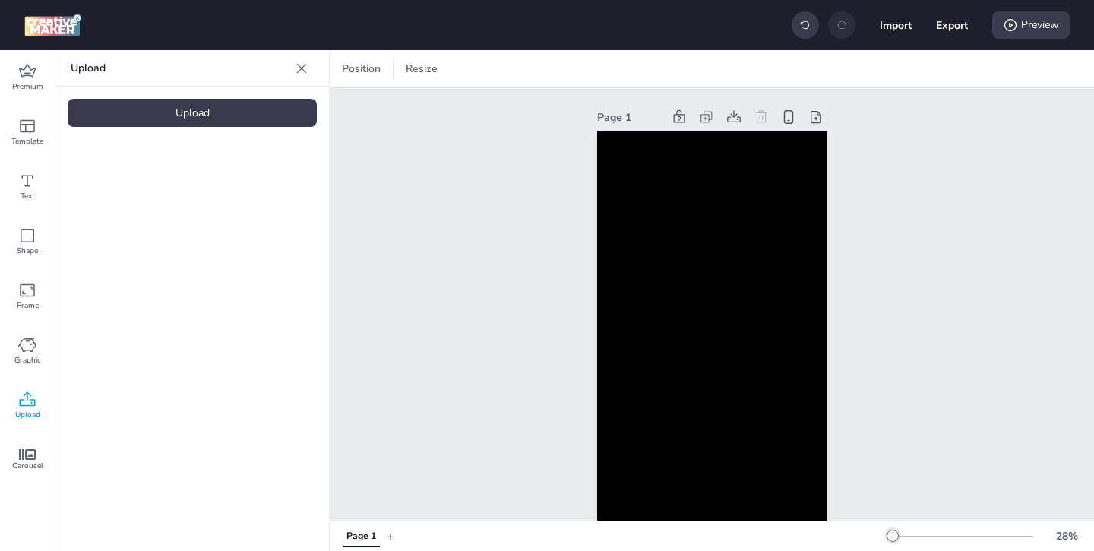
click at [949, 30] on button "Export" at bounding box center [952, 25] width 32 height 32
select select "html"
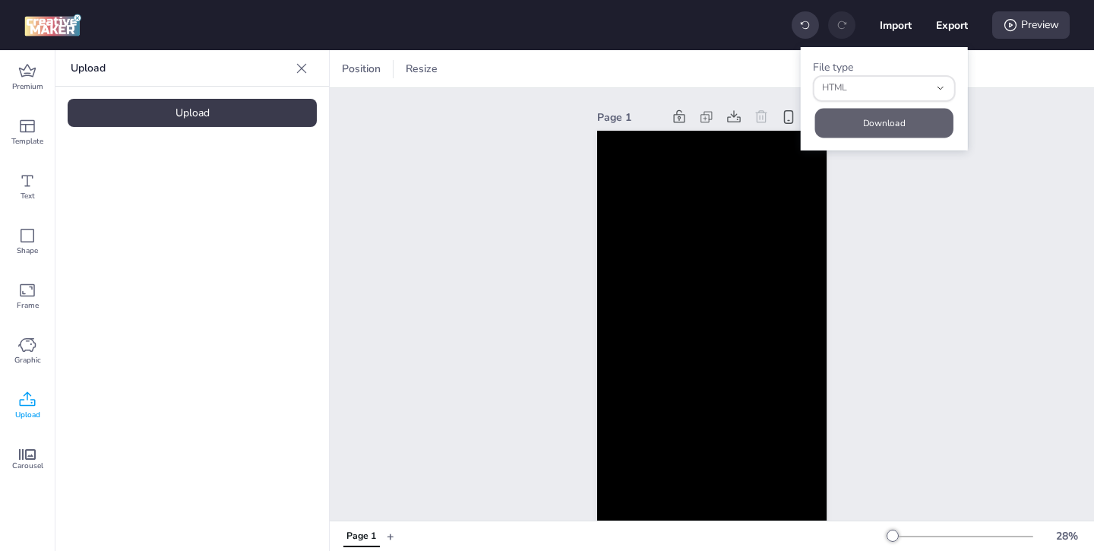
click at [893, 126] on button "Download" at bounding box center [884, 123] width 138 height 30
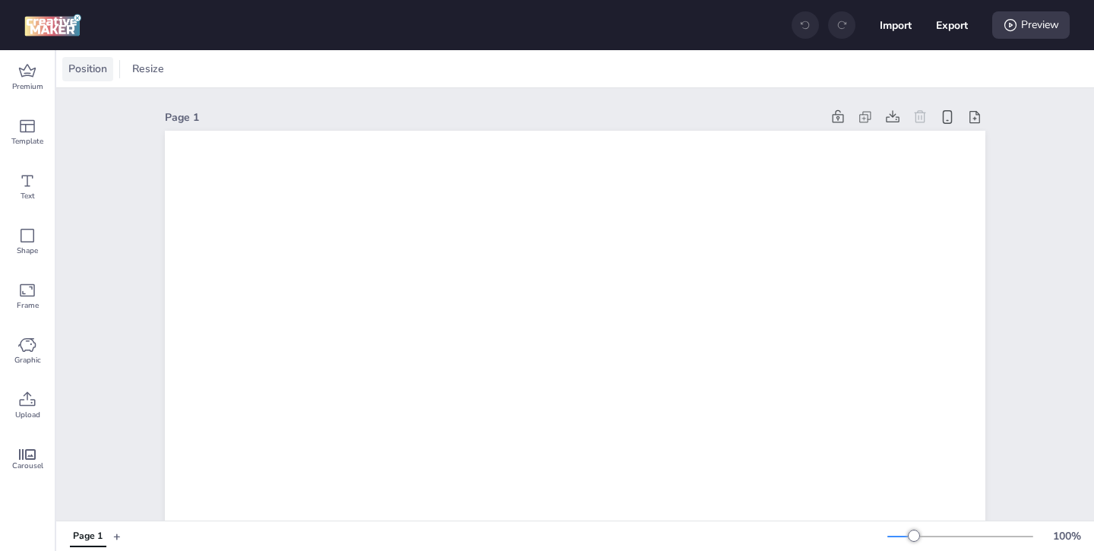
click at [93, 76] on span "Position" at bounding box center [87, 69] width 45 height 16
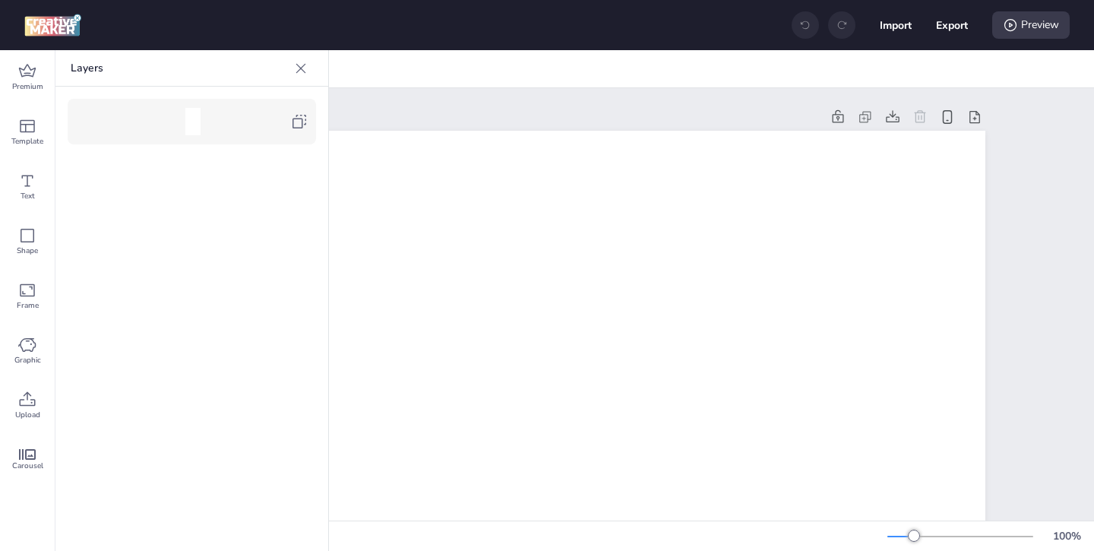
click at [292, 135] on div at bounding box center [191, 121] width 233 height 30
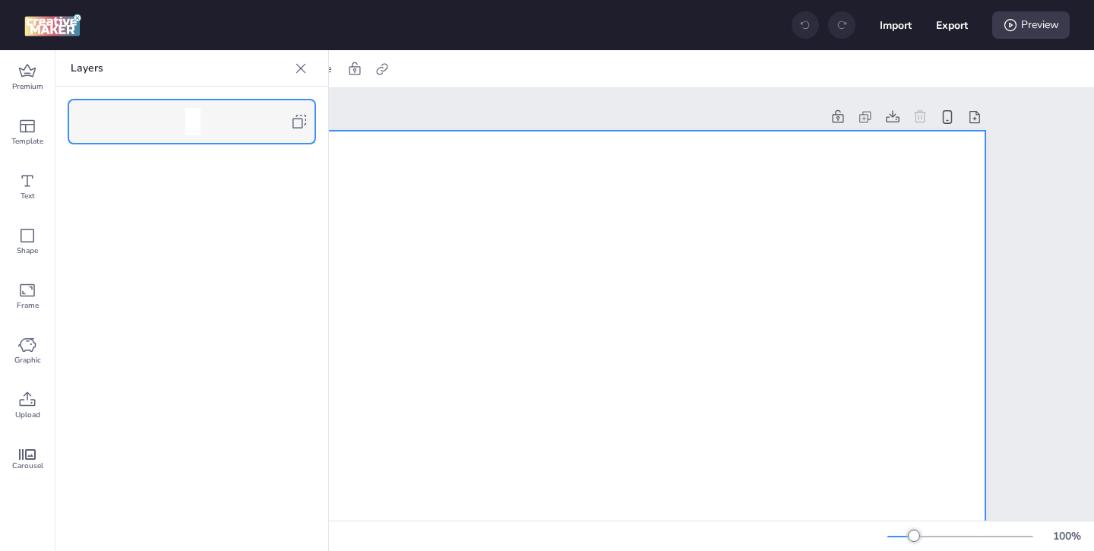
click at [301, 76] on div at bounding box center [301, 68] width 24 height 24
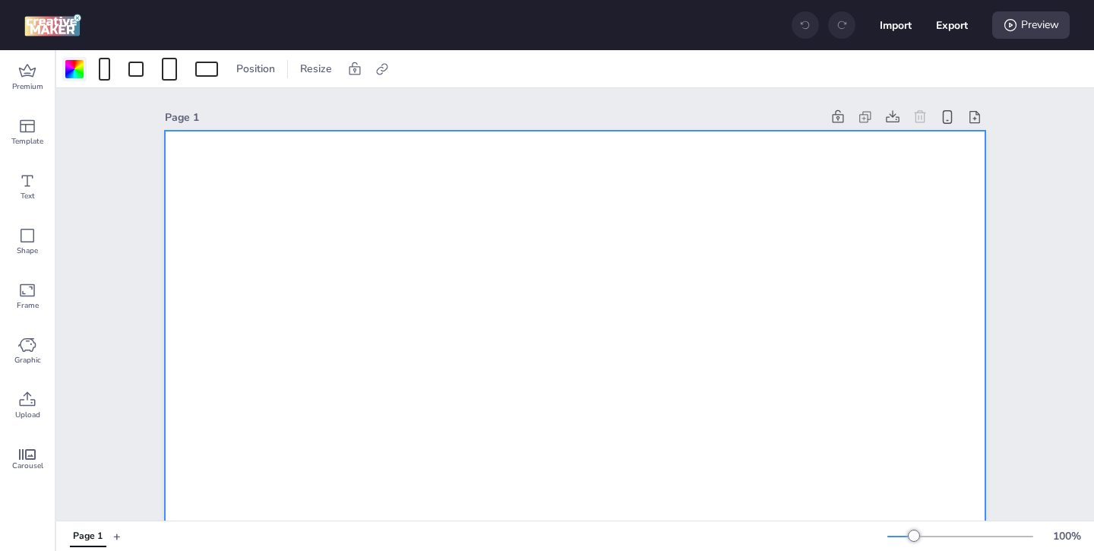
click at [82, 77] on div at bounding box center [74, 69] width 24 height 24
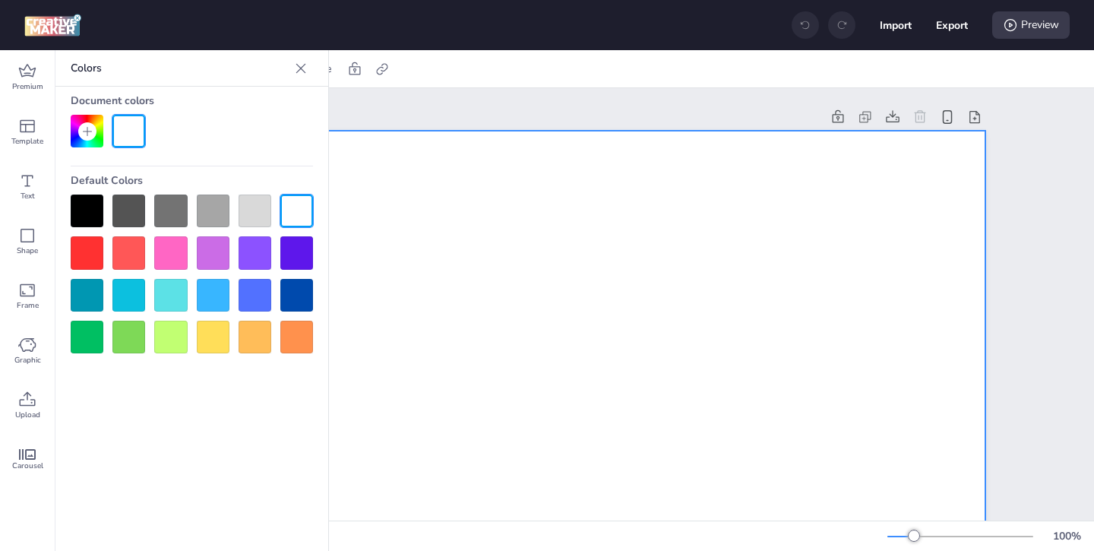
click at [85, 195] on div at bounding box center [87, 211] width 33 height 33
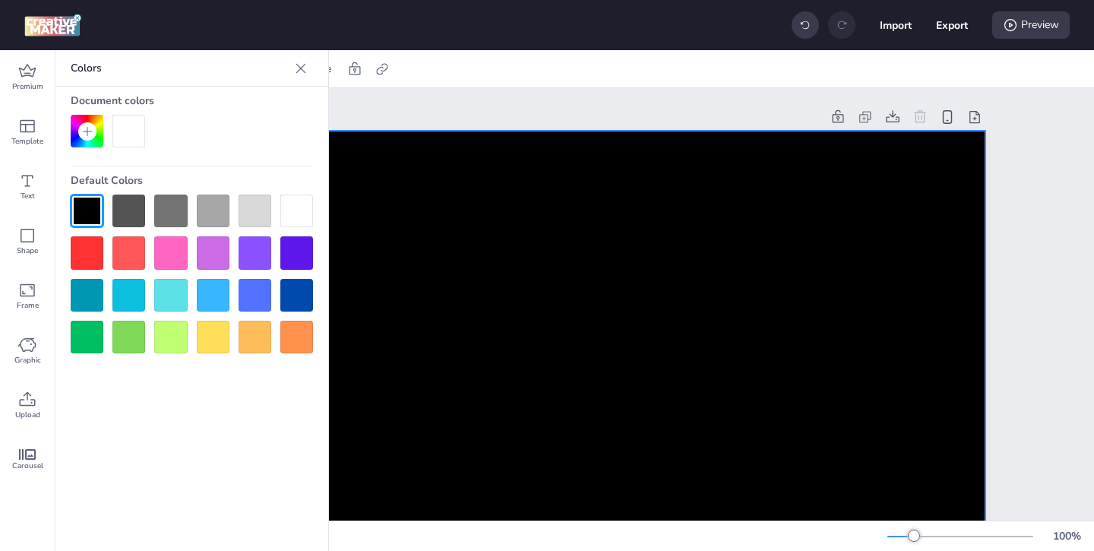
click at [372, 118] on div "Page 1" at bounding box center [493, 117] width 656 height 16
click at [20, 408] on icon at bounding box center [27, 400] width 18 height 18
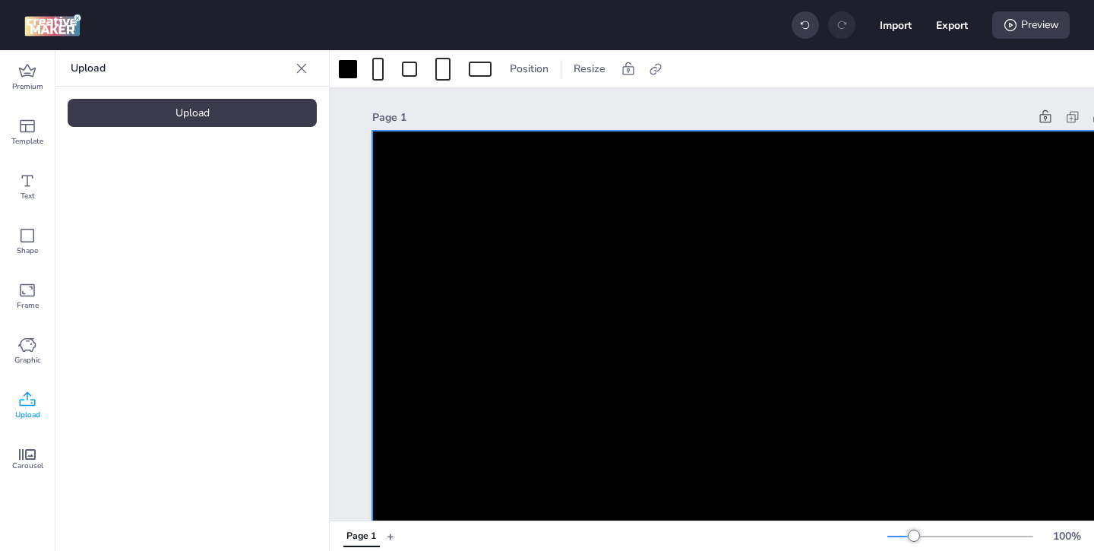
click at [280, 126] on div "Upload" at bounding box center [192, 113] width 249 height 28
click at [141, 242] on video at bounding box center [129, 212] width 122 height 61
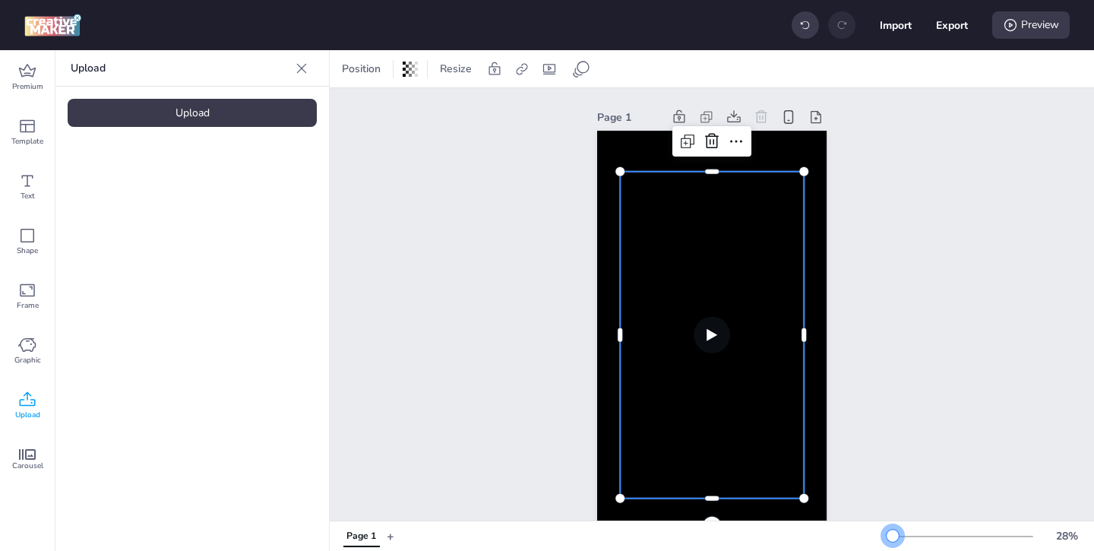
drag, startPoint x: 915, startPoint y: 533, endPoint x: 893, endPoint y: 533, distance: 22.0
click at [893, 533] on div at bounding box center [893, 536] width 12 height 12
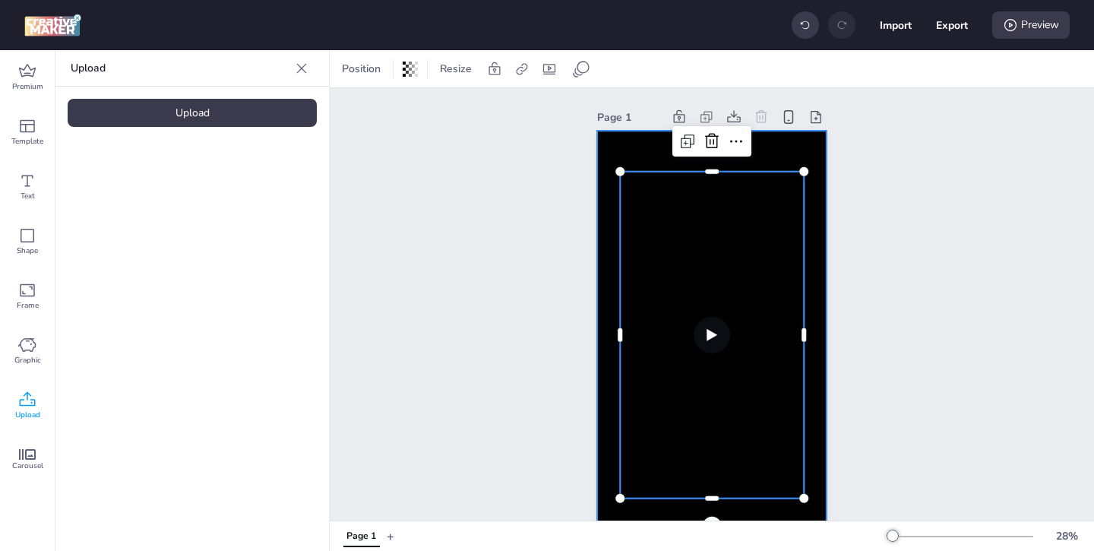
click at [639, 161] on div at bounding box center [711, 335] width 229 height 409
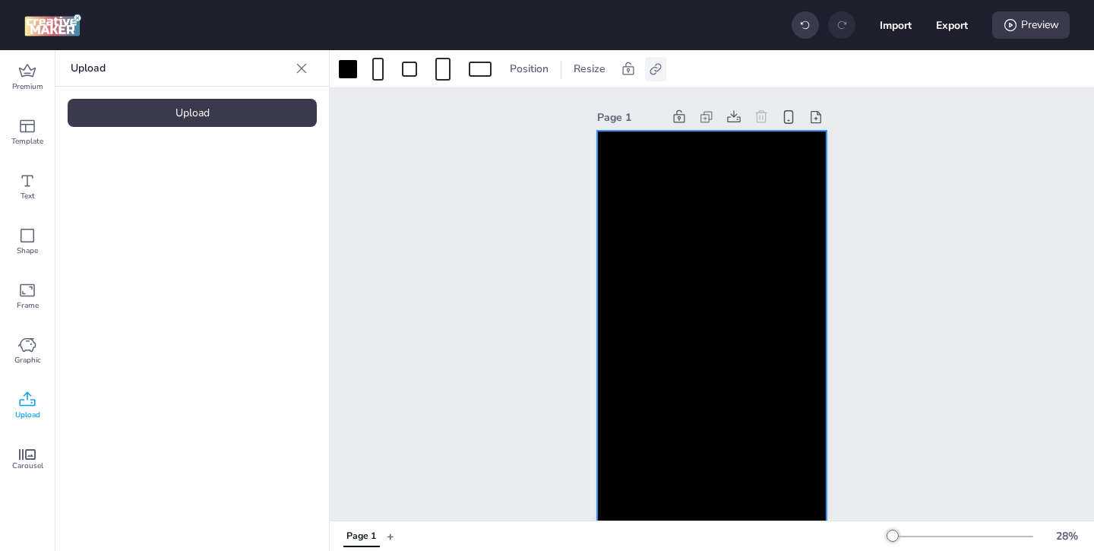
click at [659, 70] on icon at bounding box center [655, 69] width 15 height 15
click at [533, 109] on span "Activate hyperlink" at bounding box center [556, 108] width 84 height 16
click at [504, 109] on input "Activate hyperlink" at bounding box center [500, 114] width 10 height 10
checkbox input "true"
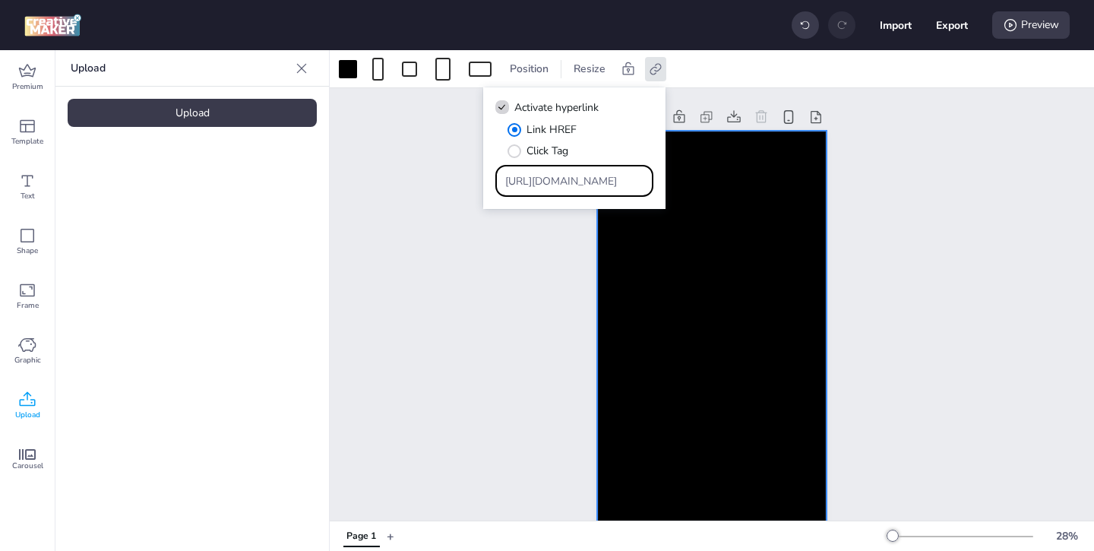
drag, startPoint x: 608, startPoint y: 176, endPoint x: 593, endPoint y: 169, distance: 16.7
click at [593, 169] on div "[URL][DOMAIN_NAME]" at bounding box center [574, 180] width 139 height 29
paste input "[URL][DOMAIN_NAME]"
type input "[URL][DOMAIN_NAME]"
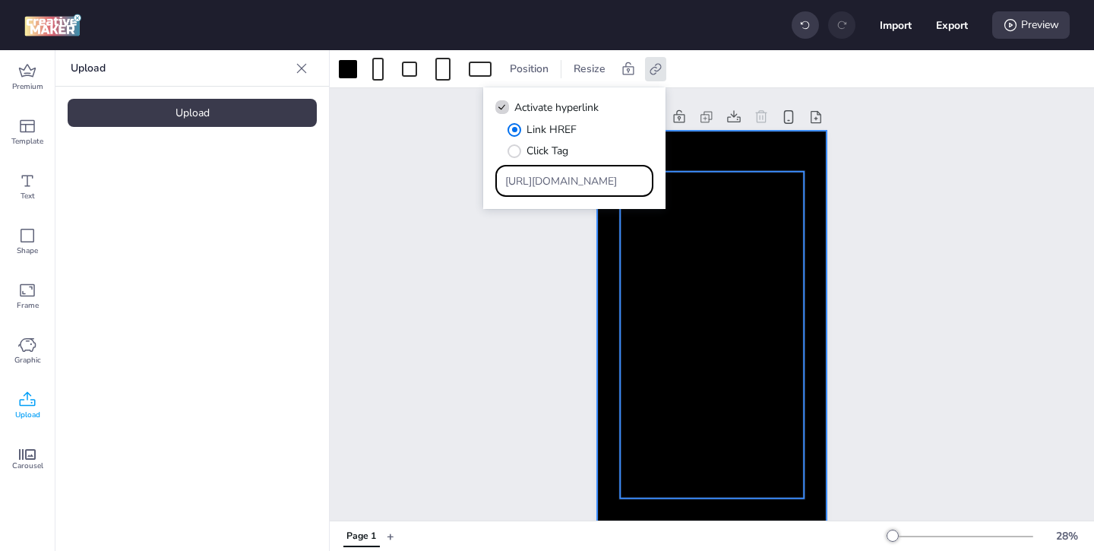
click at [686, 282] on video at bounding box center [712, 335] width 184 height 327
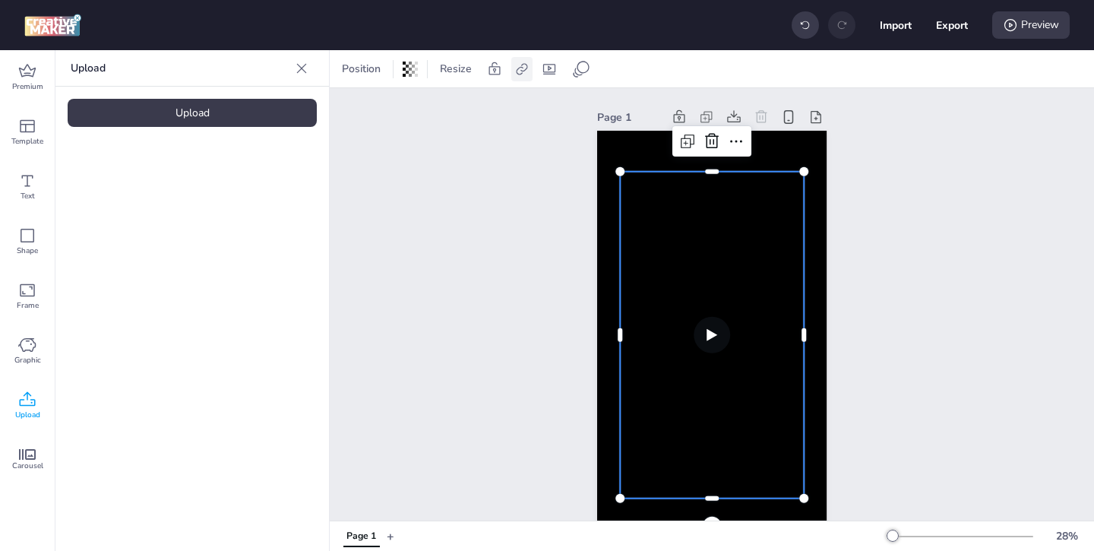
click at [518, 65] on icon at bounding box center [521, 69] width 15 height 15
click at [439, 109] on span "Activate hyperlink" at bounding box center [423, 108] width 84 height 16
click at [371, 109] on input "Activate hyperlink" at bounding box center [366, 114] width 10 height 10
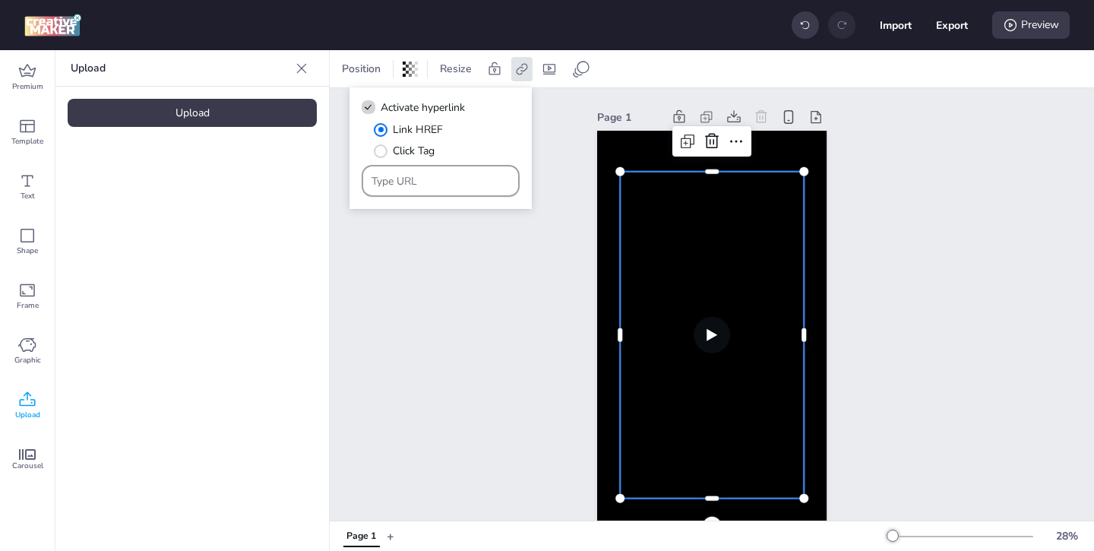
paste input "fals"
click at [372, 110] on icon at bounding box center [368, 107] width 11 height 8
click at [371, 110] on input "Activate hyperlink" at bounding box center [366, 114] width 10 height 10
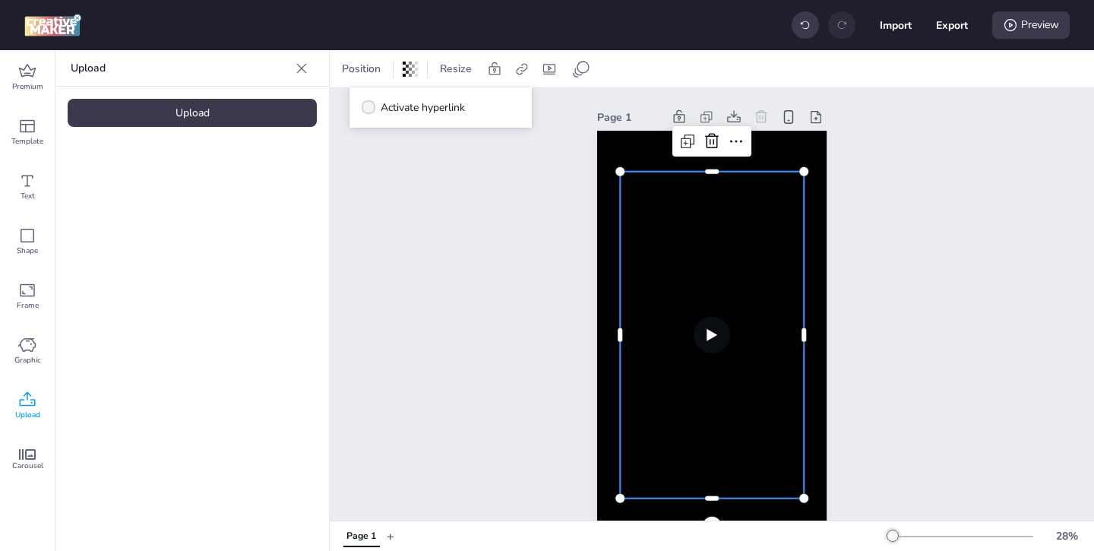
click at [401, 109] on span "Activate hyperlink" at bounding box center [423, 108] width 84 height 16
click at [371, 109] on input "Activate hyperlink" at bounding box center [366, 114] width 10 height 10
checkbox input "true"
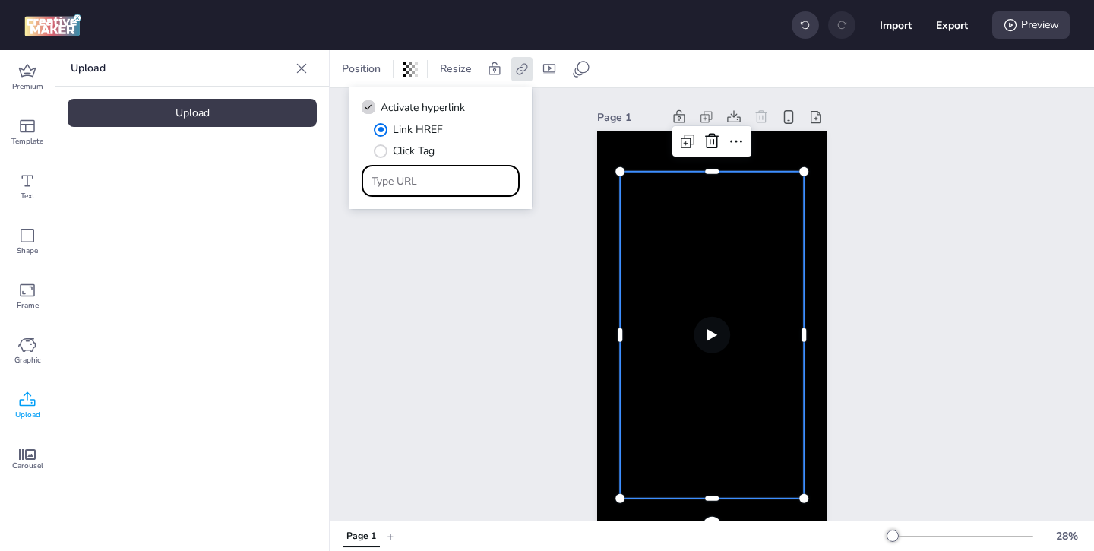
click at [447, 178] on input "Type URL" at bounding box center [441, 181] width 139 height 16
paste input "[URL][DOMAIN_NAME]"
type input "[URL][DOMAIN_NAME]"
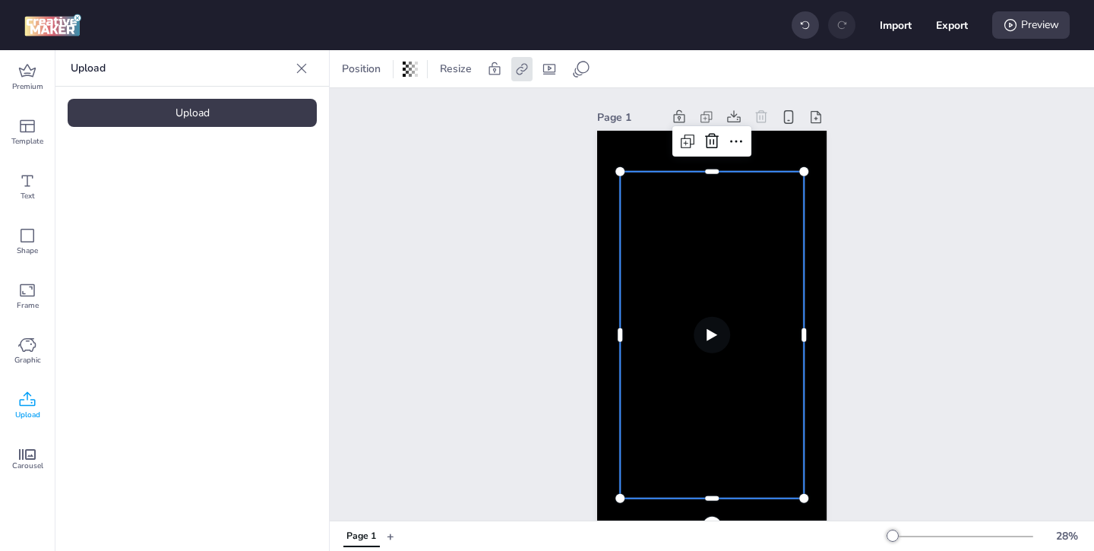
click at [635, 359] on video at bounding box center [712, 335] width 184 height 327
click at [546, 71] on icon at bounding box center [549, 69] width 12 height 11
select select "contain"
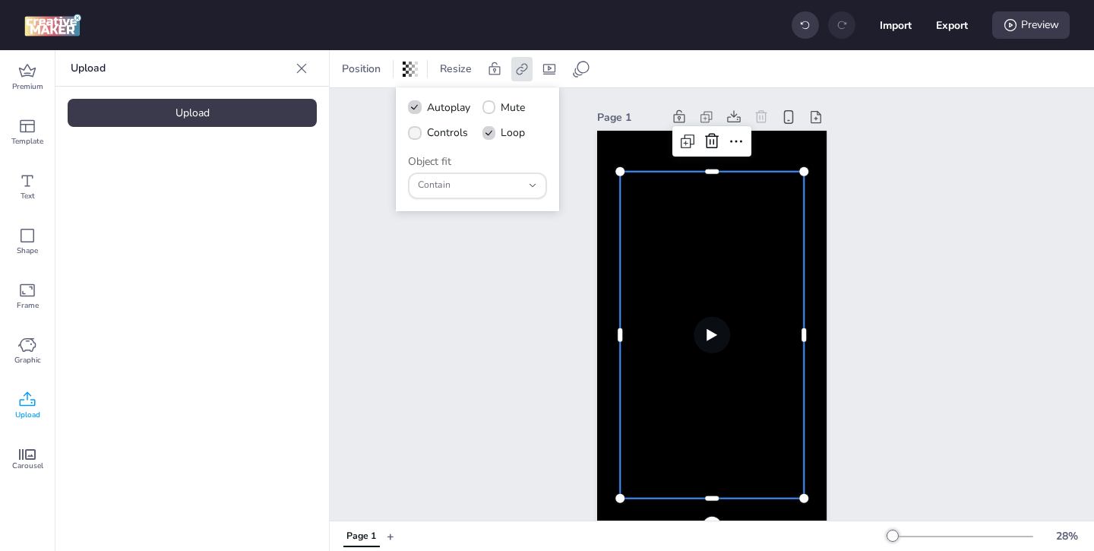
click at [419, 132] on span at bounding box center [415, 133] width 14 height 14
click at [417, 134] on input "Controls" at bounding box center [412, 139] width 10 height 10
checkbox input "true"
click at [879, 281] on div "Page 1" at bounding box center [712, 323] width 764 height 470
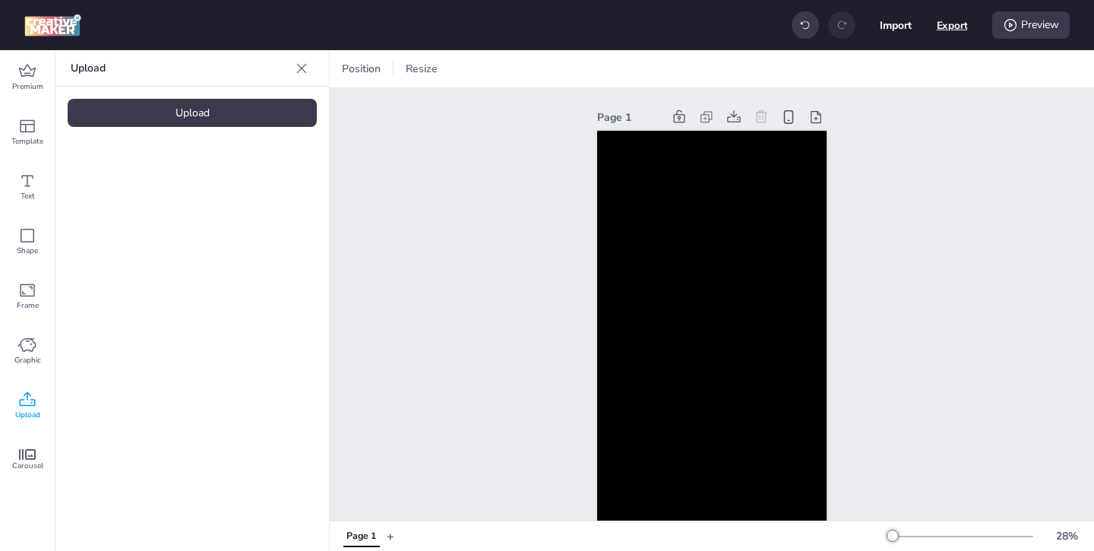
click at [962, 28] on button "Export" at bounding box center [952, 25] width 31 height 31
select select "html"
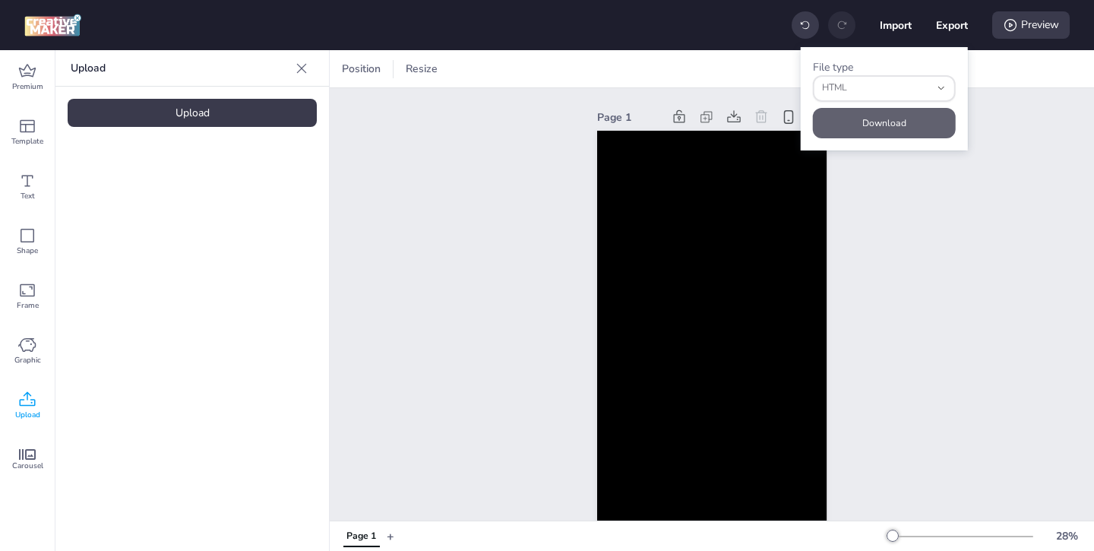
click at [897, 119] on button "Download" at bounding box center [884, 123] width 143 height 30
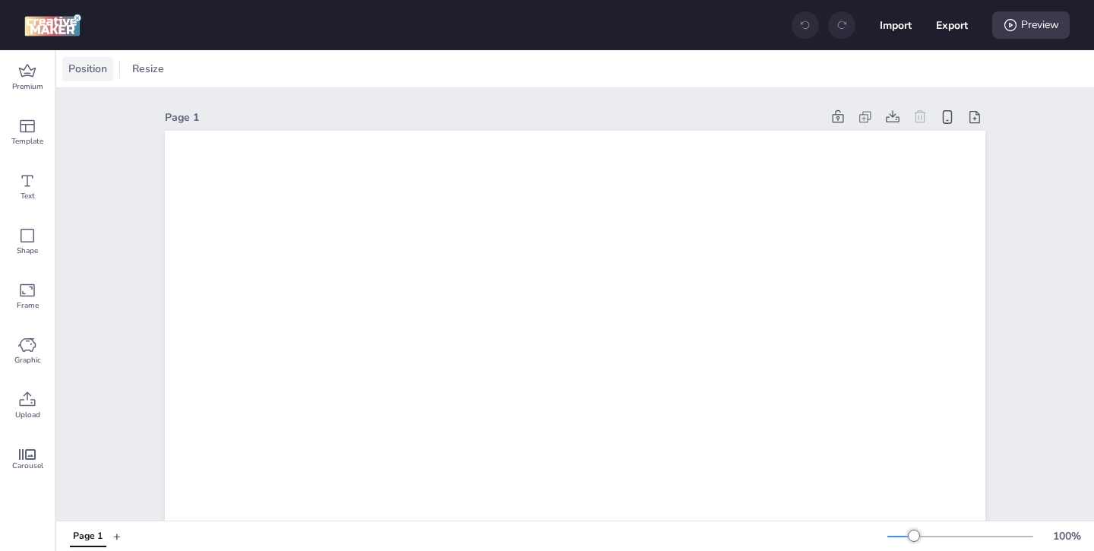
click at [102, 71] on span "Position" at bounding box center [87, 69] width 45 height 16
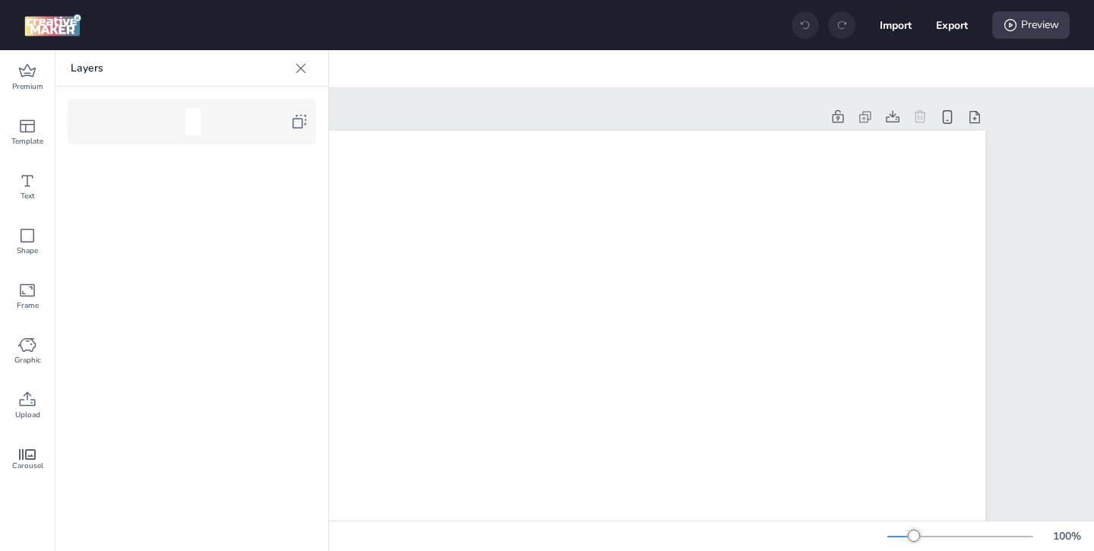
click at [293, 125] on icon at bounding box center [300, 122] width 14 height 14
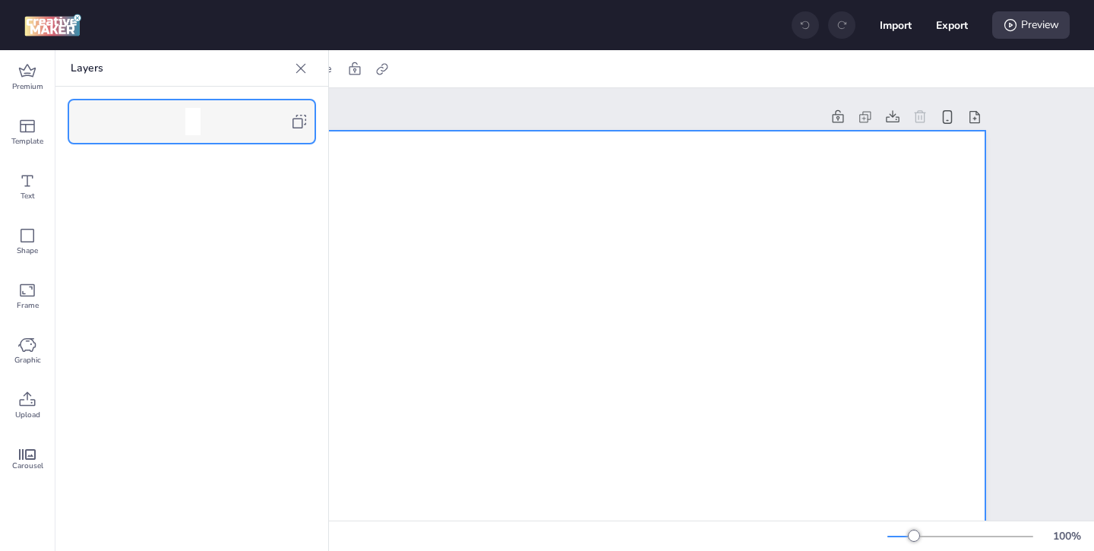
click at [300, 68] on icon at bounding box center [301, 68] width 10 height 10
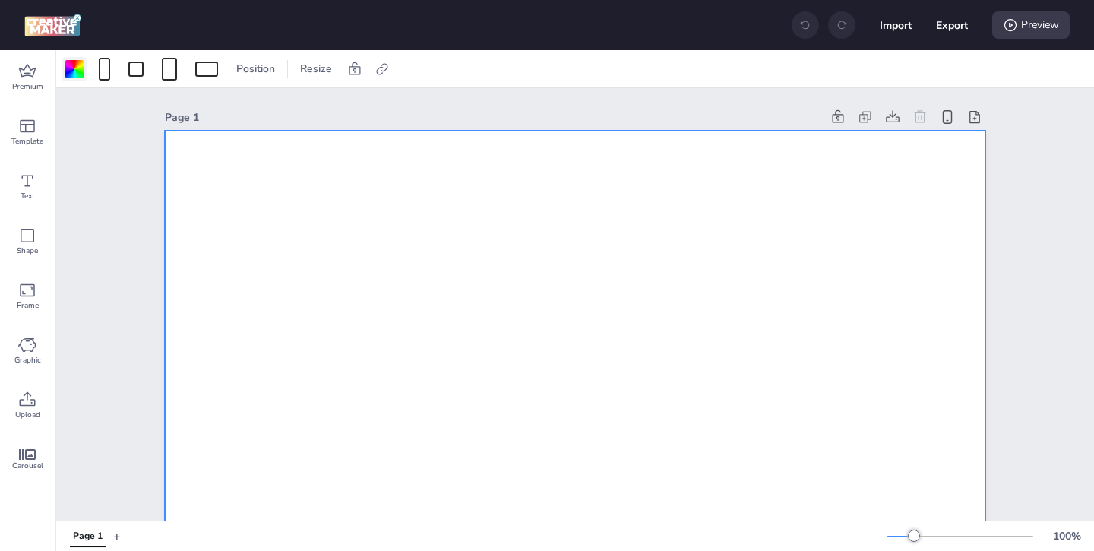
click at [75, 70] on div at bounding box center [74, 69] width 18 height 18
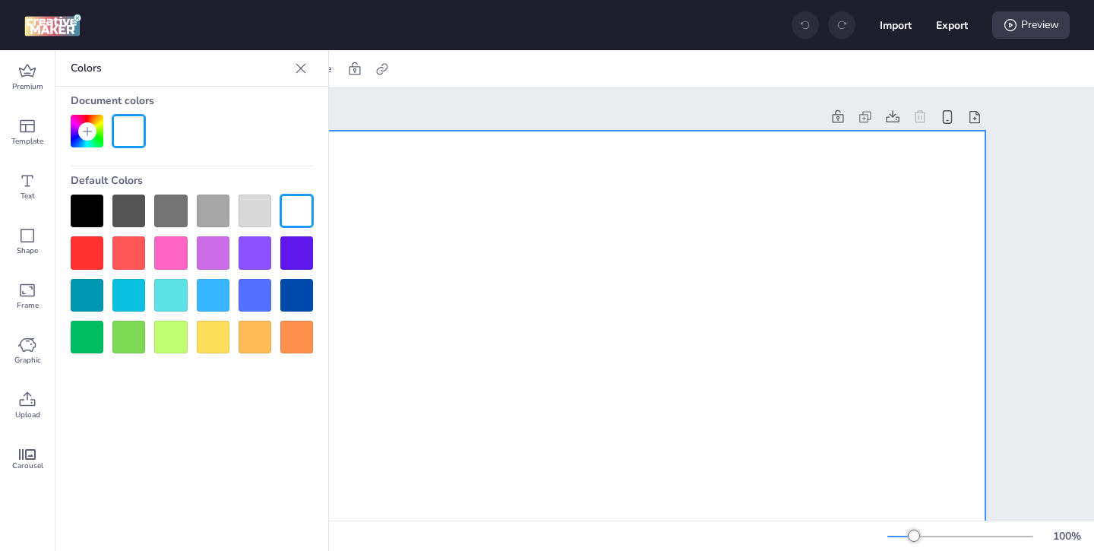
click at [97, 201] on div at bounding box center [87, 211] width 33 height 33
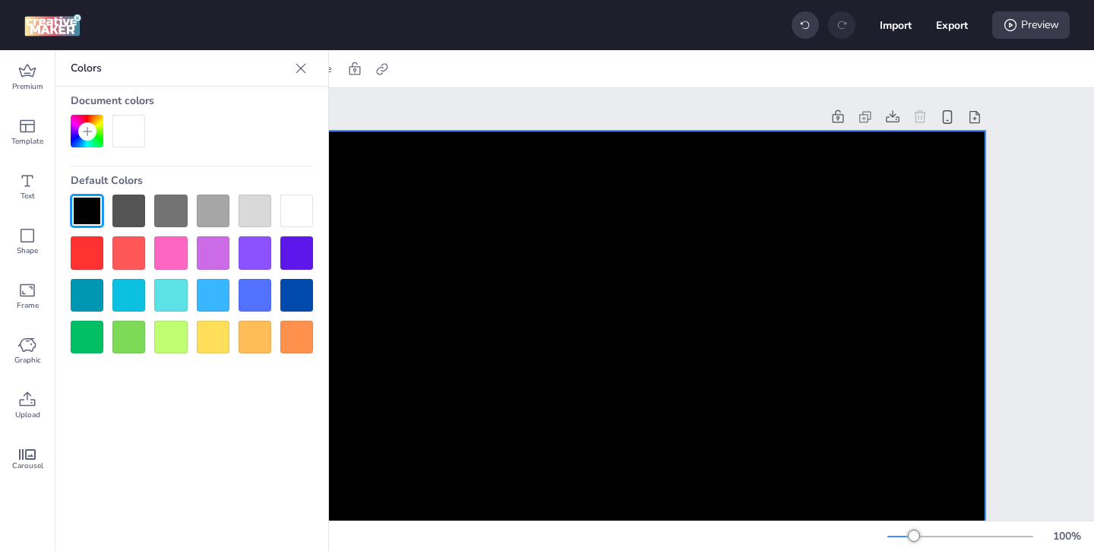
click at [391, 109] on div "Page 1" at bounding box center [493, 117] width 656 height 16
click at [36, 409] on span "Upload" at bounding box center [27, 415] width 25 height 12
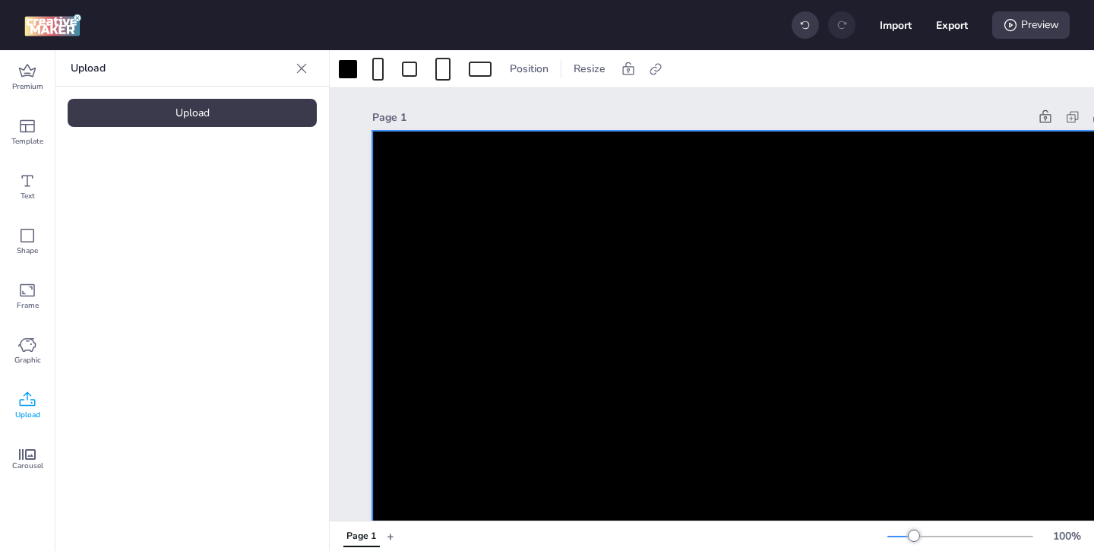
click at [261, 119] on div "Upload" at bounding box center [192, 113] width 249 height 28
click at [122, 236] on video at bounding box center [129, 212] width 122 height 61
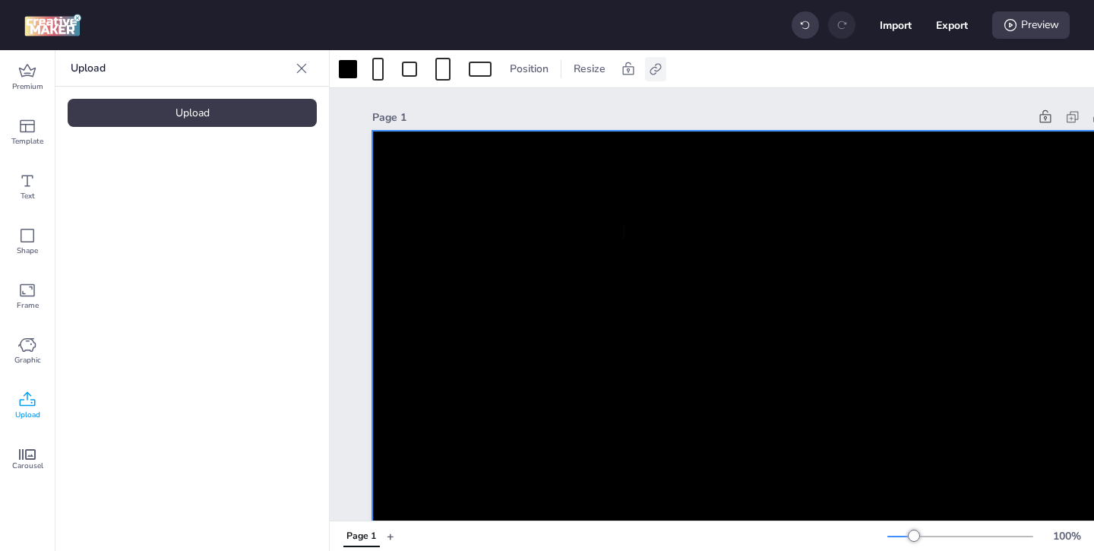
click at [654, 71] on icon at bounding box center [655, 69] width 15 height 15
click at [499, 115] on label "Activate hyperlink" at bounding box center [547, 107] width 114 height 27
click at [499, 115] on input "Activate hyperlink" at bounding box center [500, 114] width 10 height 10
checkbox input "true"
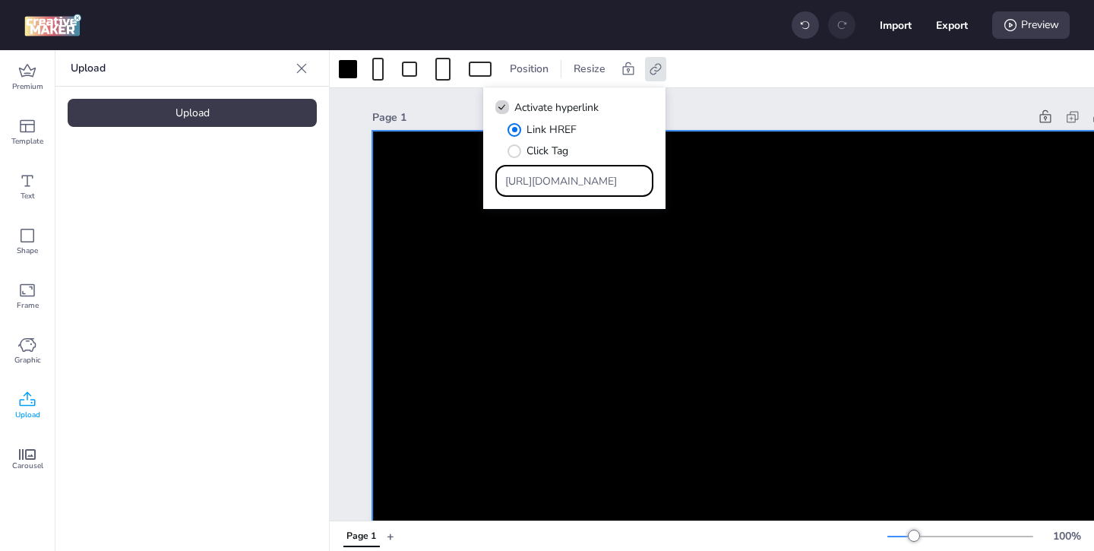
drag, startPoint x: 609, startPoint y: 176, endPoint x: 580, endPoint y: 150, distance: 38.7
click at [580, 150] on div "Link HREF Click Tag [URL][DOMAIN_NAME]" at bounding box center [574, 159] width 158 height 75
paste input "[URL][DOMAIN_NAME]"
type input "[URL][DOMAIN_NAME]"
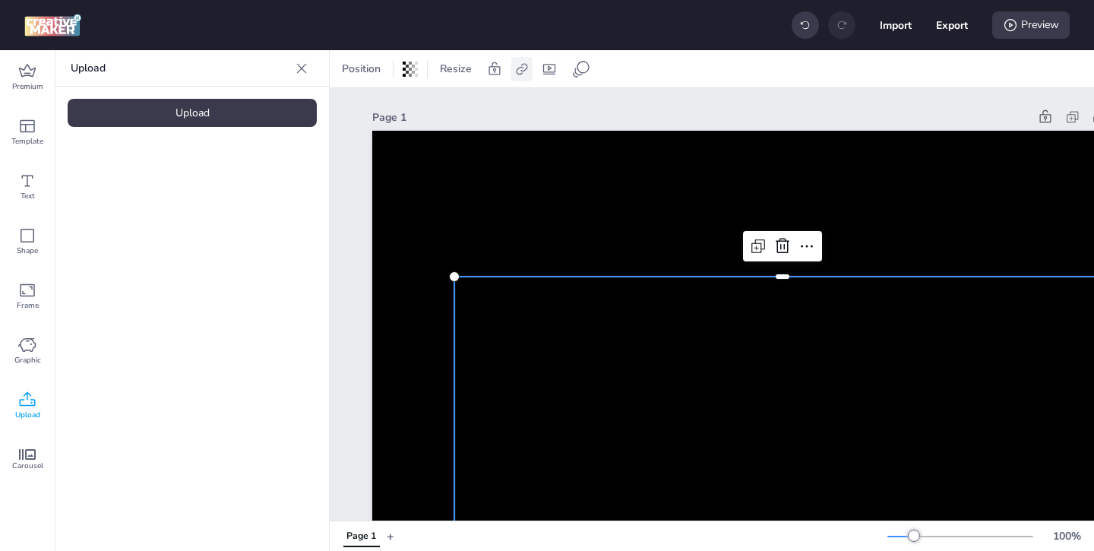
click at [523, 75] on icon at bounding box center [521, 69] width 15 height 15
click at [454, 109] on span "Activate hyperlink" at bounding box center [423, 108] width 84 height 16
click at [371, 109] on input "Activate hyperlink" at bounding box center [366, 114] width 10 height 10
checkbox input "true"
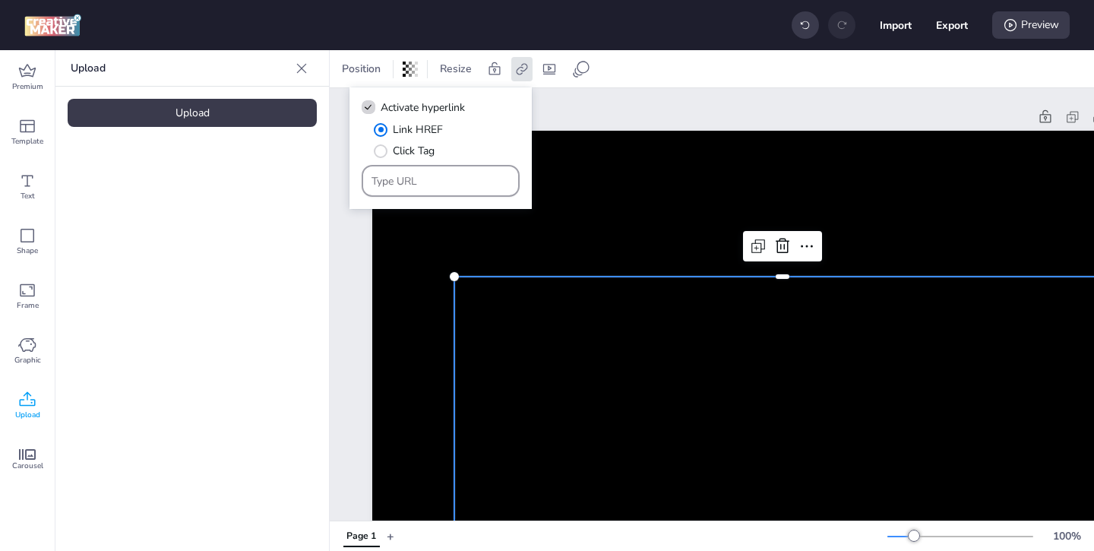
click at [454, 185] on input "Type URL" at bounding box center [441, 181] width 139 height 16
paste input "[URL][DOMAIN_NAME]"
type input "[URL][DOMAIN_NAME]"
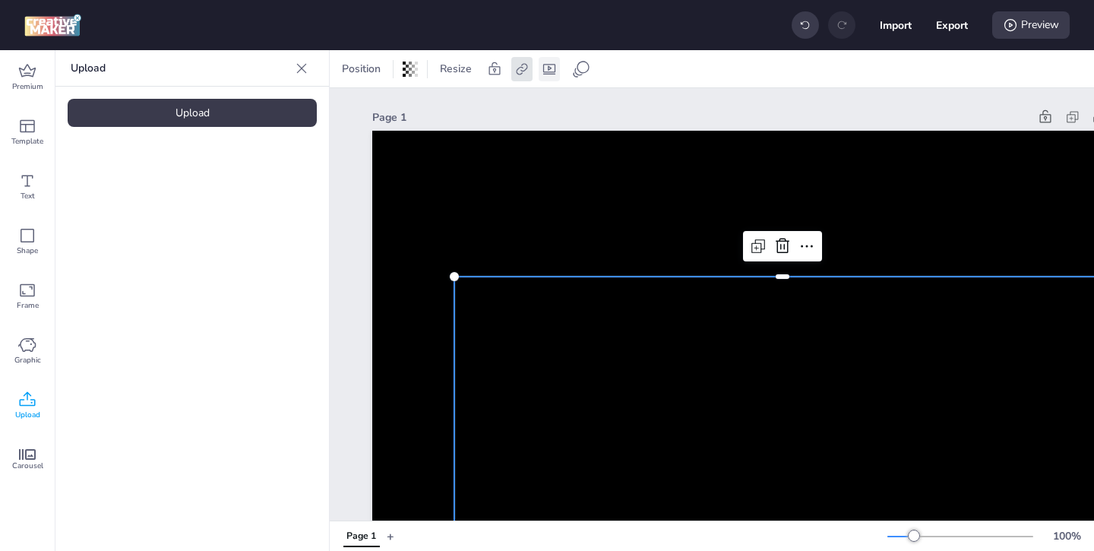
click at [546, 71] on icon at bounding box center [549, 69] width 12 height 11
select select "contain"
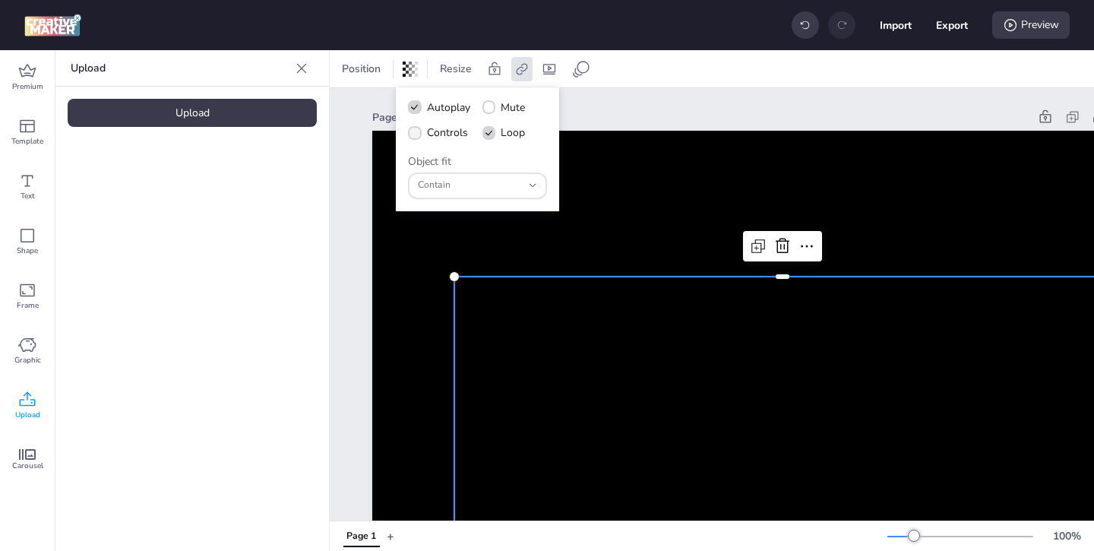
click at [413, 134] on icon at bounding box center [415, 133] width 11 height 8
click at [413, 134] on input "Controls" at bounding box center [412, 139] width 10 height 10
checkbox input "true"
click at [946, 30] on button "Export" at bounding box center [952, 25] width 32 height 32
select select "html"
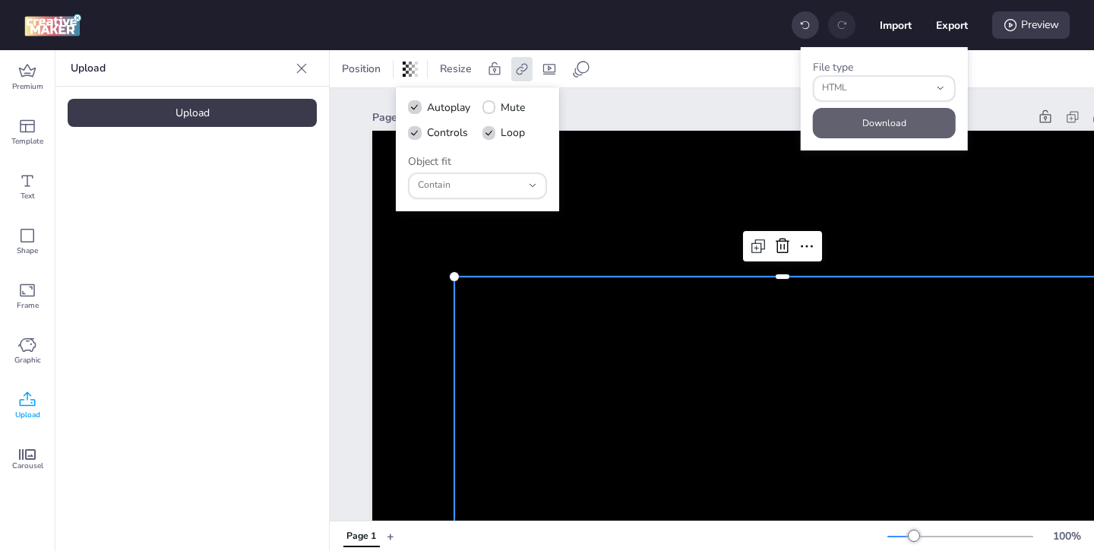
click at [897, 116] on button "Download" at bounding box center [884, 123] width 143 height 30
